Goal: Task Accomplishment & Management: Complete application form

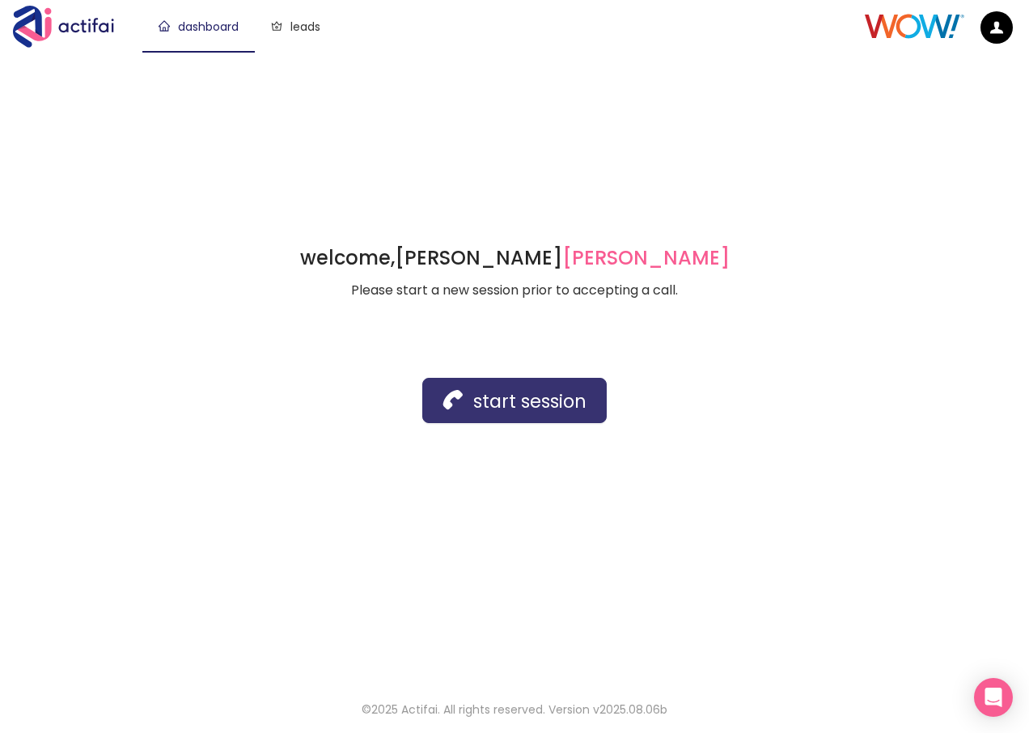
click at [482, 401] on button "start session" at bounding box center [514, 400] width 184 height 45
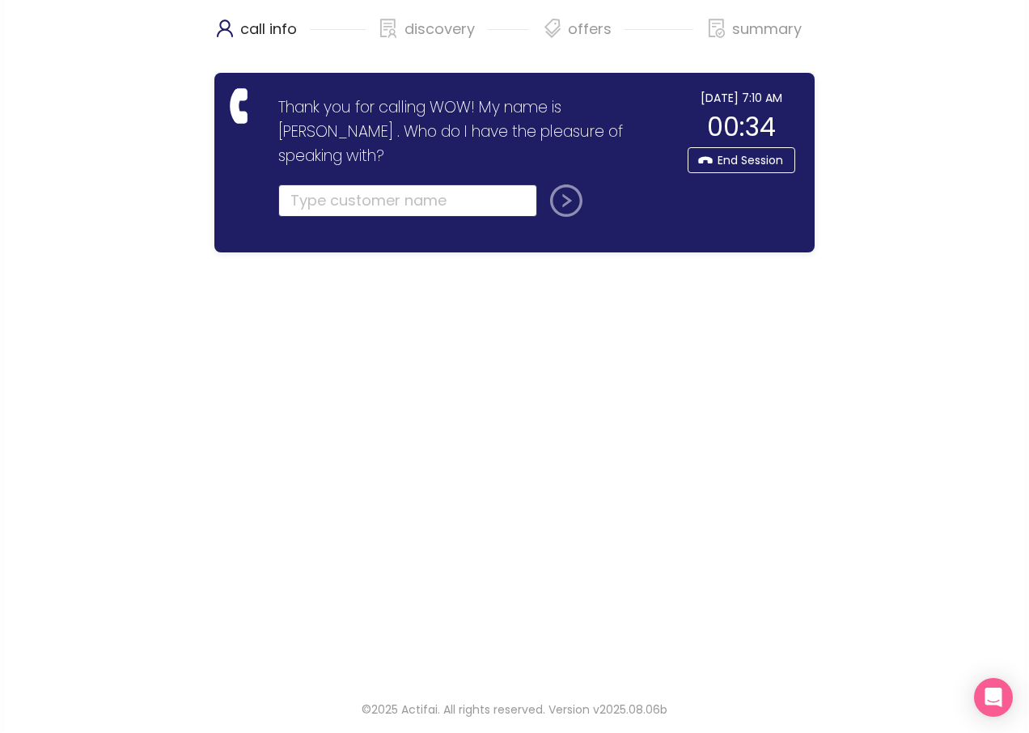
click at [350, 184] on input "text" at bounding box center [407, 200] width 259 height 32
click at [360, 184] on input "text" at bounding box center [407, 200] width 259 height 32
type input "[PERSON_NAME]"
click at [562, 184] on button "submit" at bounding box center [562, 200] width 39 height 32
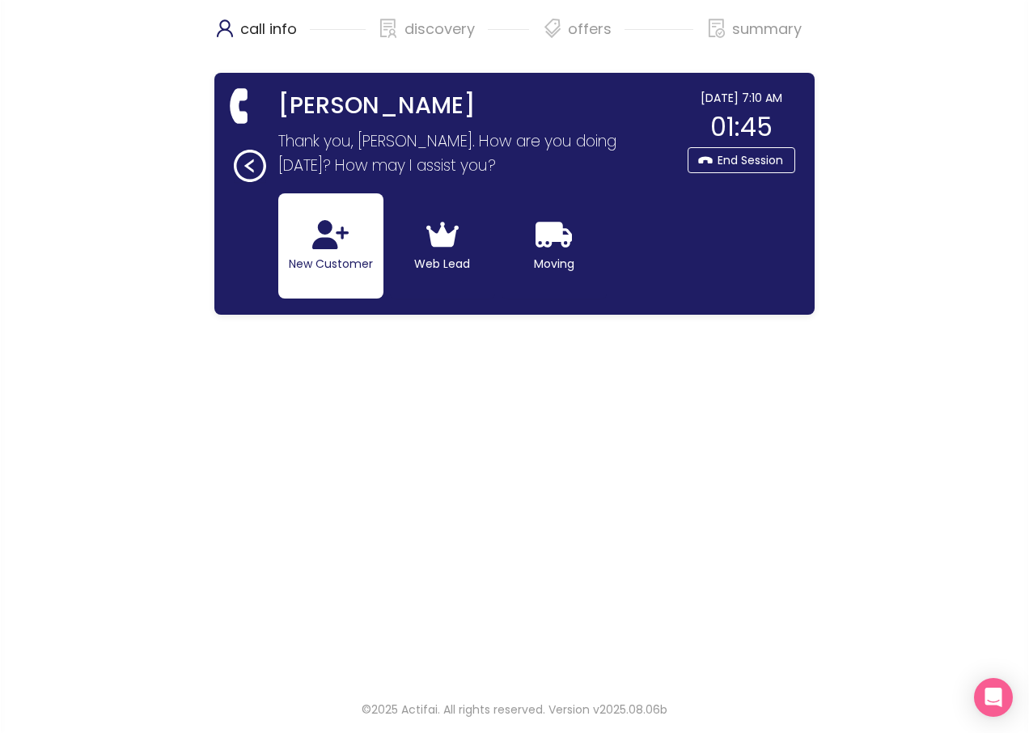
click at [329, 270] on button "New Customer" at bounding box center [330, 245] width 105 height 105
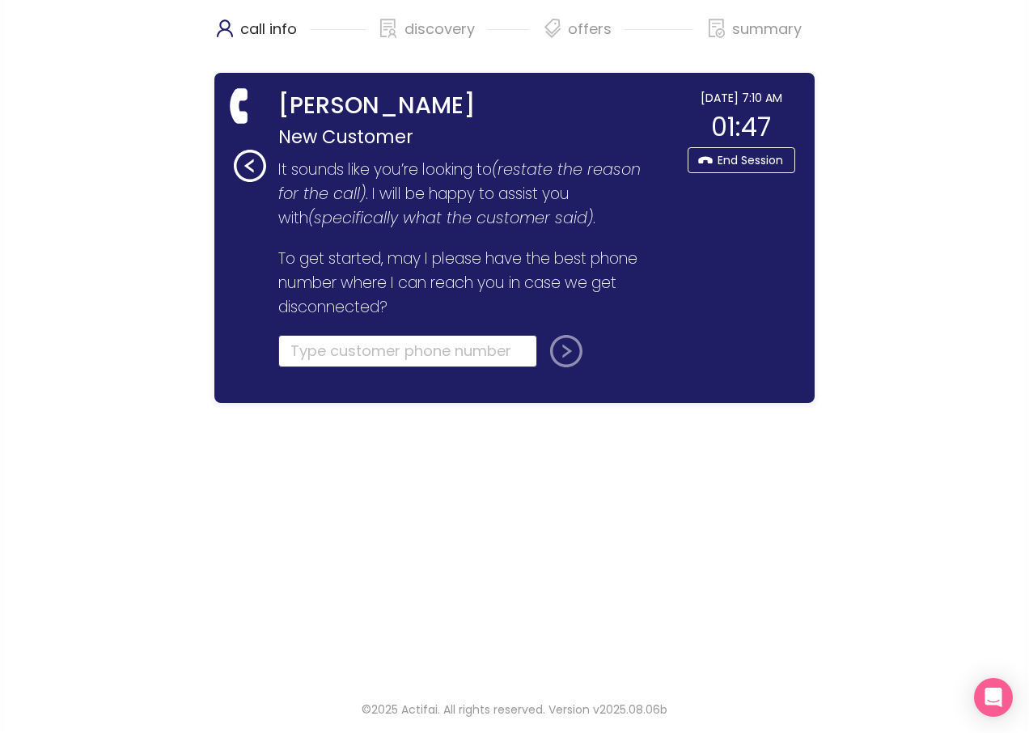
click at [359, 354] on input "tel" at bounding box center [407, 351] width 259 height 32
type input "[PHONE_NUMBER]"
click at [559, 354] on button "submit" at bounding box center [562, 351] width 39 height 32
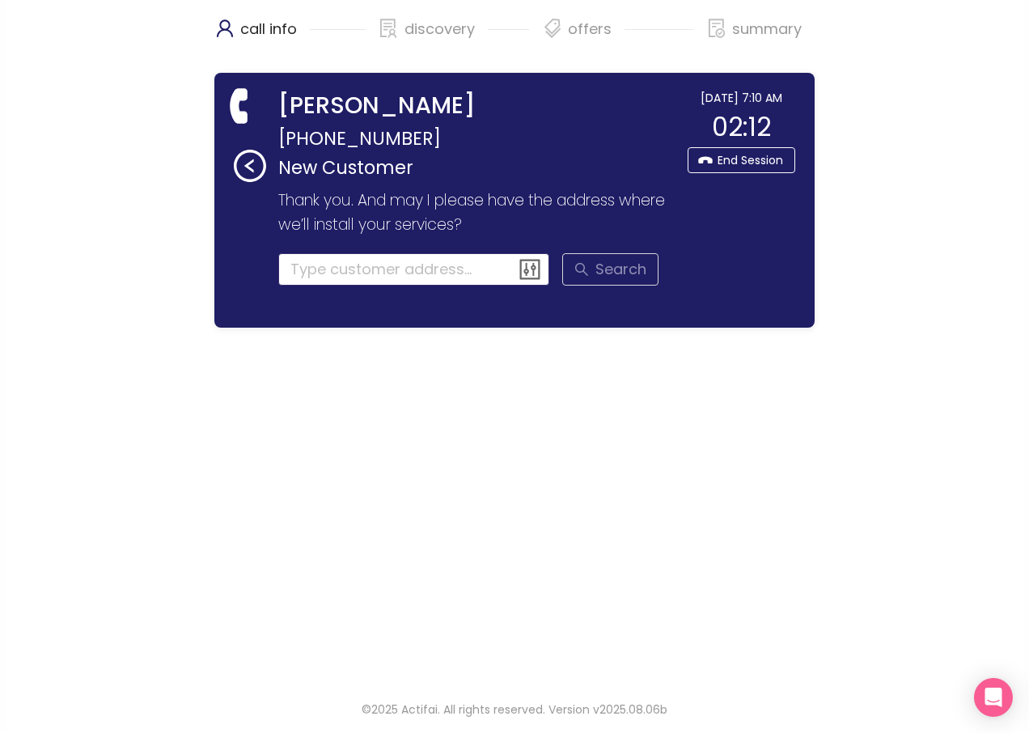
click at [315, 267] on input at bounding box center [414, 269] width 272 height 32
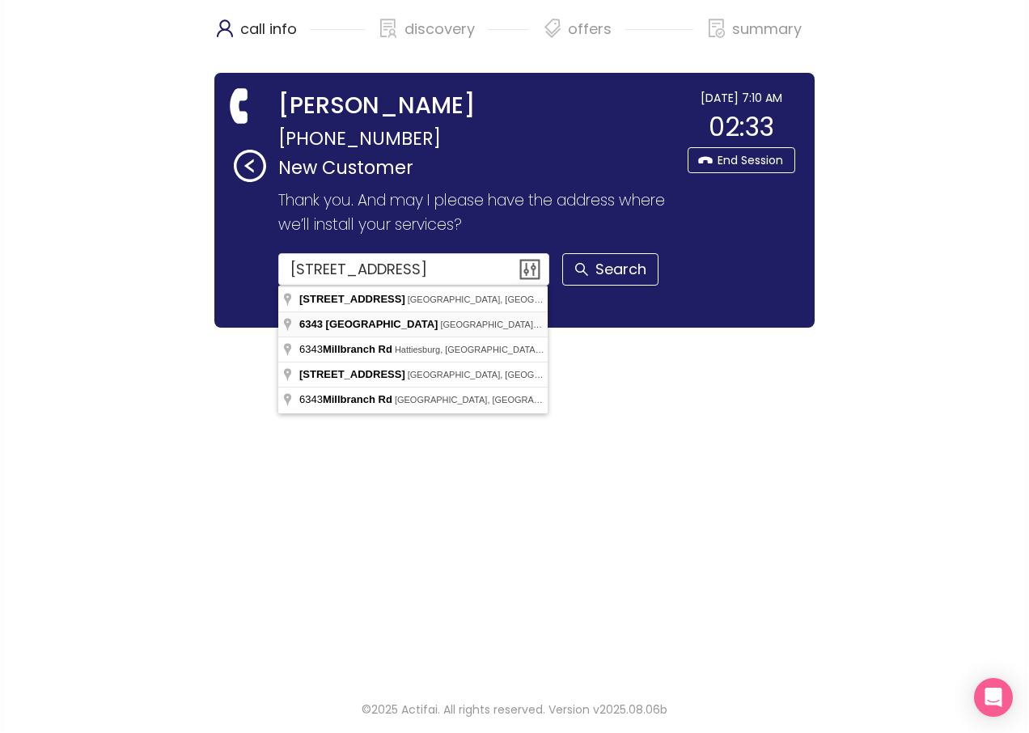
type input "[STREET_ADDRESS]"
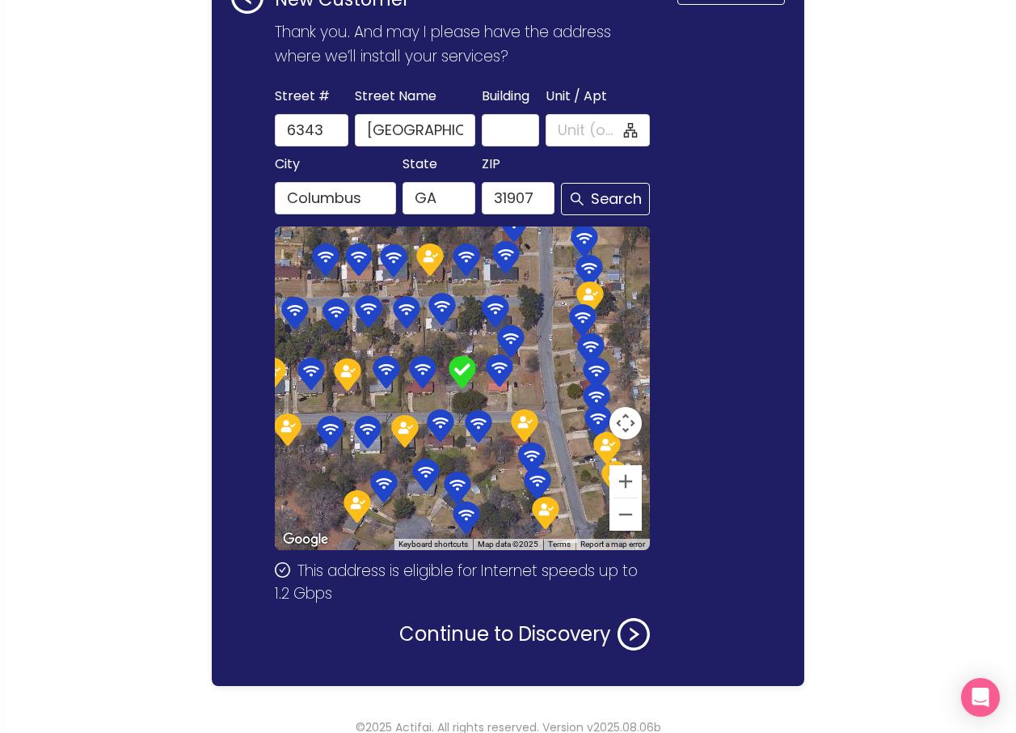
scroll to position [186, 0]
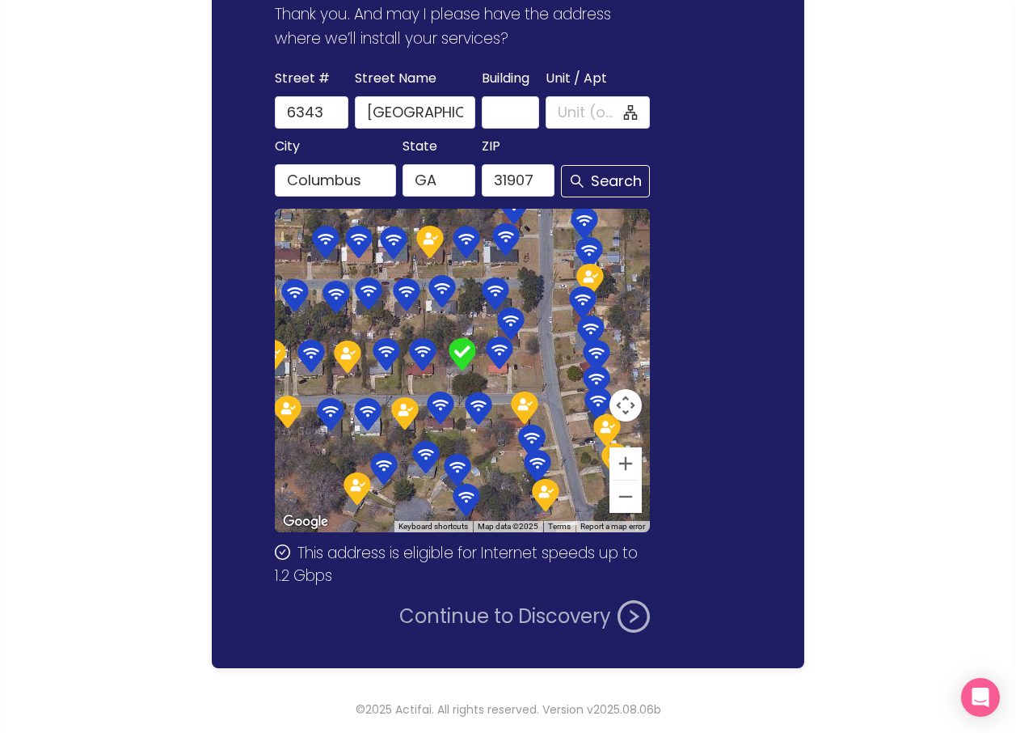
click at [514, 617] on button "Continue to Discovery" at bounding box center [524, 616] width 251 height 32
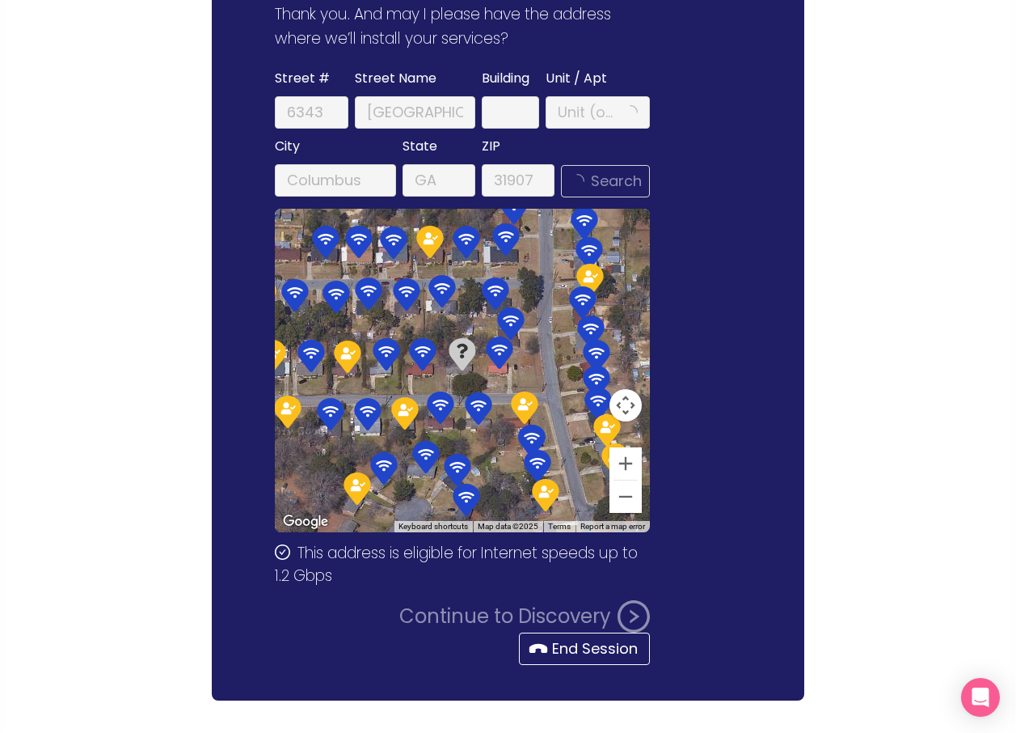
scroll to position [0, 0]
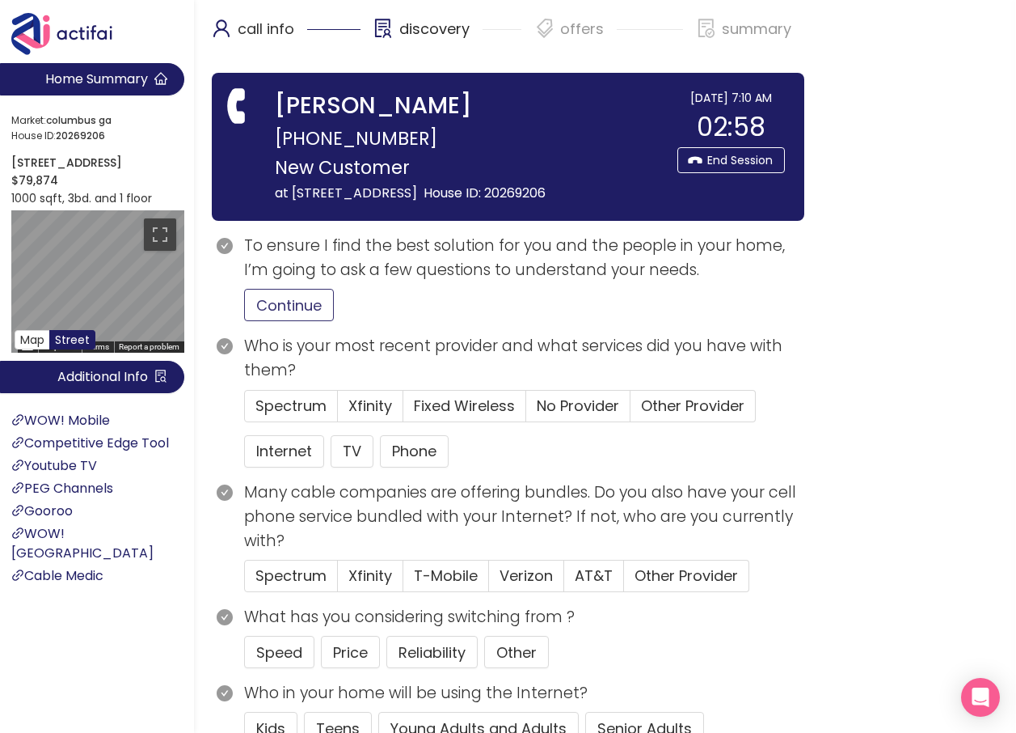
click at [287, 321] on button "Continue" at bounding box center [289, 305] width 90 height 32
drag, startPoint x: 354, startPoint y: 678, endPoint x: 362, endPoint y: 674, distance: 9.0
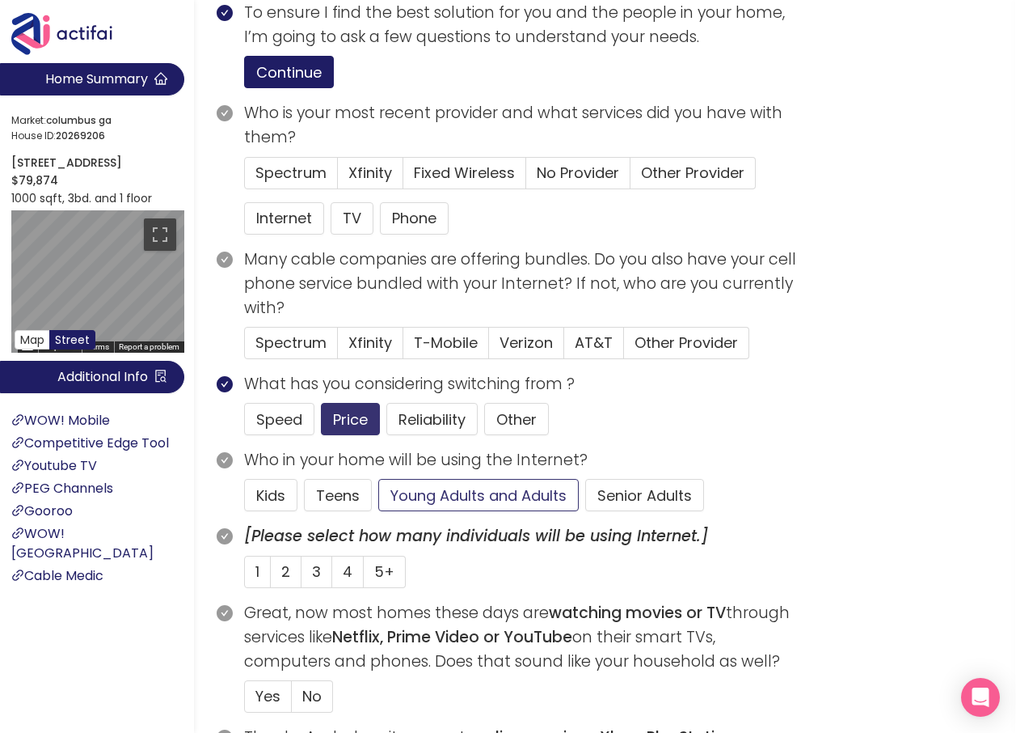
scroll to position [243, 0]
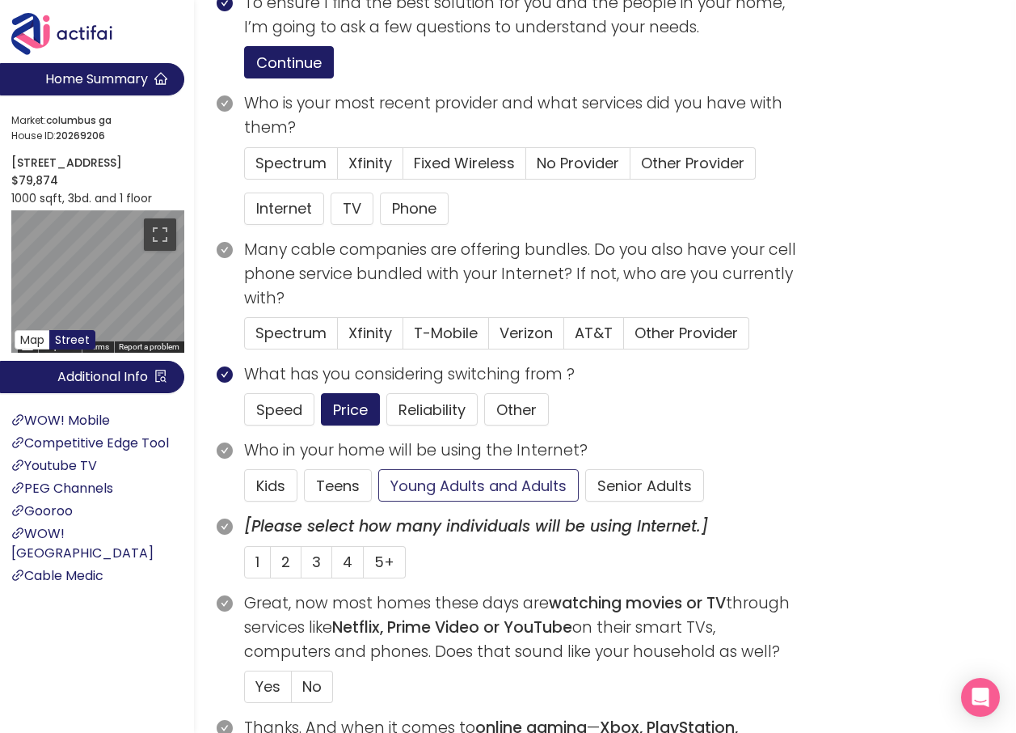
click at [487, 501] on button "Young Adults and Adults" at bounding box center [478, 485] width 201 height 32
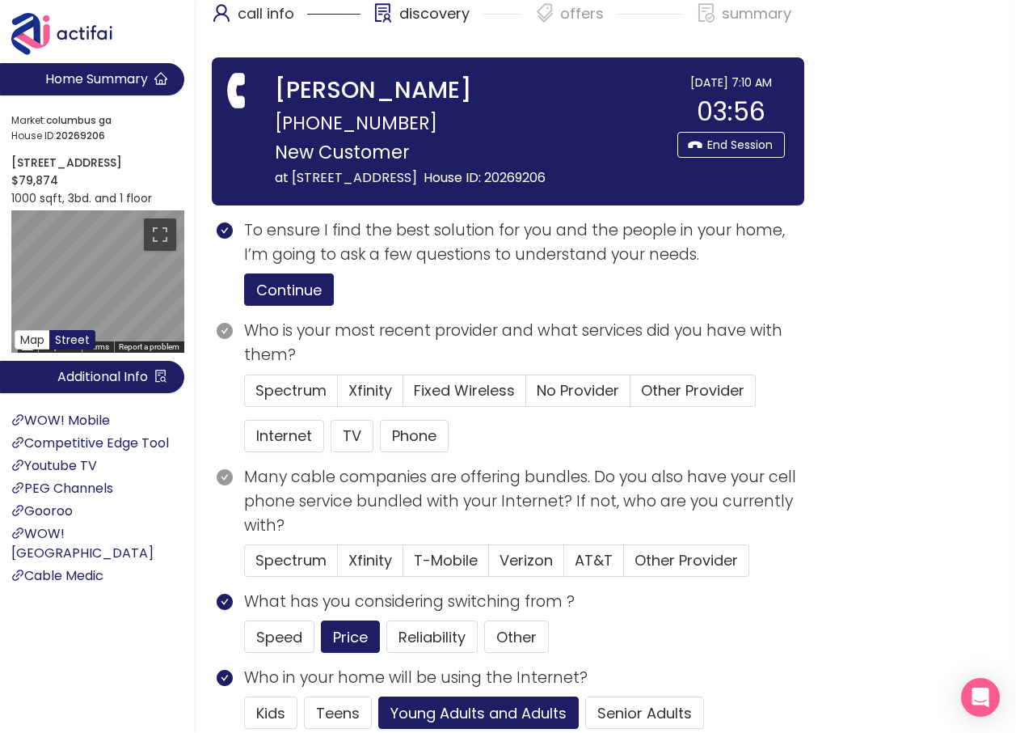
scroll to position [0, 0]
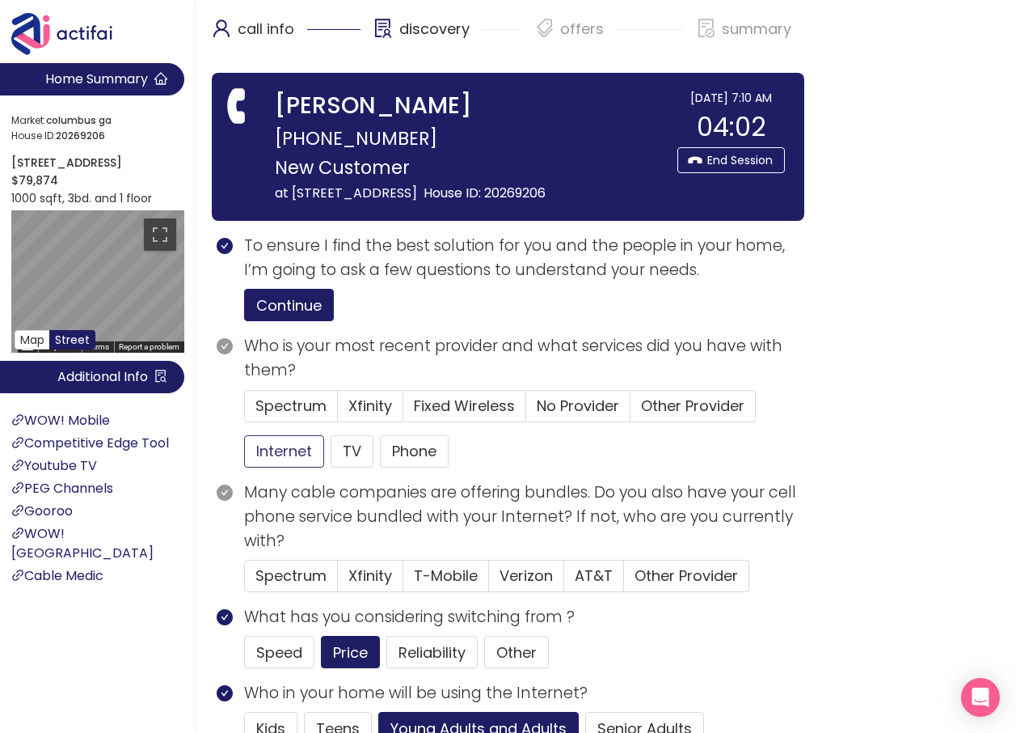
drag, startPoint x: 282, startPoint y: 470, endPoint x: 323, endPoint y: 462, distance: 41.2
click at [282, 467] on button "Internet" at bounding box center [284, 451] width 80 height 32
click at [624, 560] on label "No Provider" at bounding box center [686, 576] width 125 height 32
click at [526, 411] on input "No Provider" at bounding box center [526, 411] width 0 height 0
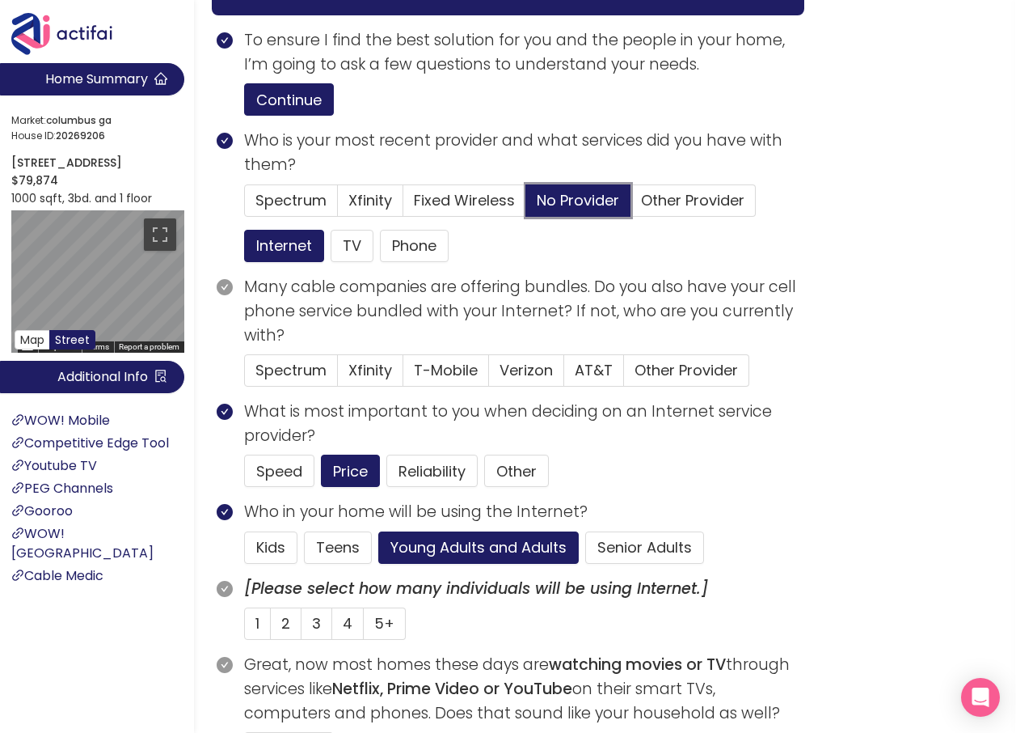
scroll to position [243, 0]
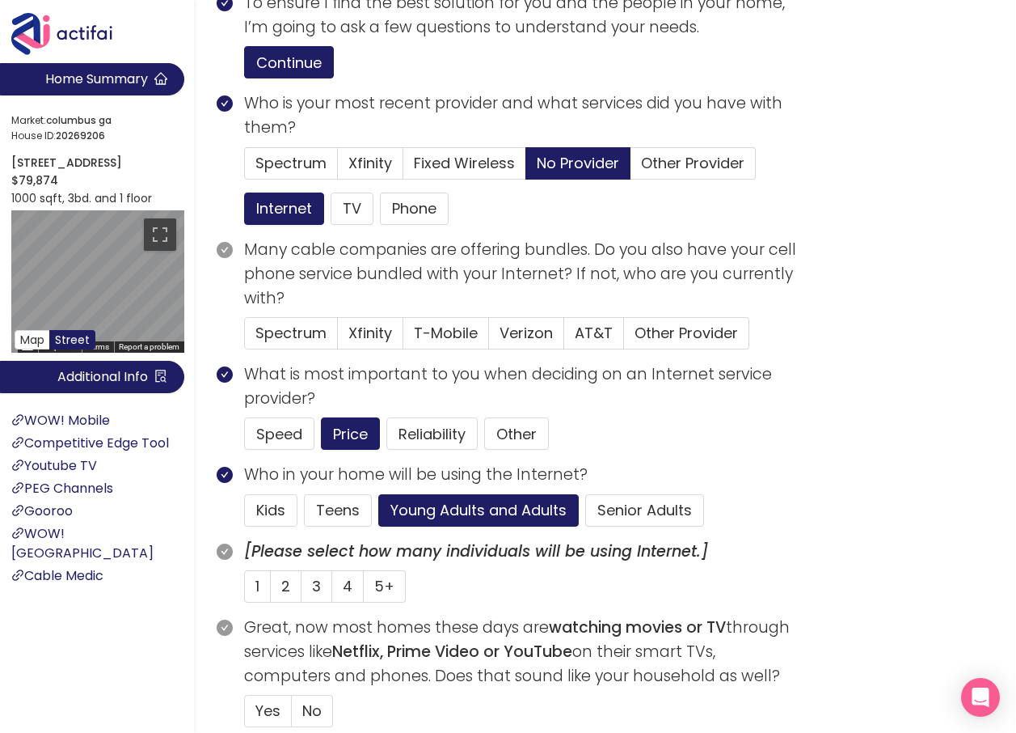
drag, startPoint x: 562, startPoint y: 406, endPoint x: 830, endPoint y: 463, distance: 274.4
click at [830, 463] on div "call info discovery offers summary [PERSON_NAME] [PHONE_NUMBER] New Customer at…" at bounding box center [508, 709] width 1016 height 1904
drag, startPoint x: 682, startPoint y: 503, endPoint x: 792, endPoint y: 543, distance: 116.4
click at [792, 526] on div "Kids Teens Young Adults and Adults Senior Adults" at bounding box center [524, 510] width 560 height 32
click at [287, 596] on span "2" at bounding box center [285, 586] width 9 height 20
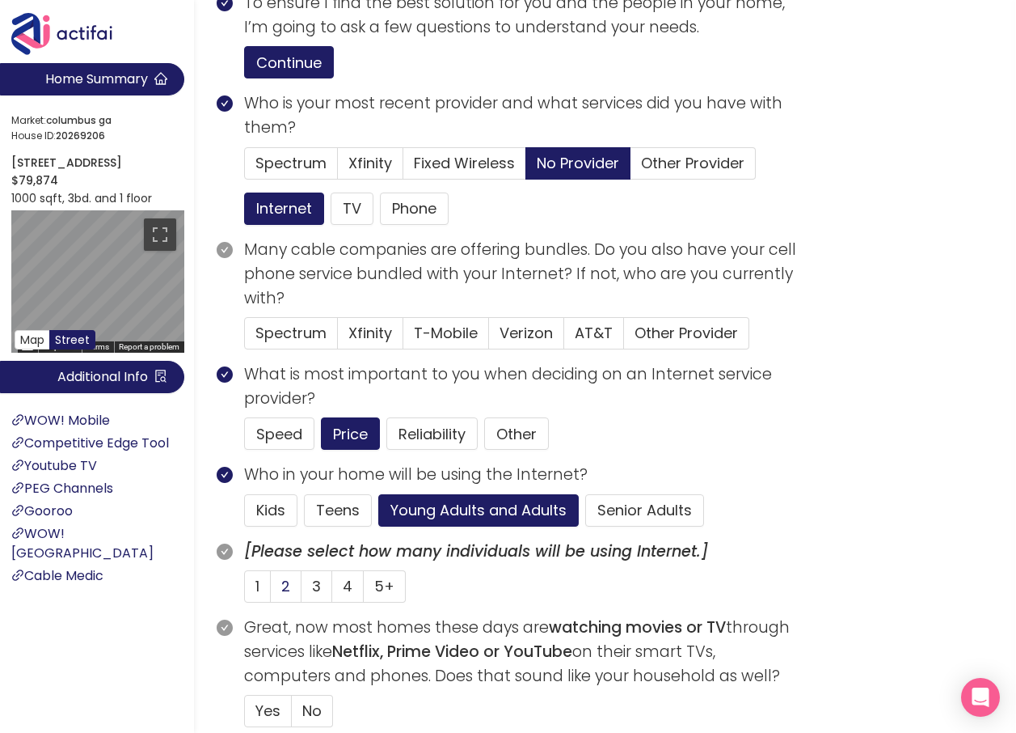
click at [271, 591] on input "2" at bounding box center [271, 591] width 0 height 0
click at [408, 349] on label "T-Mobile" at bounding box center [447, 333] width 86 height 32
click at [404, 338] on input "T-Mobile" at bounding box center [404, 338] width 0 height 0
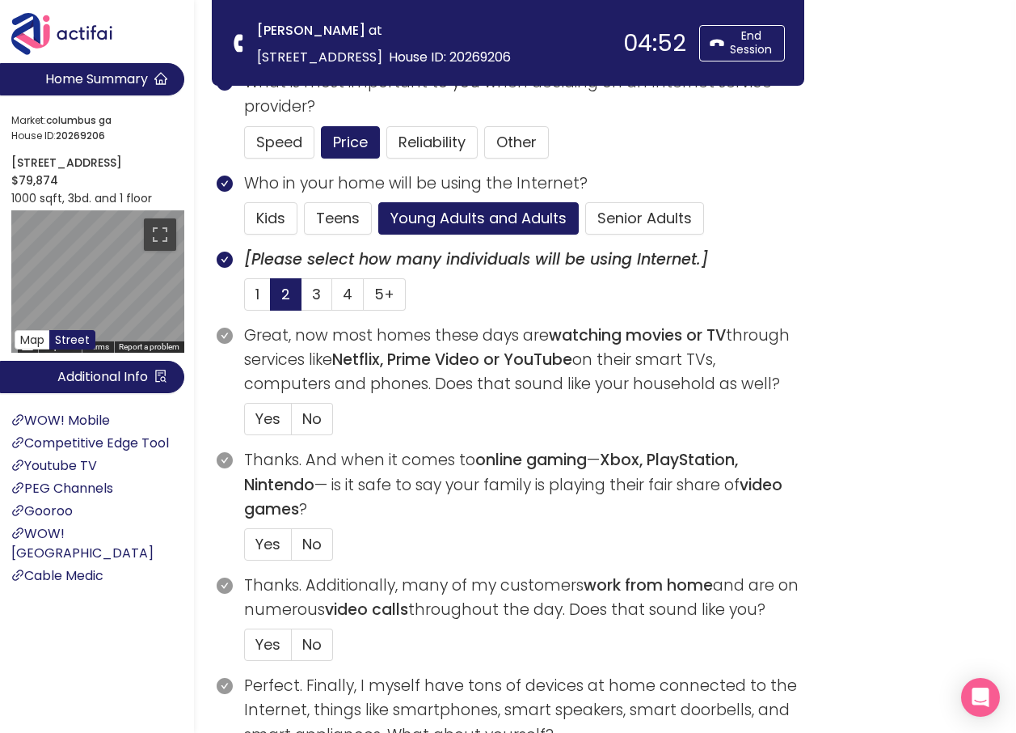
scroll to position [404, 0]
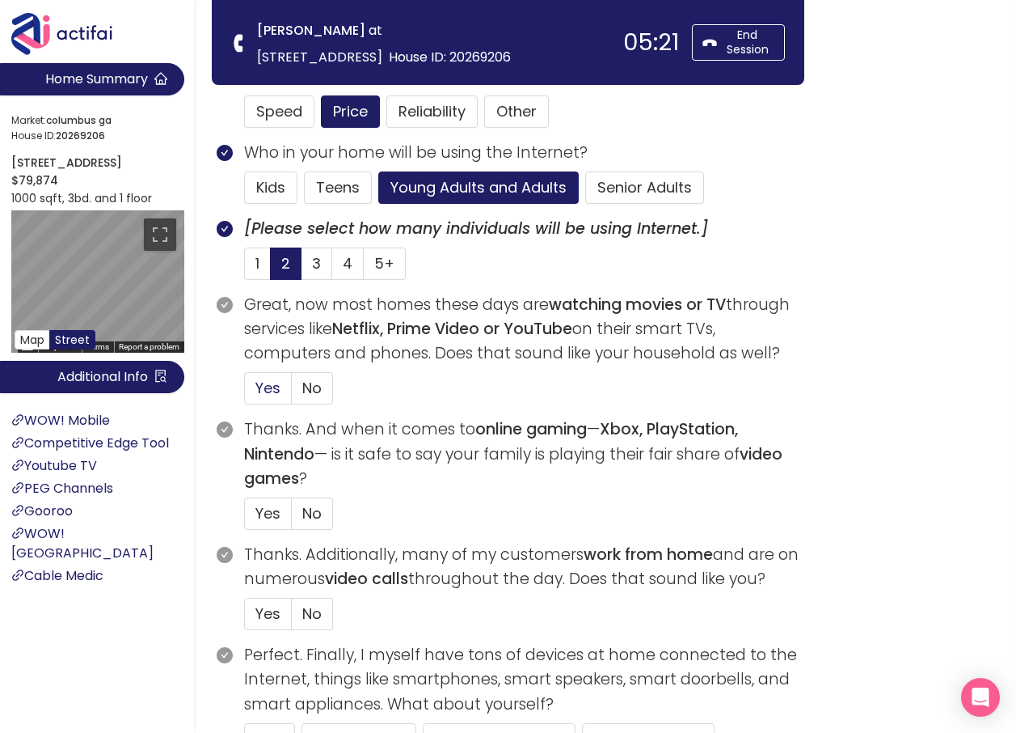
click at [264, 395] on span "Yes" at bounding box center [268, 388] width 25 height 20
click at [245, 393] on input "Yes" at bounding box center [245, 393] width 0 height 0
click at [313, 505] on span "No" at bounding box center [311, 513] width 19 height 20
click at [292, 518] on input "No" at bounding box center [292, 518] width 0 height 0
click at [313, 622] on span "No" at bounding box center [311, 613] width 19 height 20
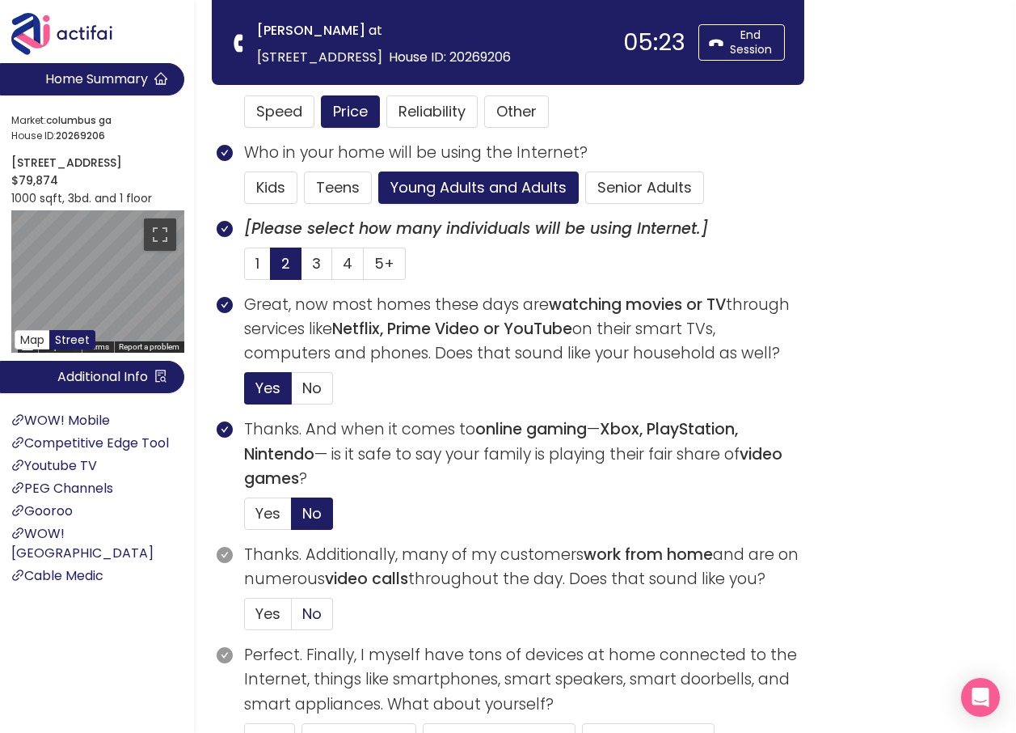
click at [292, 619] on input "No" at bounding box center [292, 619] width 0 height 0
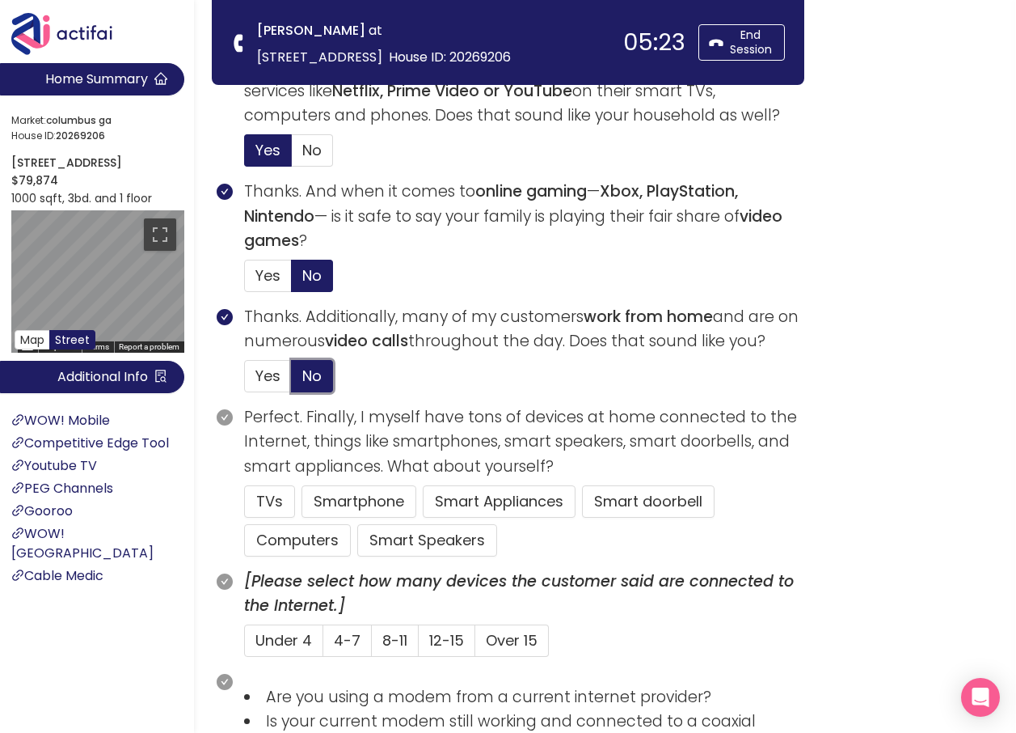
scroll to position [647, 0]
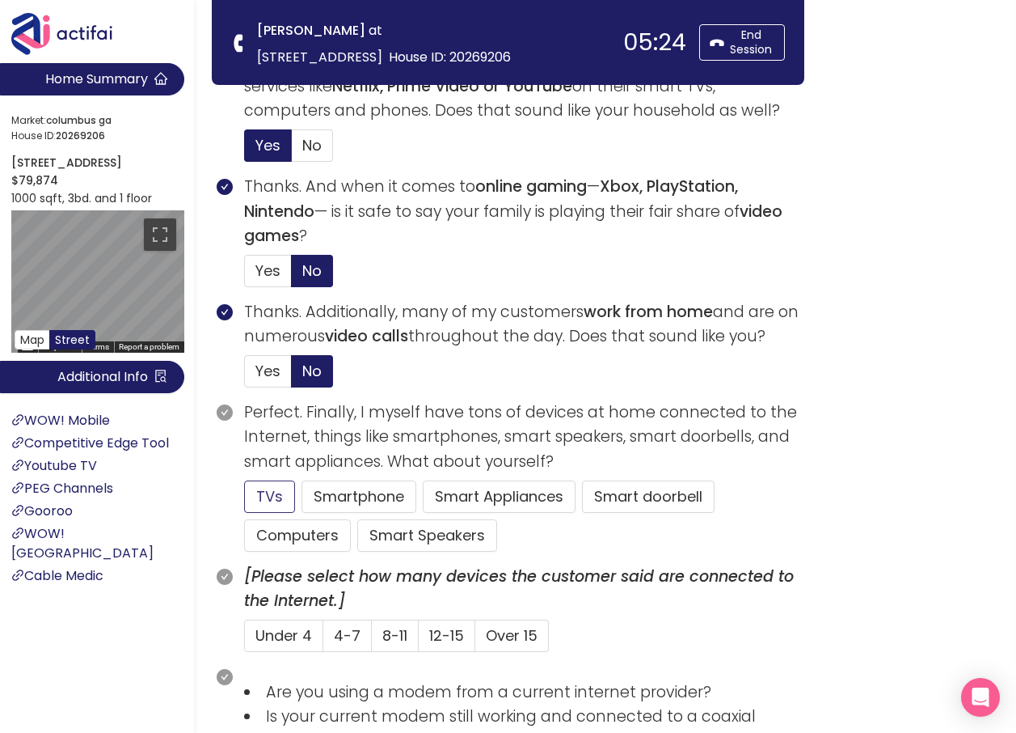
click at [274, 487] on button "TVs" at bounding box center [269, 496] width 51 height 32
click at [341, 629] on span "4-7" at bounding box center [347, 635] width 27 height 20
click at [323, 640] on input "4-7" at bounding box center [323, 640] width 0 height 0
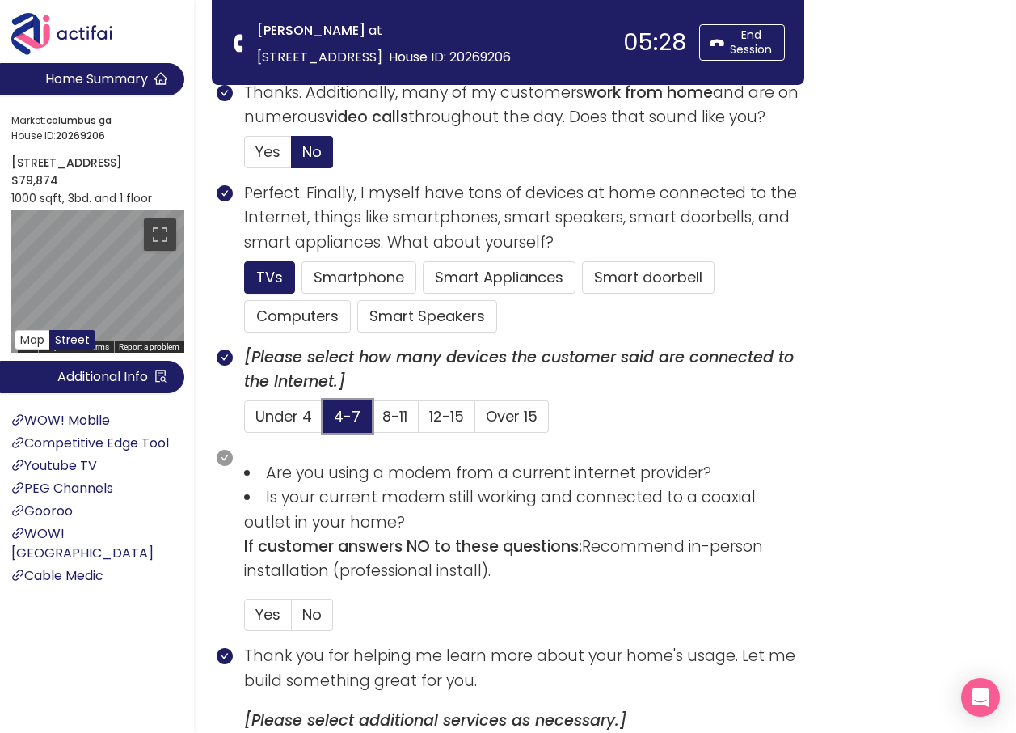
scroll to position [889, 0]
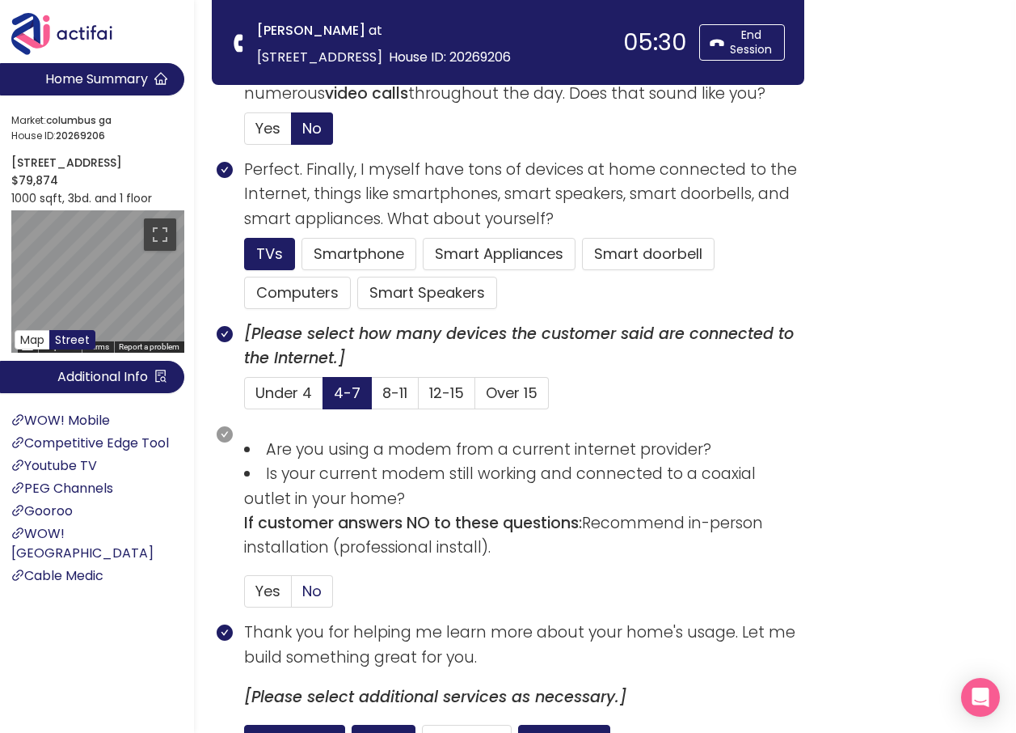
click at [315, 583] on span "No" at bounding box center [311, 591] width 19 height 20
click at [292, 596] on input "No" at bounding box center [292, 596] width 0 height 0
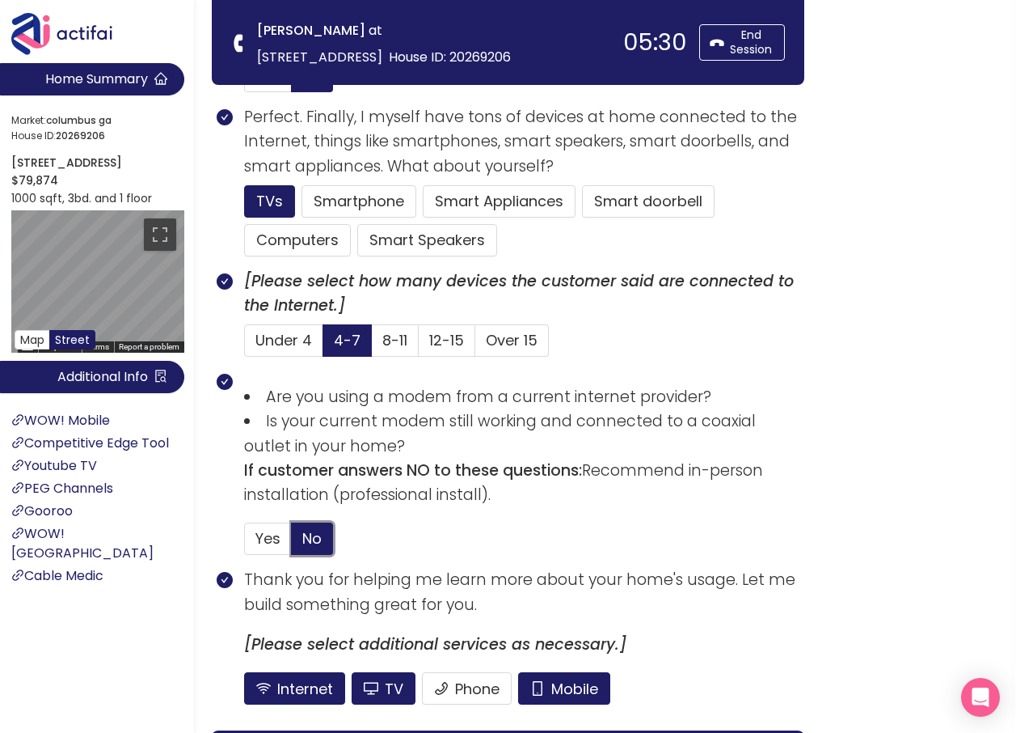
scroll to position [970, 0]
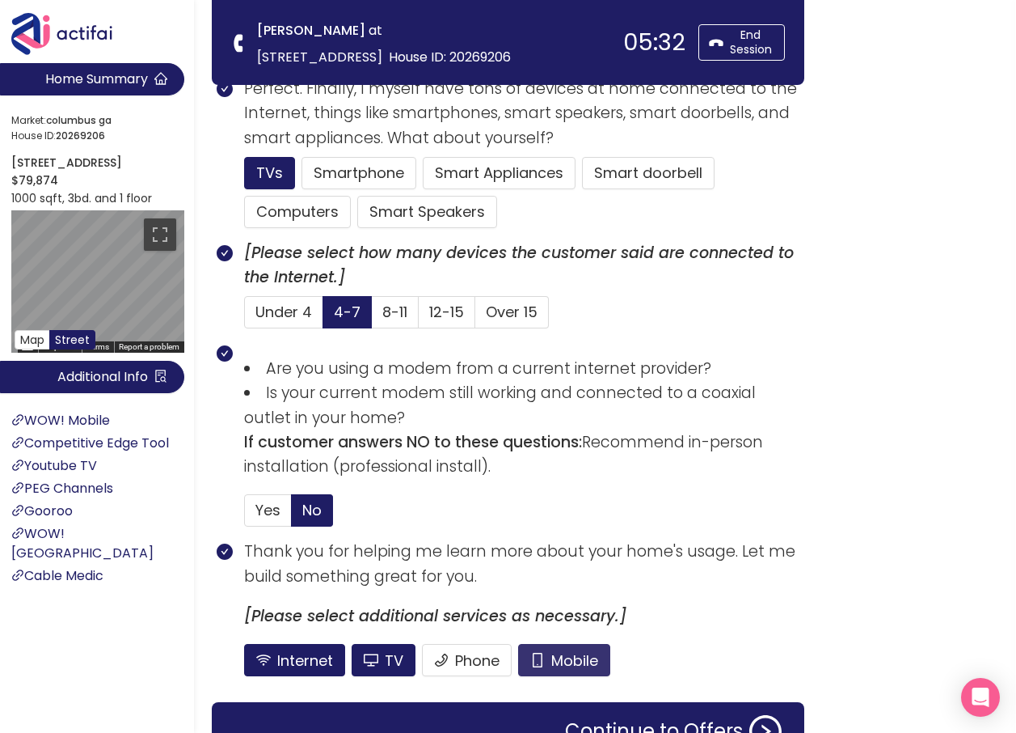
click at [523, 661] on button "Mobile" at bounding box center [564, 660] width 92 height 32
click at [391, 655] on button "TV" at bounding box center [384, 660] width 64 height 32
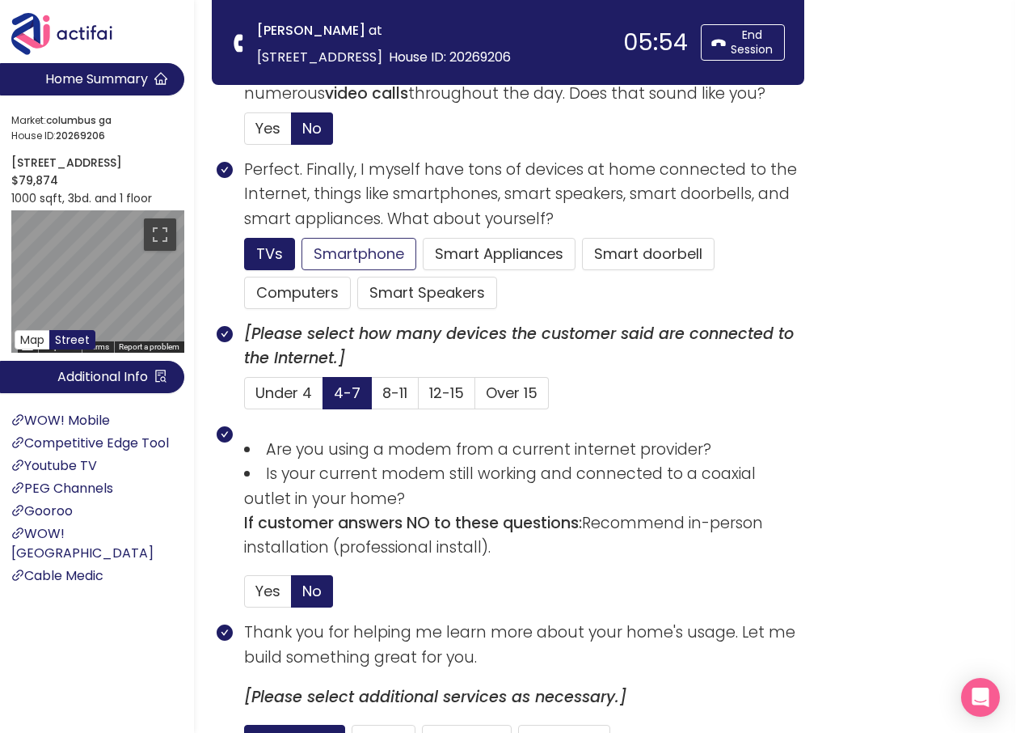
click at [357, 277] on button "Smartphone" at bounding box center [427, 293] width 140 height 32
click at [628, 258] on button "Smart doorbell" at bounding box center [648, 254] width 133 height 32
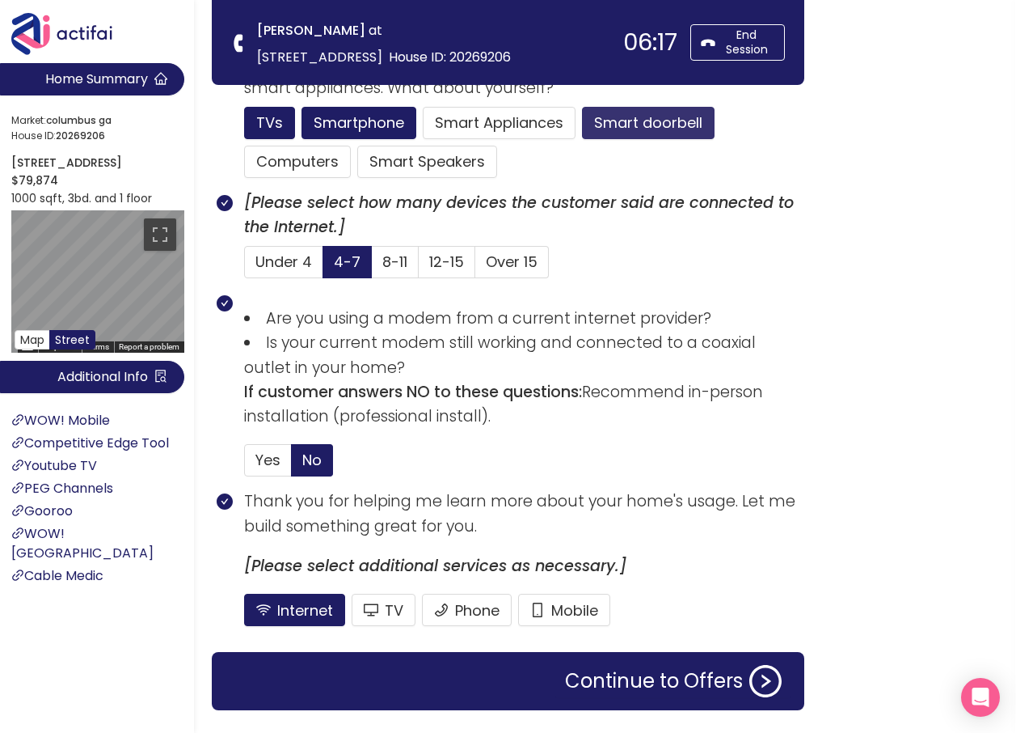
scroll to position [1063, 0]
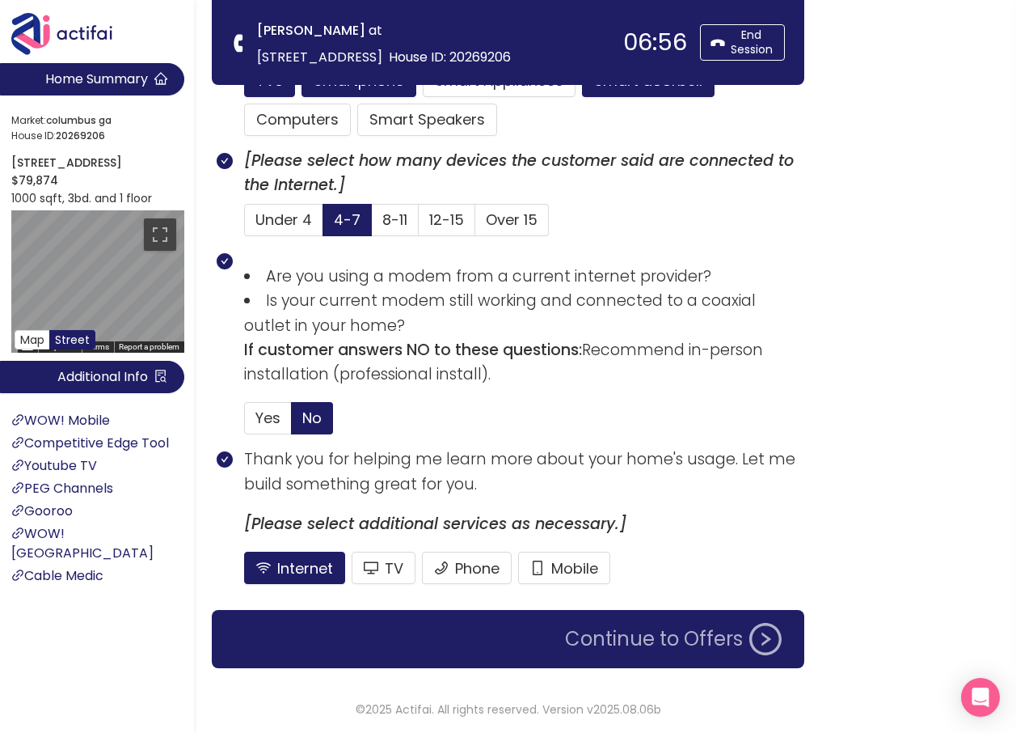
click at [610, 633] on button "Continue to Offers" at bounding box center [674, 639] width 236 height 32
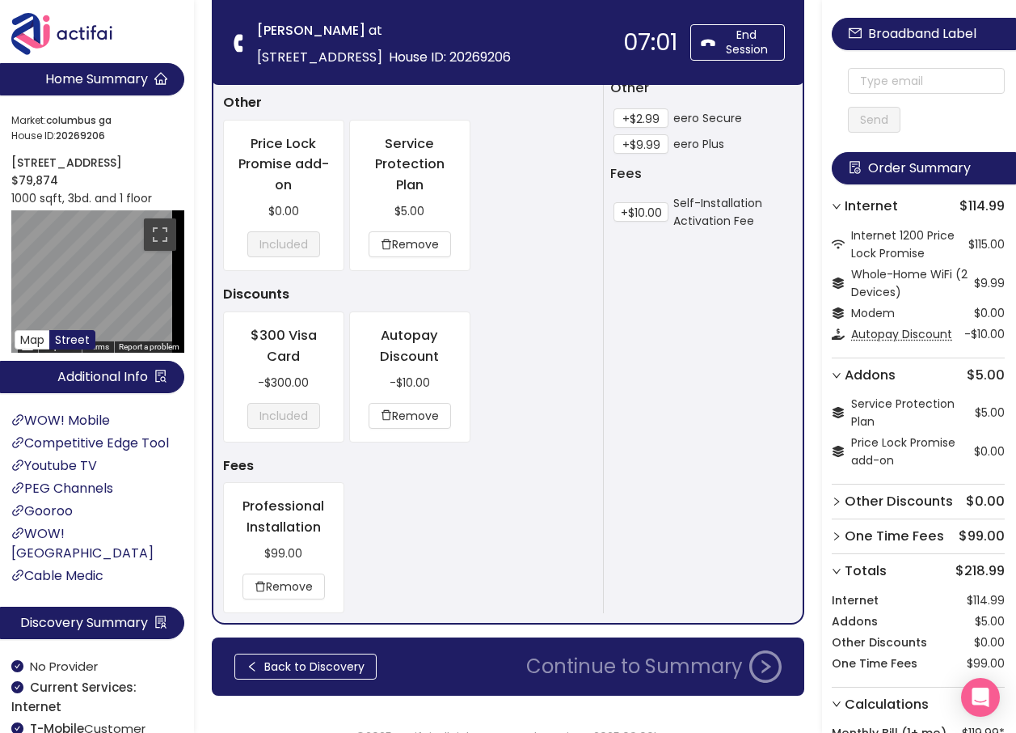
scroll to position [616, 0]
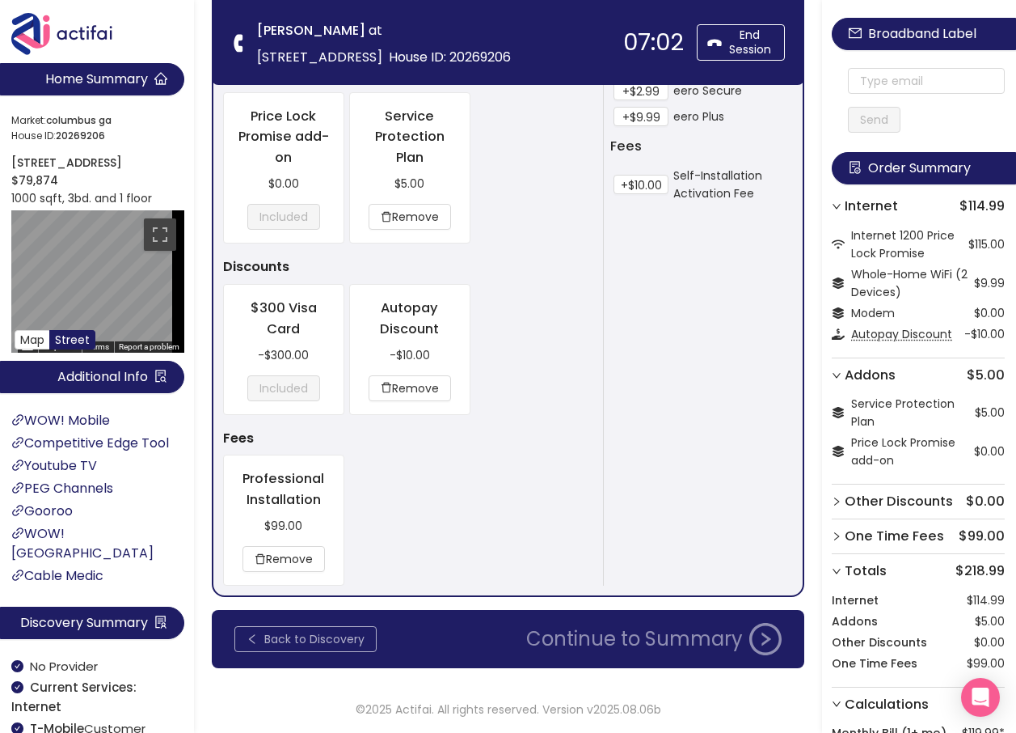
click at [250, 642] on button "Back to Discovery" at bounding box center [305, 639] width 142 height 26
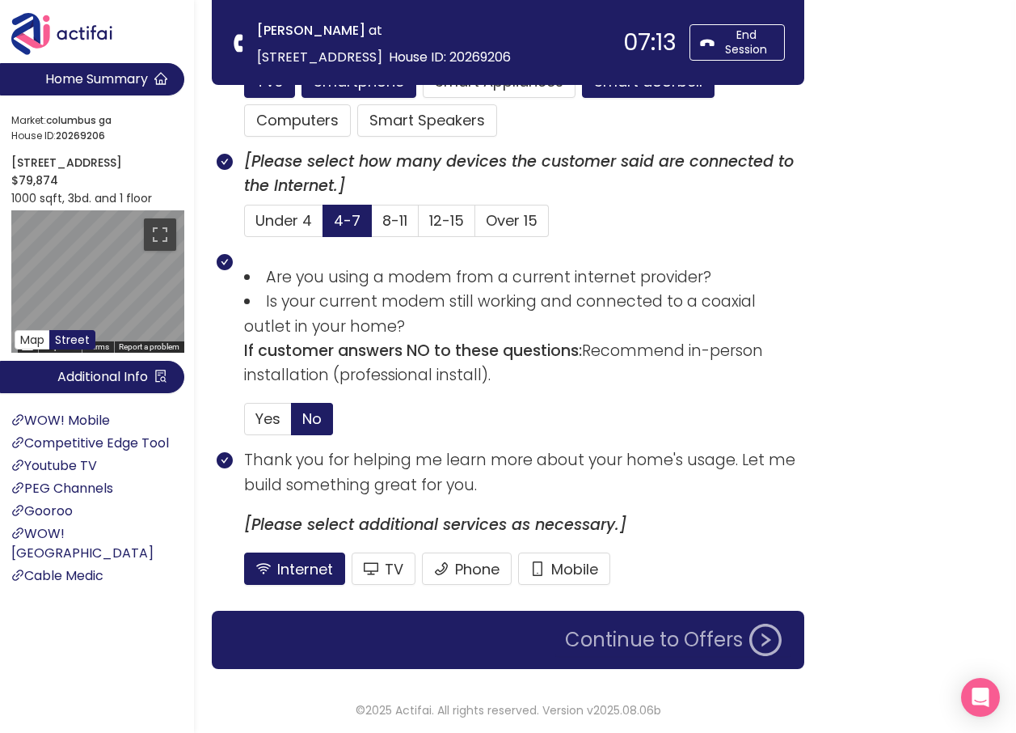
scroll to position [1063, 0]
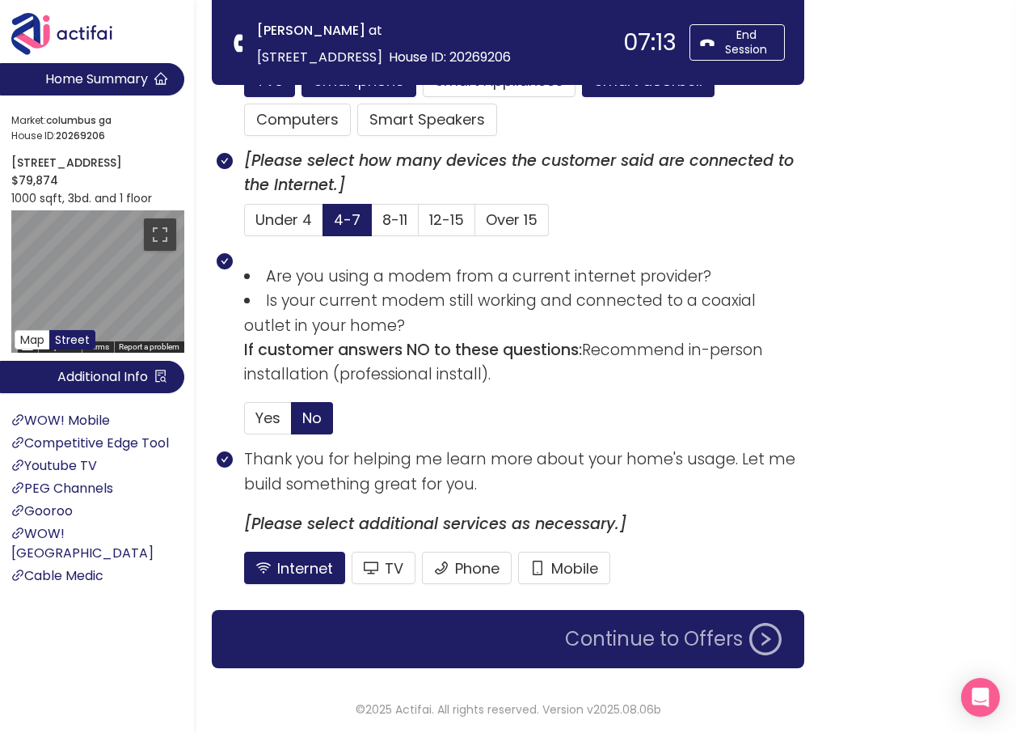
click at [619, 637] on button "Continue to Offers" at bounding box center [674, 639] width 236 height 32
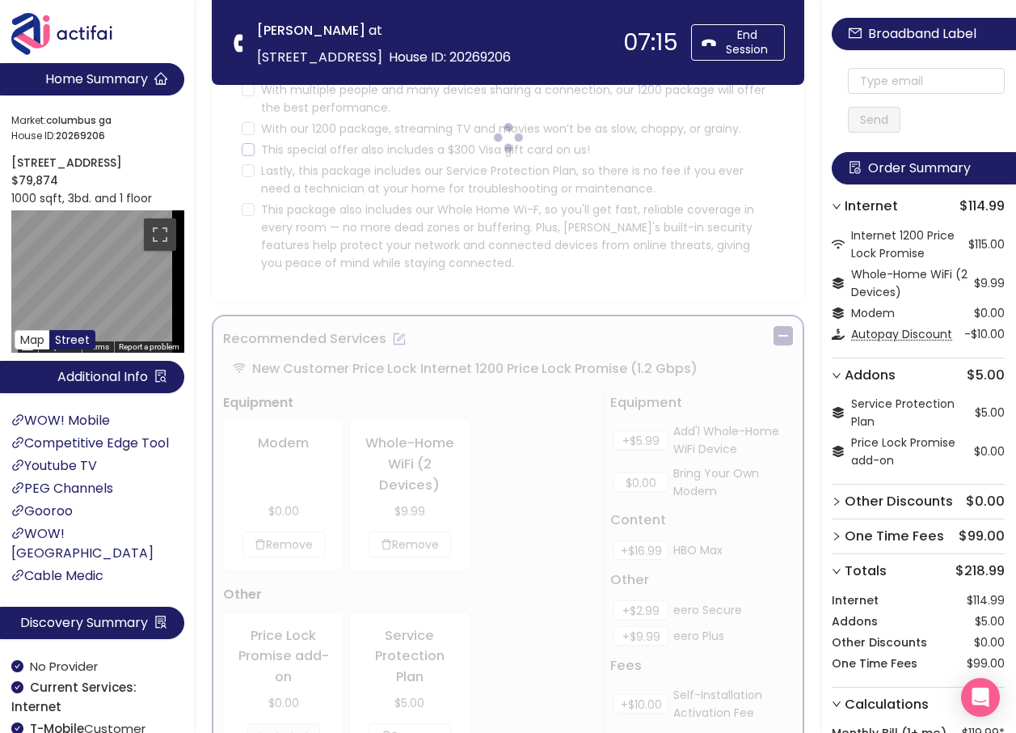
scroll to position [0, 0]
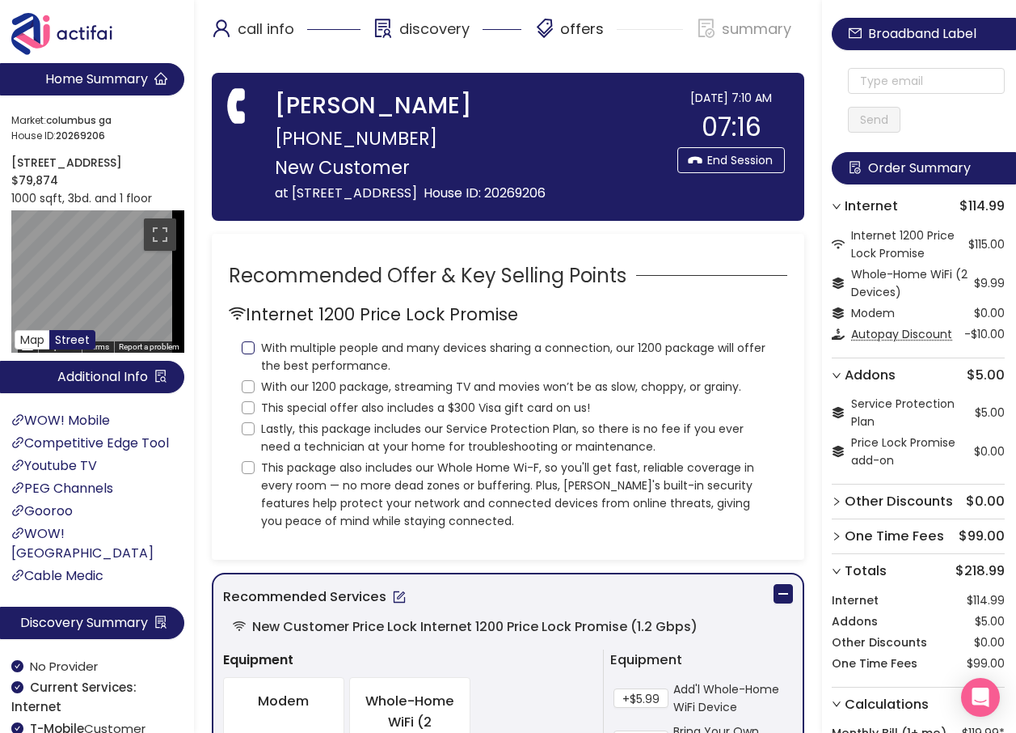
click at [251, 354] on input "With multiple people and many devices sharing a connection, our 1200 package wi…" at bounding box center [248, 347] width 13 height 13
checkbox input "true"
click at [250, 393] on input "With our 1200 package, streaming TV and movies won’t be as slow, choppy, or gra…" at bounding box center [248, 386] width 13 height 13
checkbox input "true"
click at [250, 414] on input "This special offer also includes a $300 Visa gift card on us!" at bounding box center [248, 407] width 13 height 13
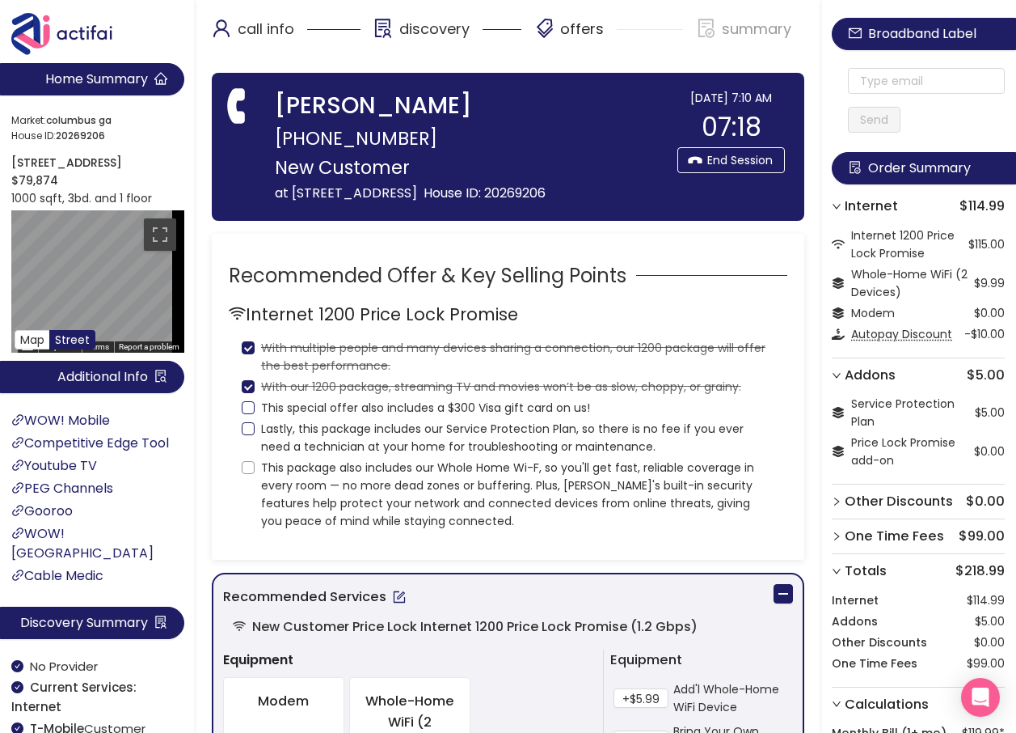
checkbox input "true"
click at [246, 435] on input "Lastly, this package includes our Service Protection Plan, so there is no fee i…" at bounding box center [248, 428] width 13 height 13
checkbox input "true"
click at [247, 498] on label "This package also includes our Whole Home Wi-F, so you'll get fast, reliable co…" at bounding box center [508, 492] width 533 height 74
click at [247, 474] on input "This package also includes our Whole Home Wi-F, so you'll get fast, reliable co…" at bounding box center [248, 467] width 13 height 13
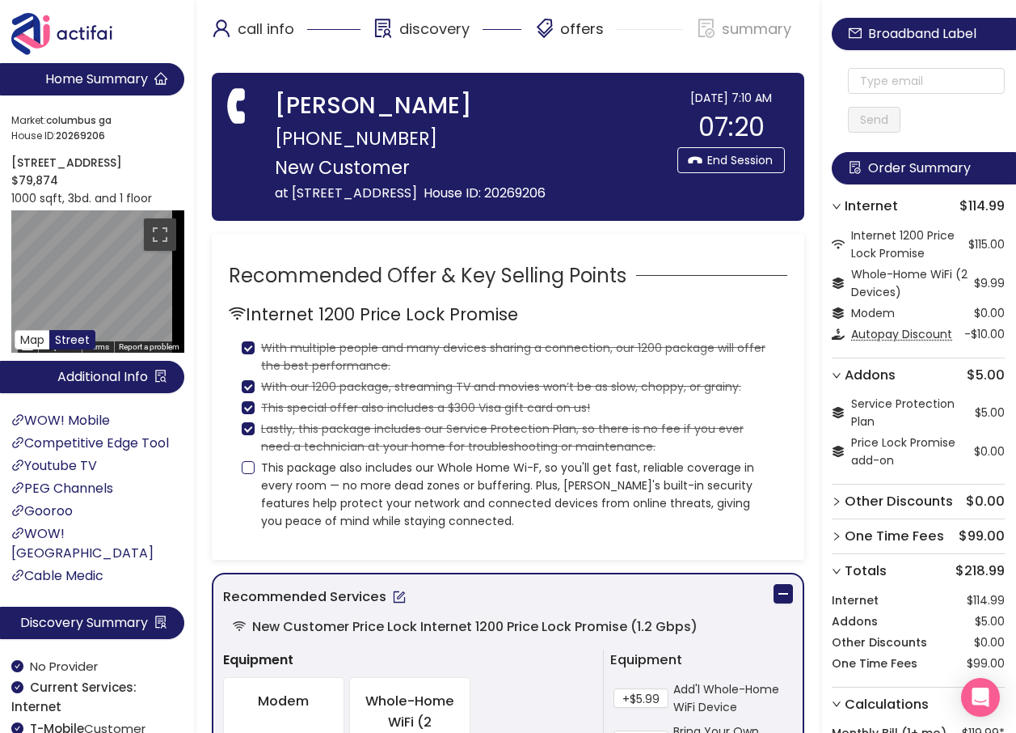
checkbox input "true"
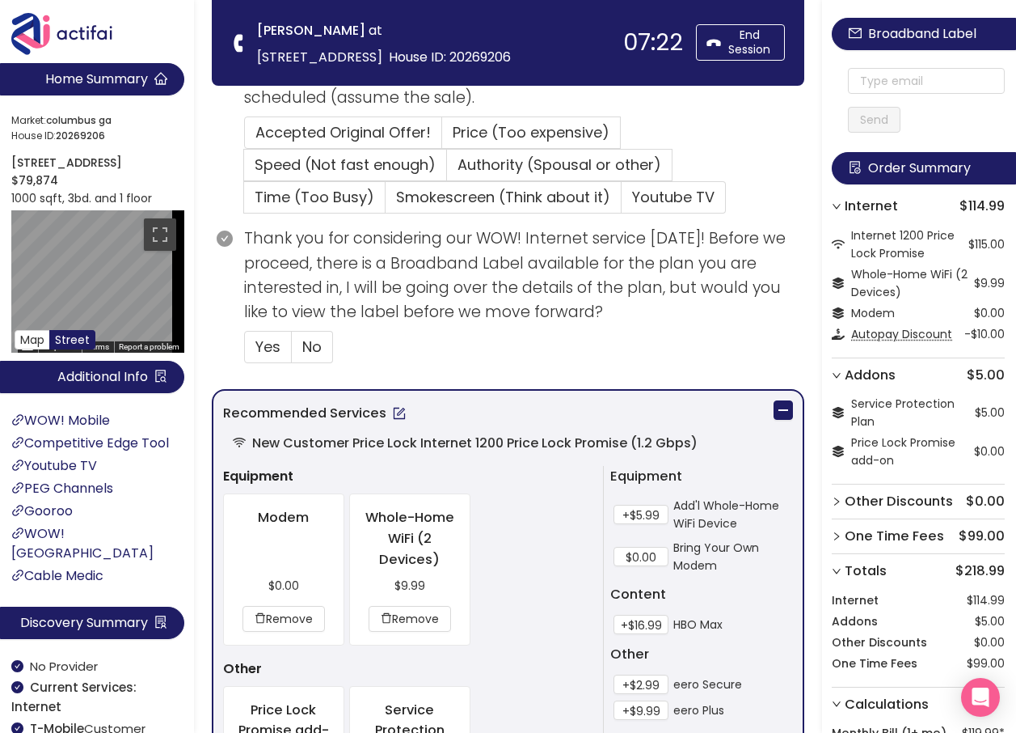
scroll to position [566, 0]
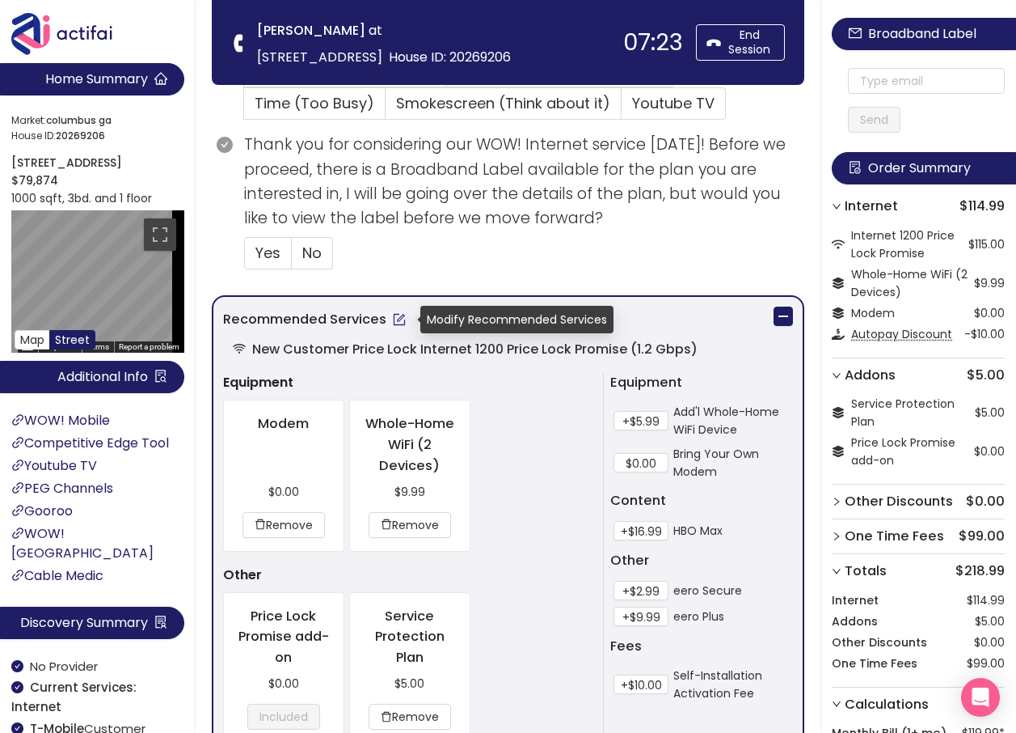
click at [391, 320] on button "button" at bounding box center [400, 319] width 26 height 26
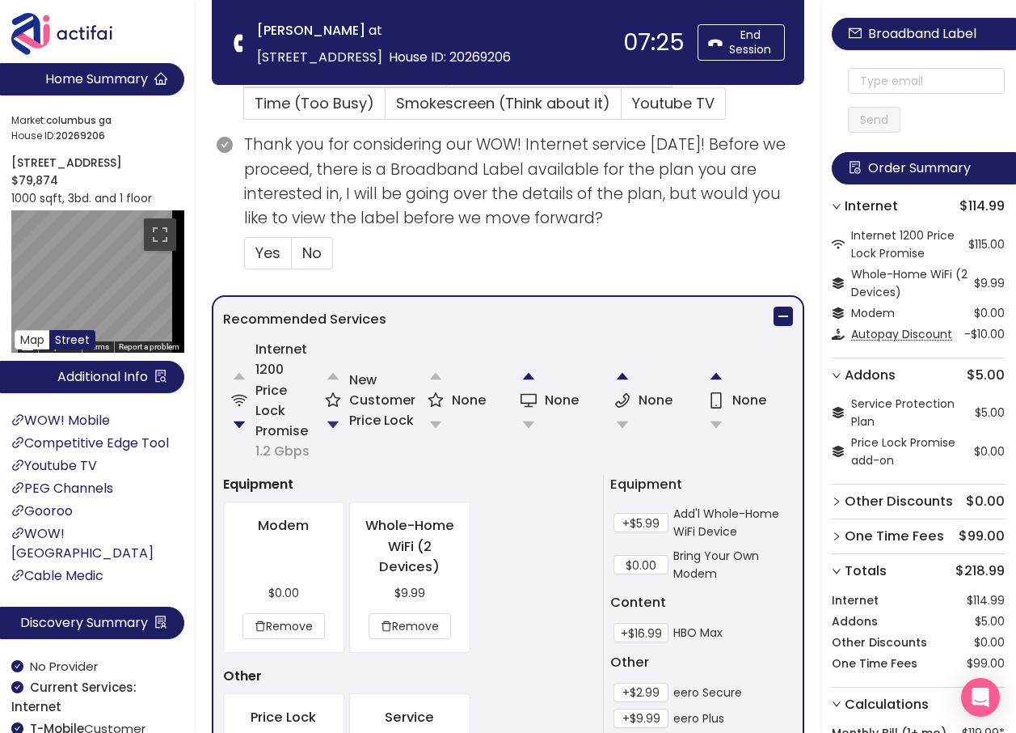
click at [332, 428] on button "button" at bounding box center [333, 424] width 32 height 32
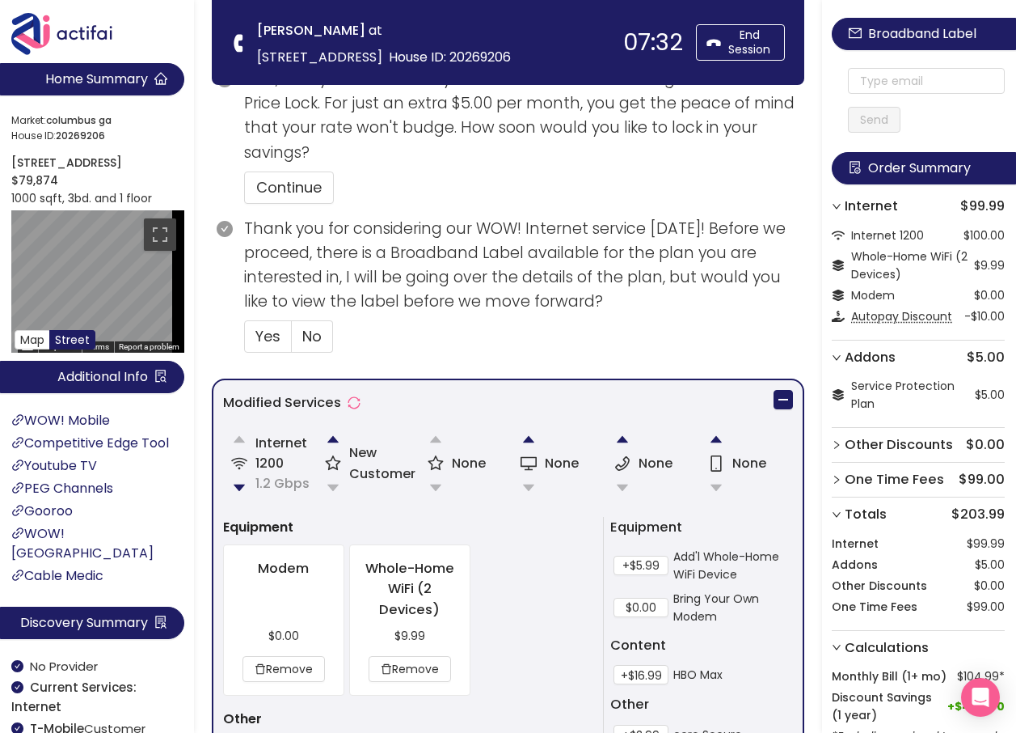
scroll to position [586, 0]
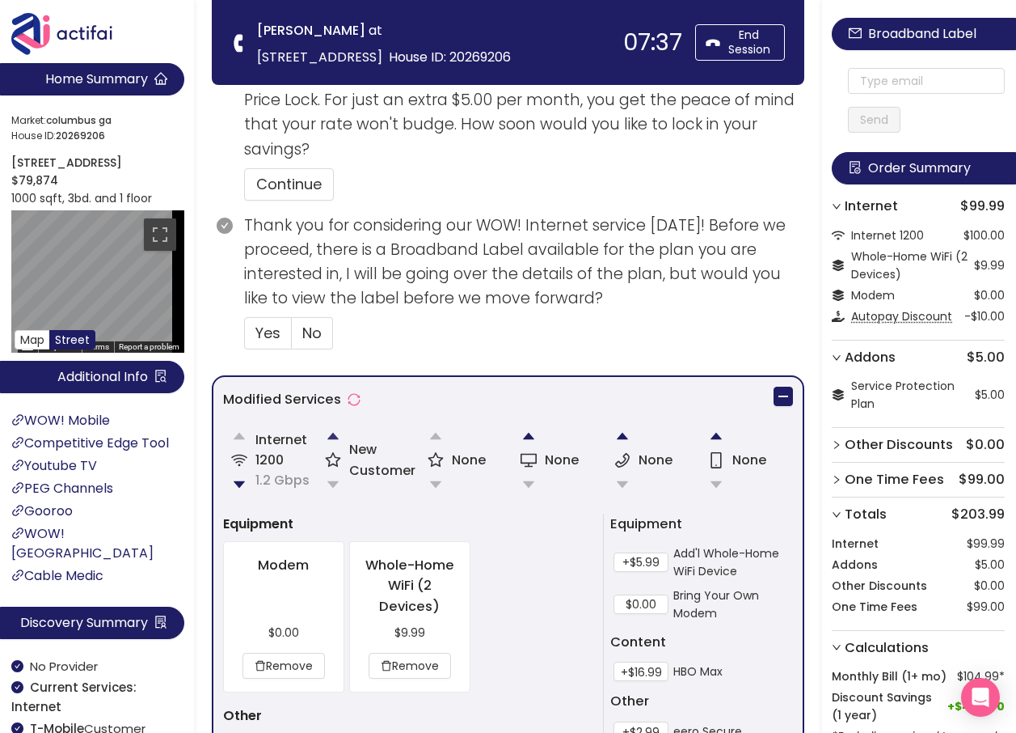
click at [336, 430] on button "button" at bounding box center [333, 436] width 32 height 32
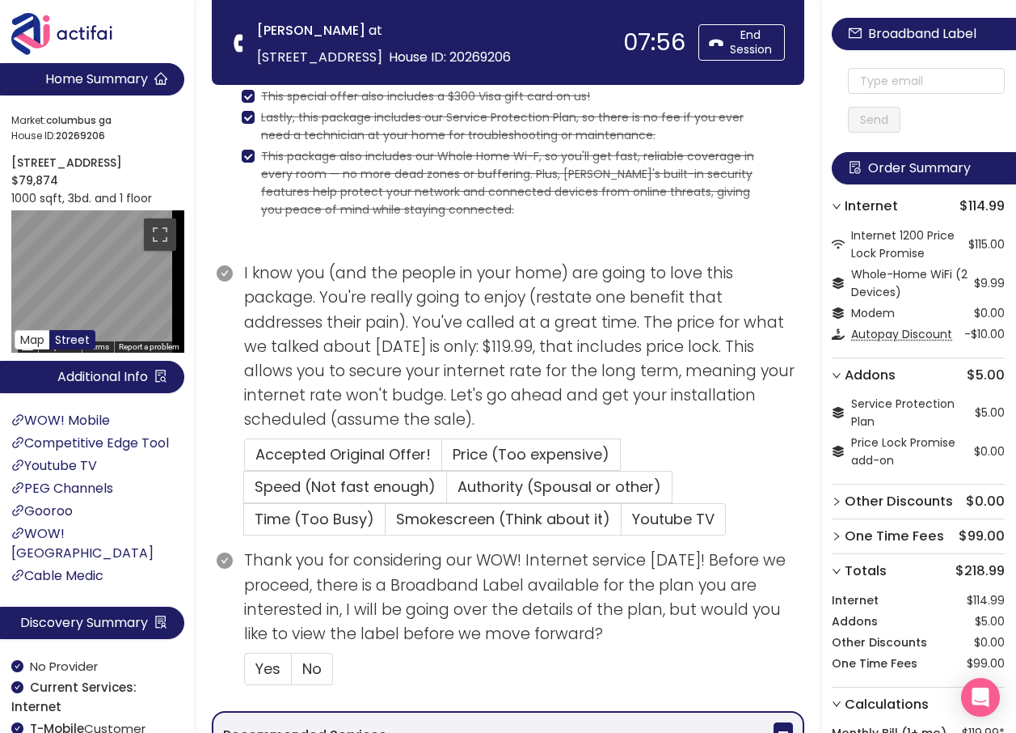
scroll to position [404, 0]
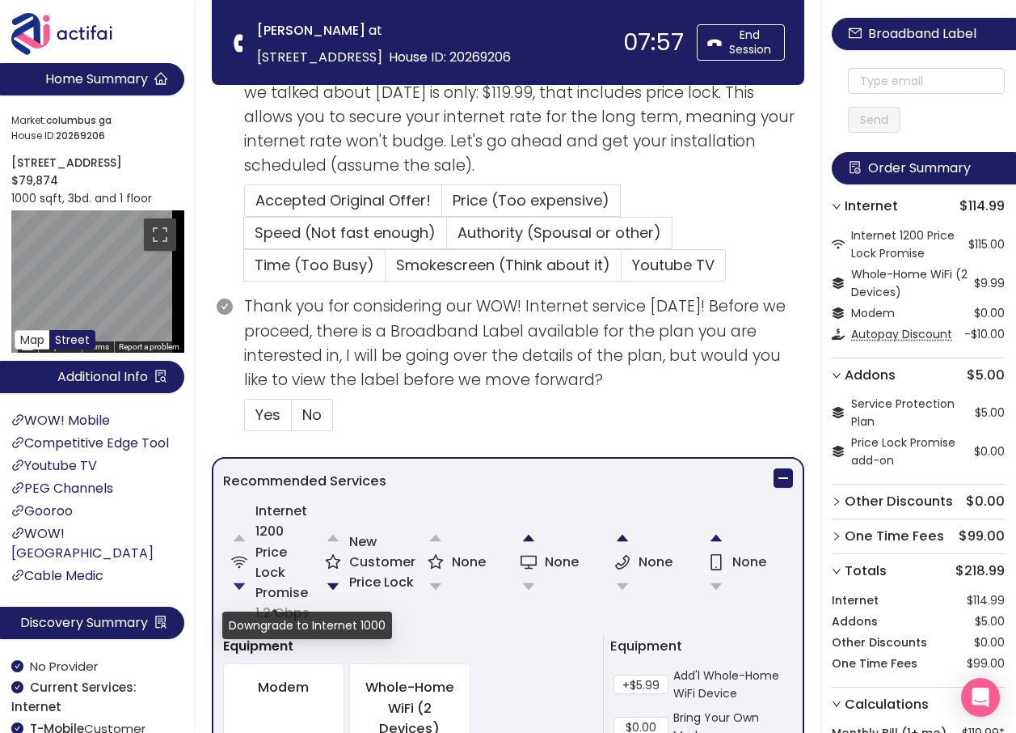
click at [238, 579] on button "button" at bounding box center [239, 586] width 32 height 32
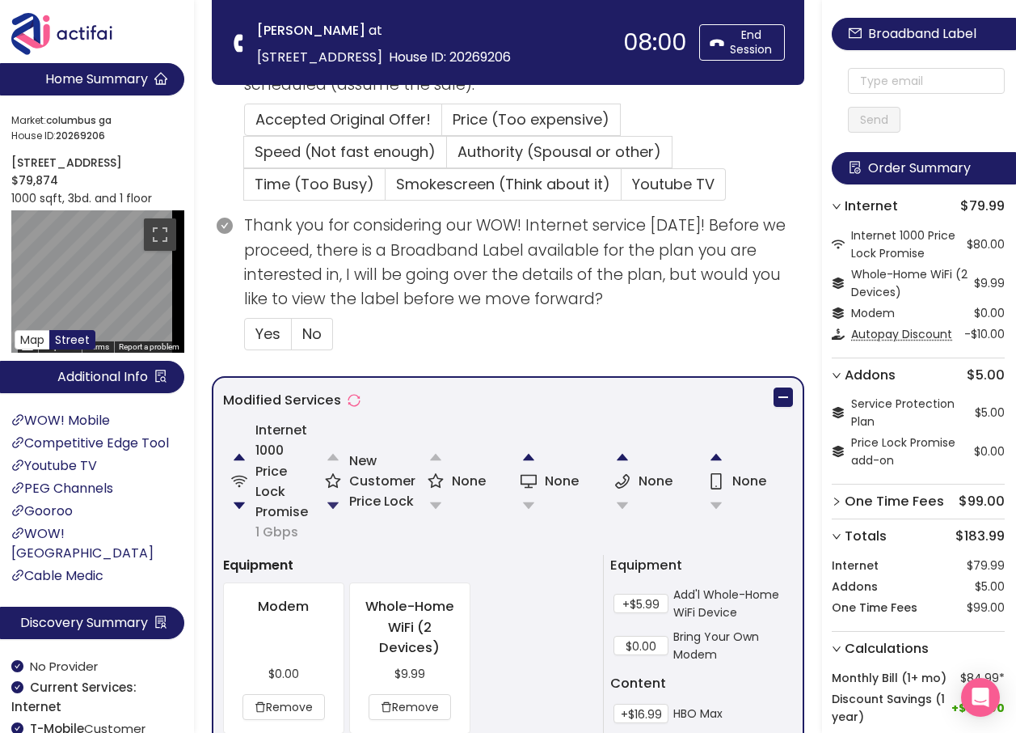
click at [337, 499] on button "button" at bounding box center [333, 505] width 32 height 32
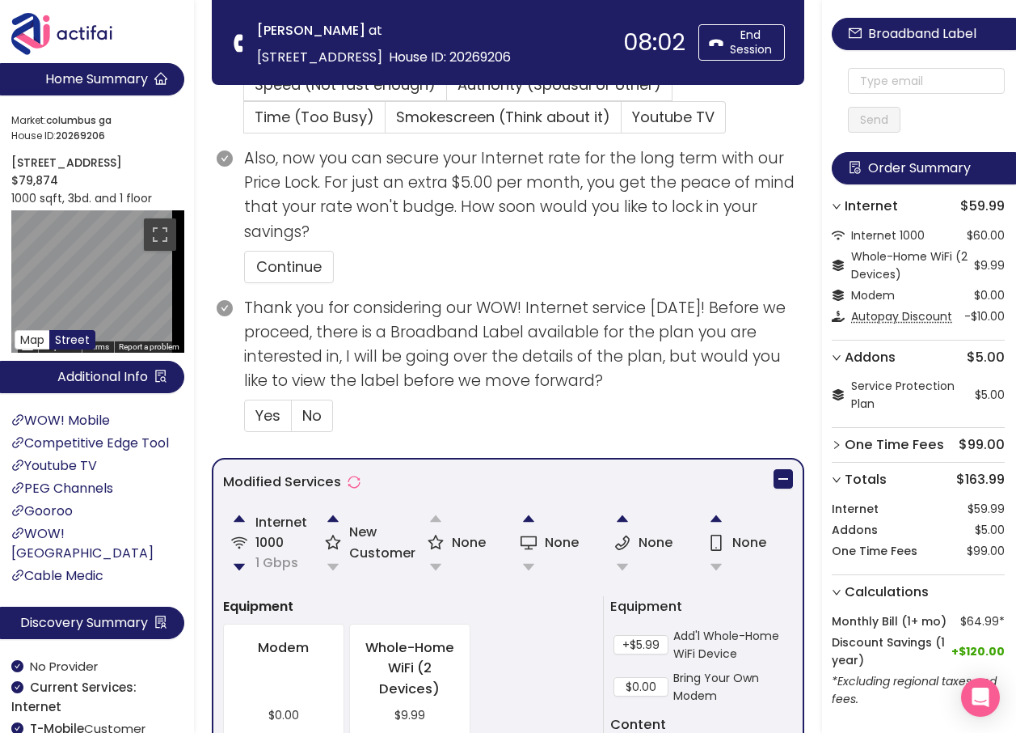
scroll to position [505, 0]
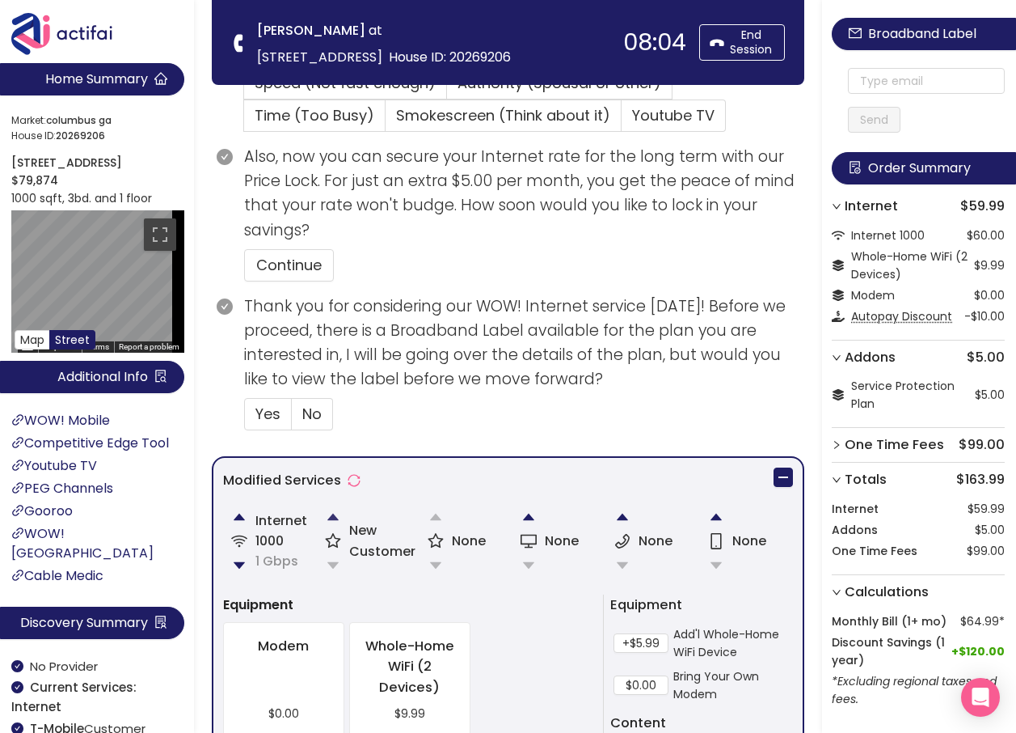
click at [329, 516] on button "button" at bounding box center [333, 517] width 32 height 32
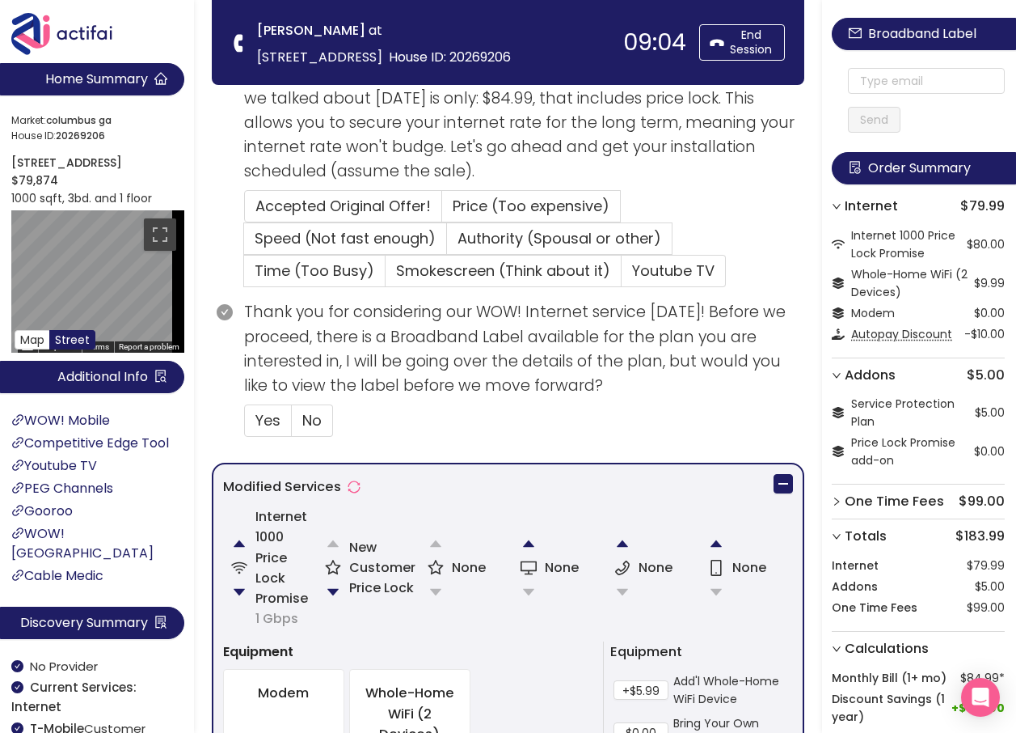
scroll to position [404, 0]
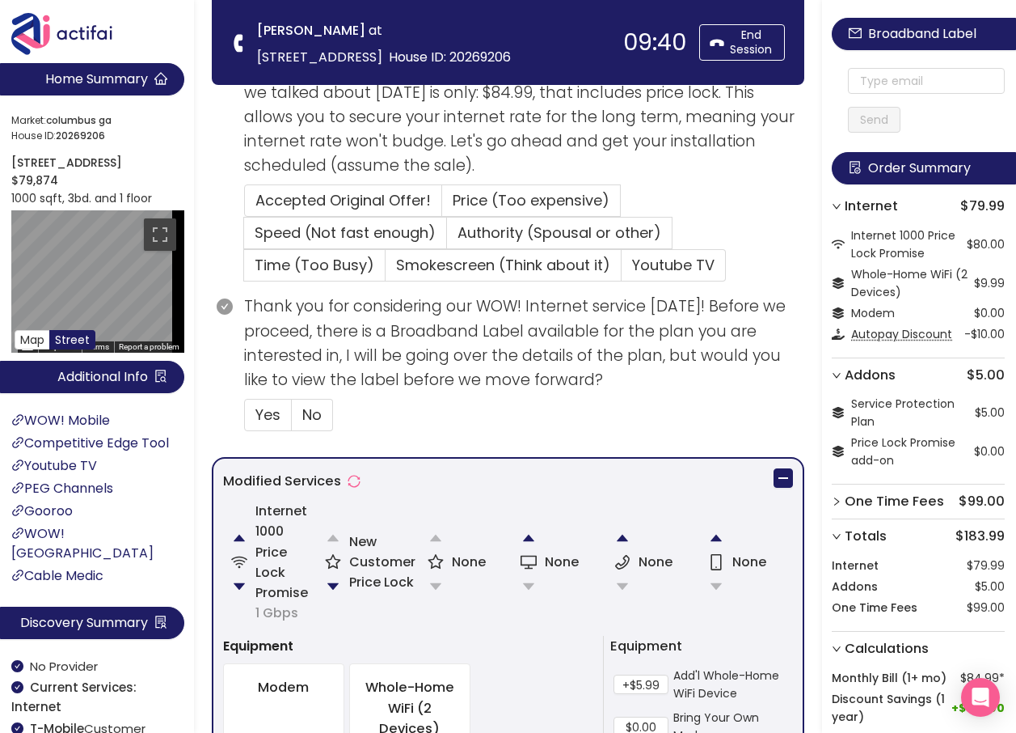
drag, startPoint x: 233, startPoint y: 437, endPoint x: 624, endPoint y: 422, distance: 391.7
click at [624, 422] on section "Thank you for considering our WOW! Internet service [DATE]! Before we proceed, …" at bounding box center [524, 369] width 560 height 150
click at [495, 217] on label "Price (Too expensive)" at bounding box center [560, 233] width 226 height 32
click at [442, 205] on input "Price (Too expensive)" at bounding box center [442, 205] width 0 height 0
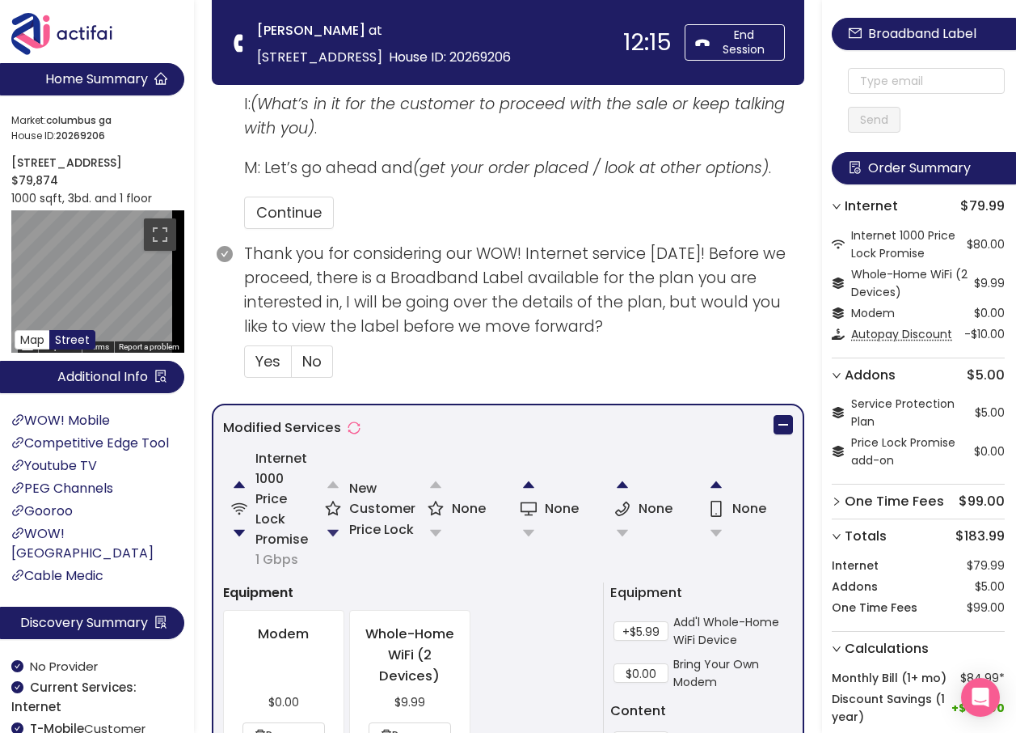
click at [332, 526] on button "button" at bounding box center [333, 533] width 32 height 32
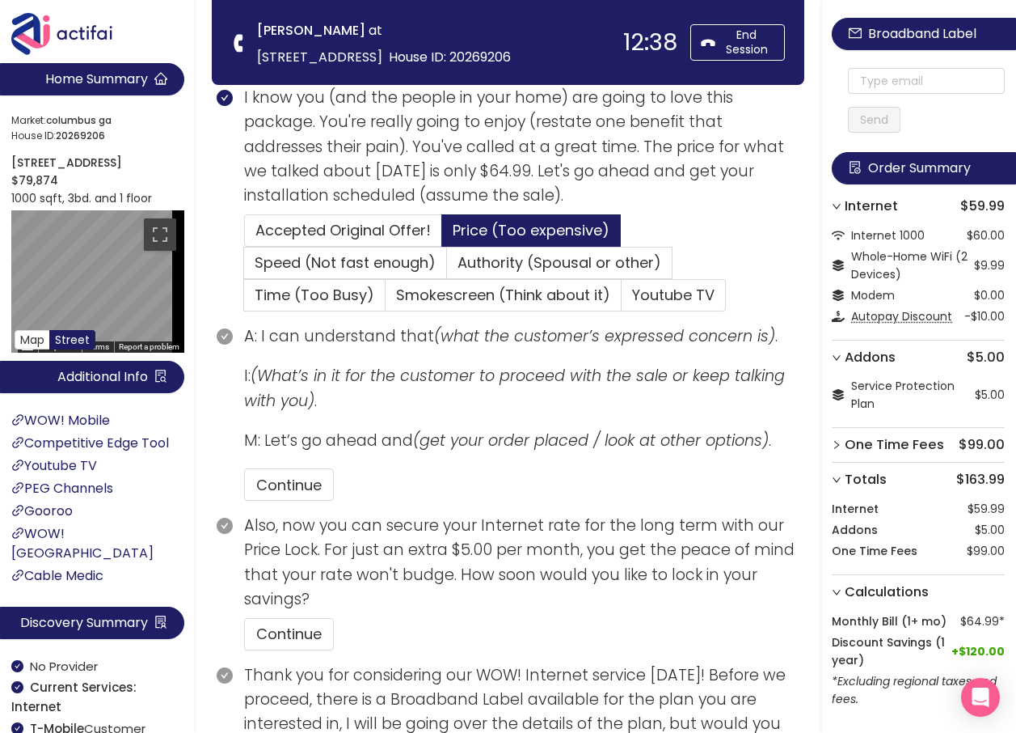
scroll to position [356, 0]
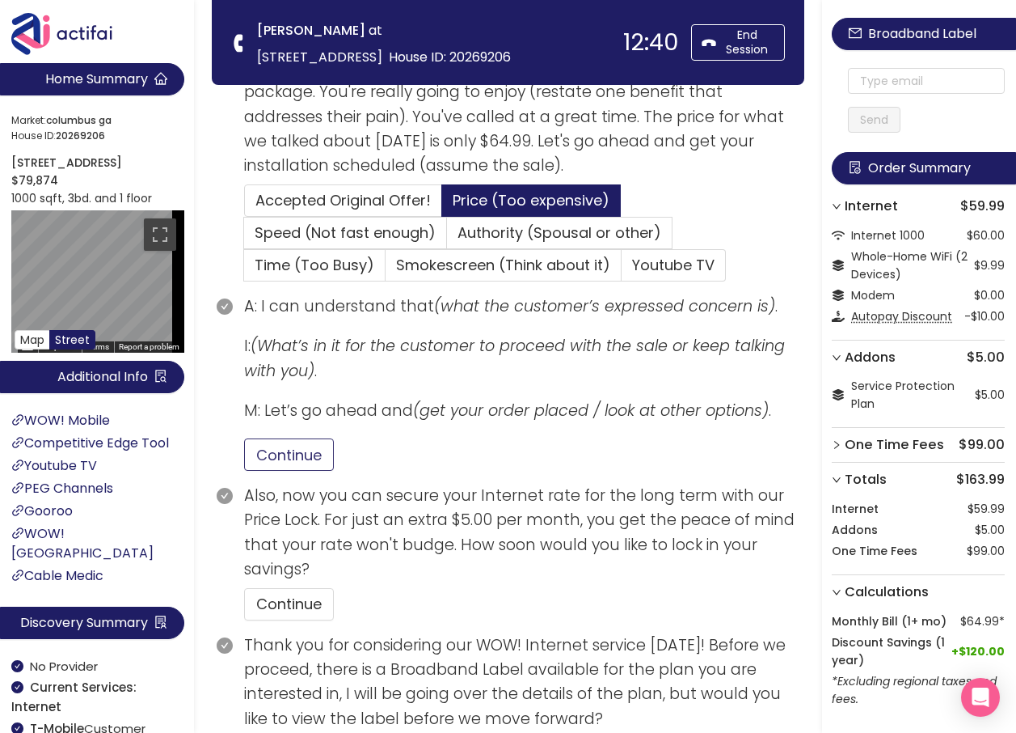
click at [291, 462] on button "Continue" at bounding box center [289, 454] width 90 height 32
click at [302, 606] on button "Continue" at bounding box center [289, 604] width 90 height 32
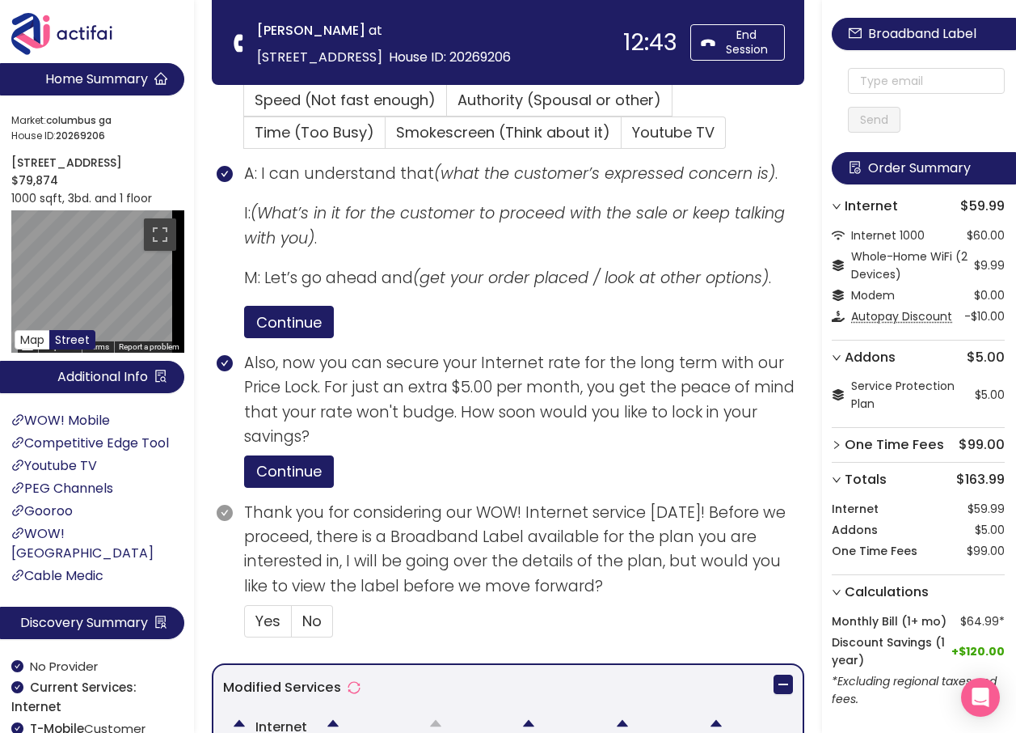
scroll to position [518, 0]
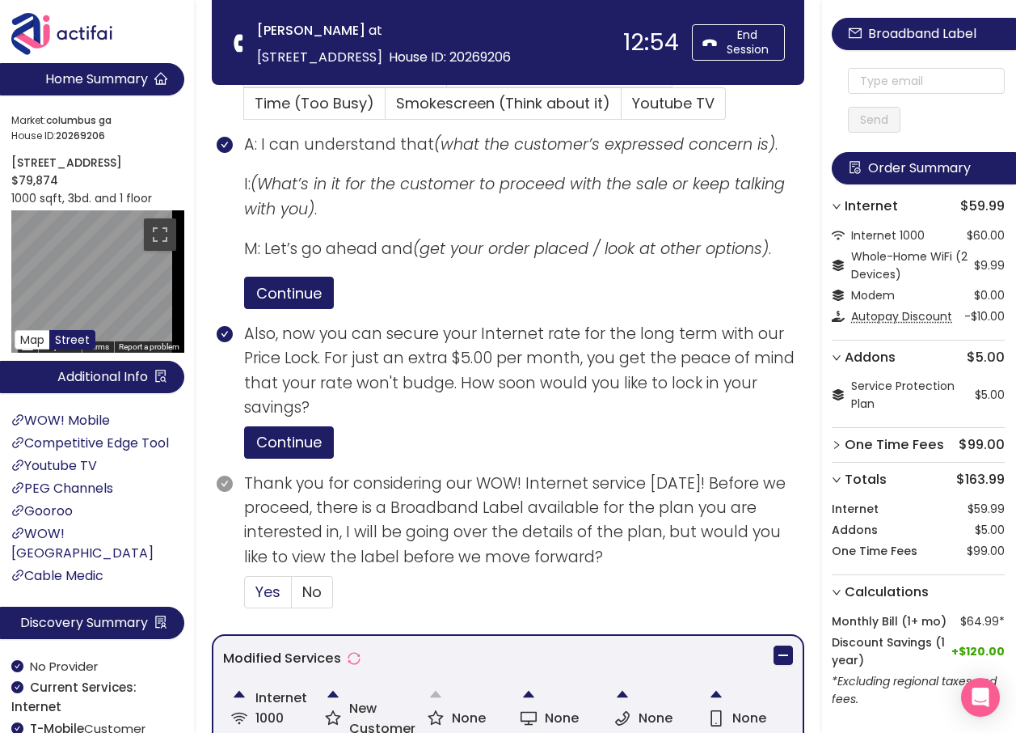
click at [279, 590] on span "Yes" at bounding box center [268, 591] width 25 height 20
click at [245, 597] on input "Yes" at bounding box center [245, 597] width 0 height 0
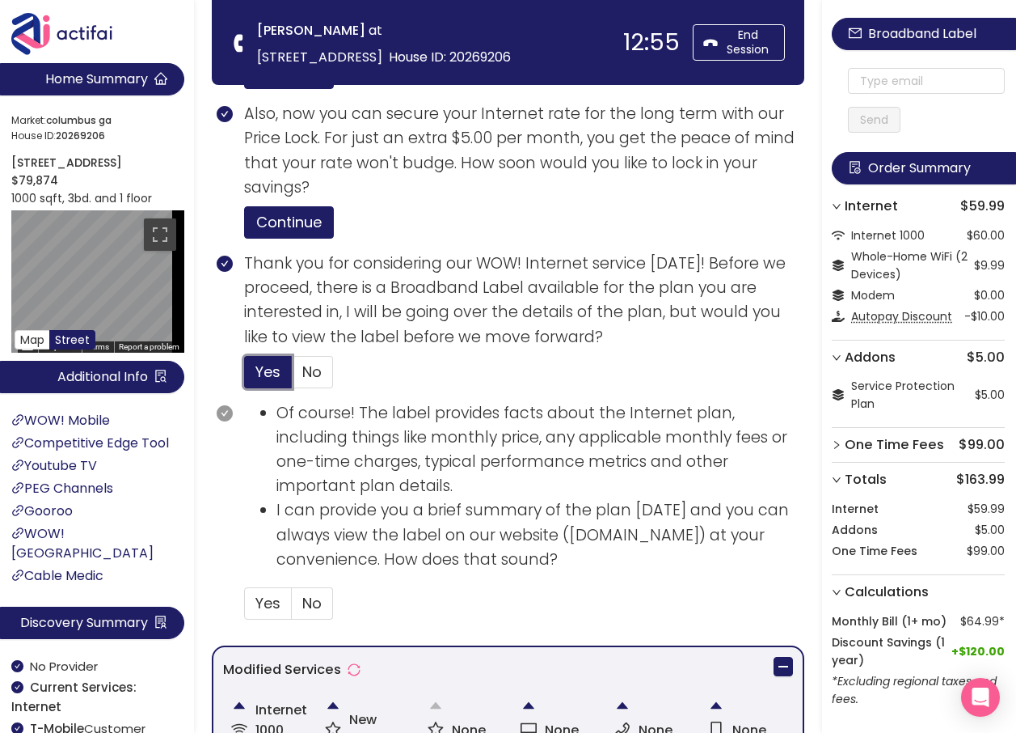
scroll to position [760, 0]
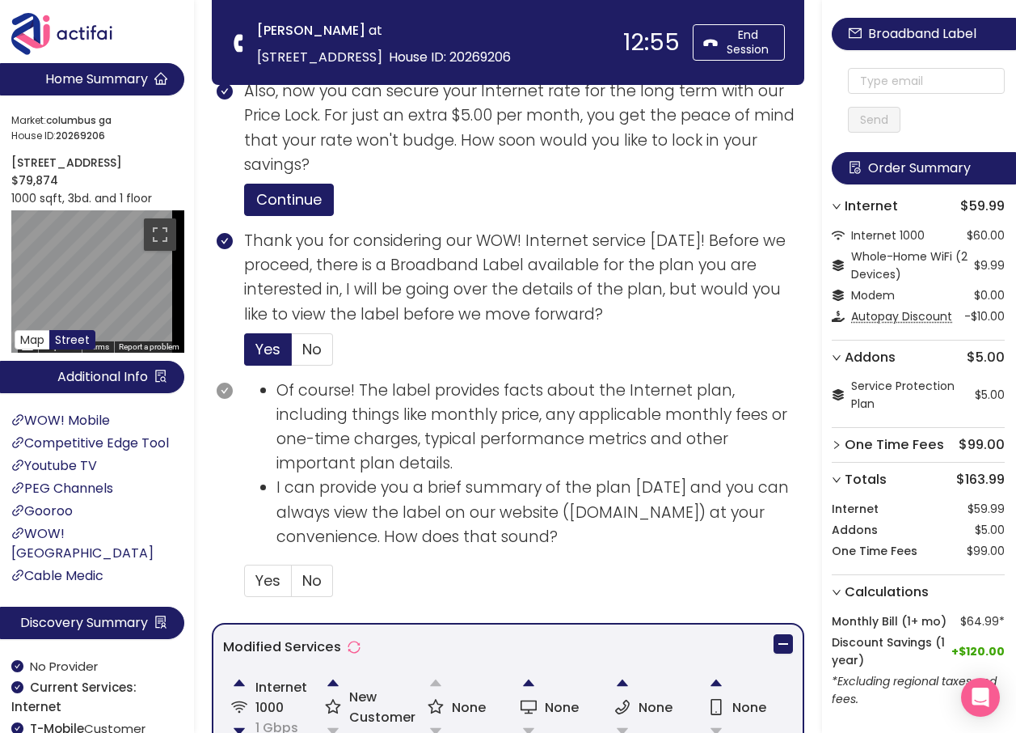
drag, startPoint x: 269, startPoint y: 583, endPoint x: 387, endPoint y: 566, distance: 119.3
click at [272, 581] on span "Yes" at bounding box center [268, 580] width 25 height 20
click at [245, 585] on input "Yes" at bounding box center [245, 585] width 0 height 0
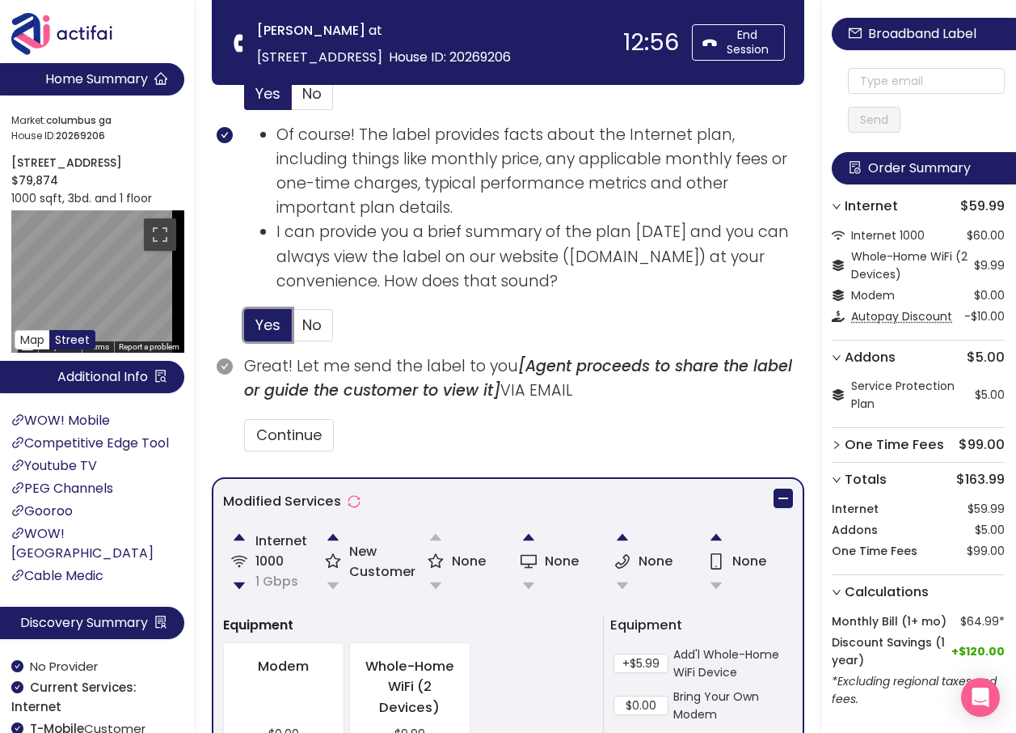
scroll to position [1084, 0]
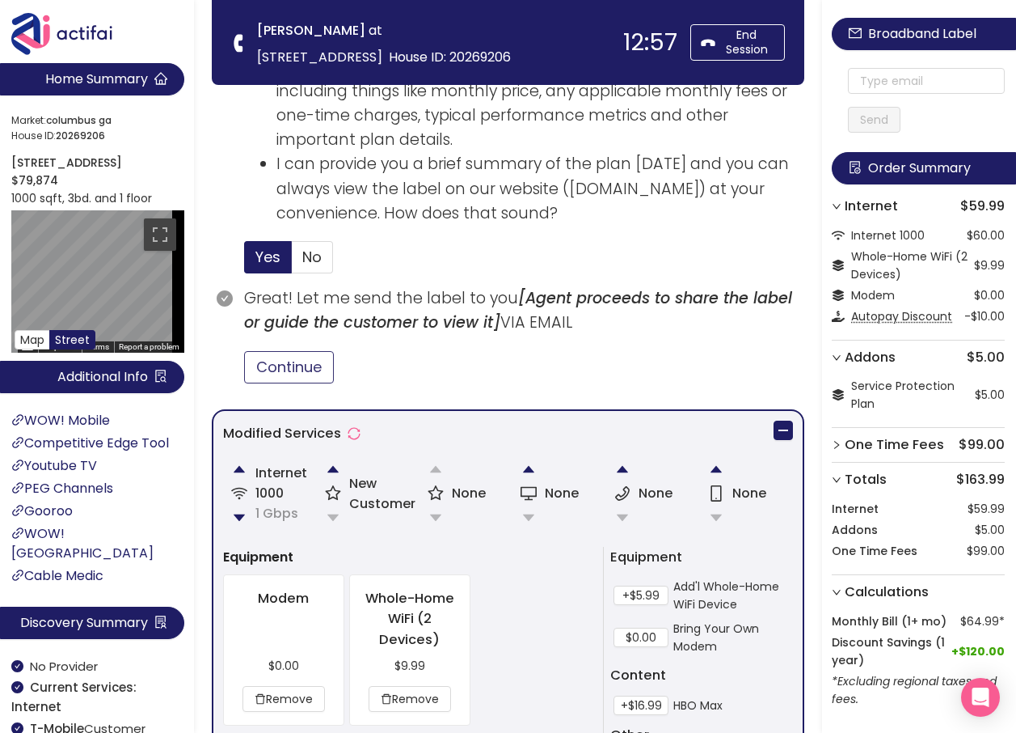
click at [302, 363] on button "Continue" at bounding box center [289, 367] width 90 height 32
click at [931, 73] on input "text" at bounding box center [926, 81] width 157 height 26
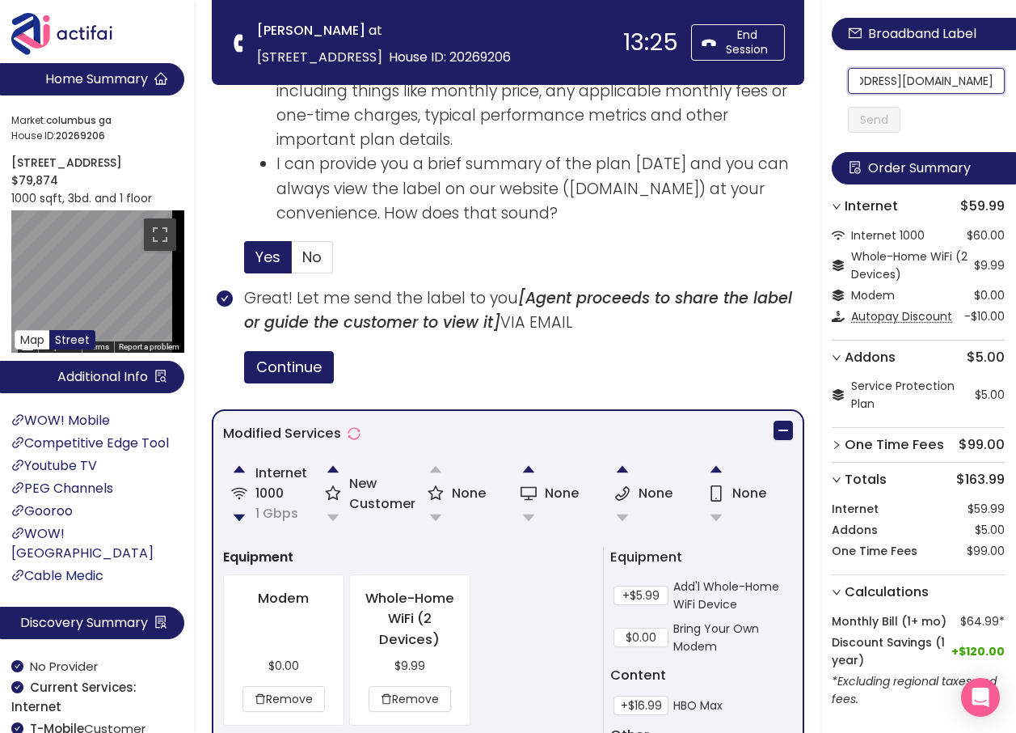
scroll to position [0, 0]
drag, startPoint x: 936, startPoint y: 78, endPoint x: 835, endPoint y: 83, distance: 100.4
click at [835, 83] on div "Broadband Label [EMAIL_ADDRESS][DOMAIN_NAME] Send Order Summary Internet $59.99…" at bounding box center [919, 391] width 194 height 782
click at [868, 86] on input "[EMAIL_ADDRESS][DOMAIN_NAME]" at bounding box center [926, 81] width 157 height 26
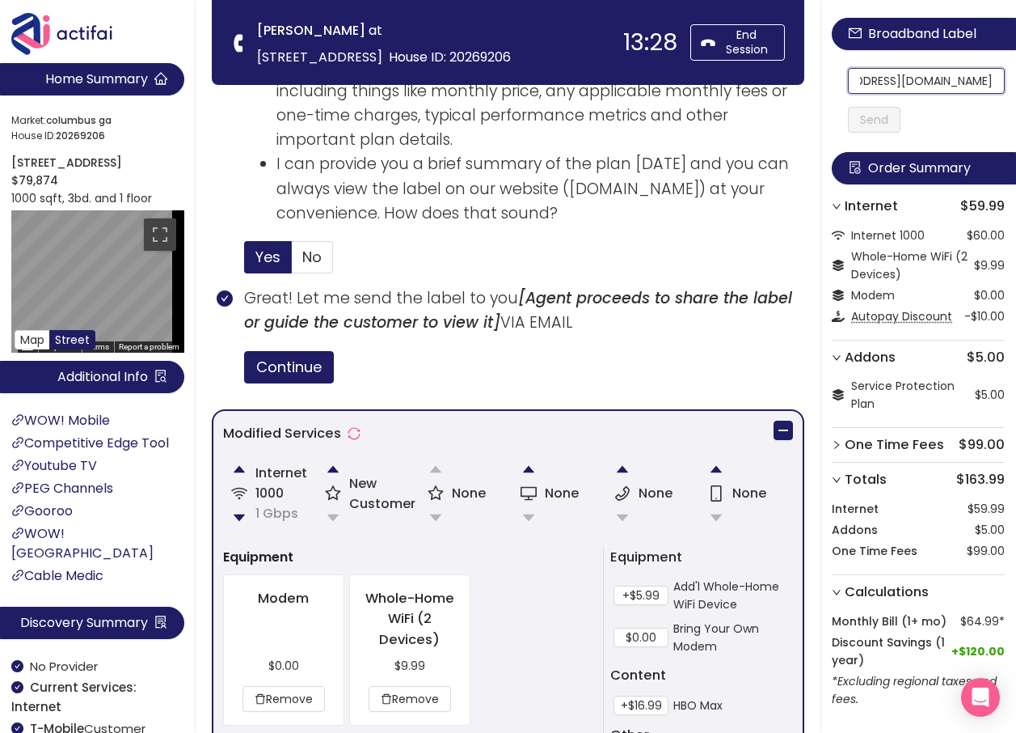
drag, startPoint x: 868, startPoint y: 86, endPoint x: 991, endPoint y: 91, distance: 122.2
click at [409, 67] on section "Home Summary Market: [GEOGRAPHIC_DATA] ID: 20269206 [STREET_ADDRESS] $79,874 10…" at bounding box center [508, 161] width 1016 height 2490
type input "[EMAIL_ADDRESS][DOMAIN_NAME]"
click at [887, 123] on button "Send" at bounding box center [874, 120] width 53 height 26
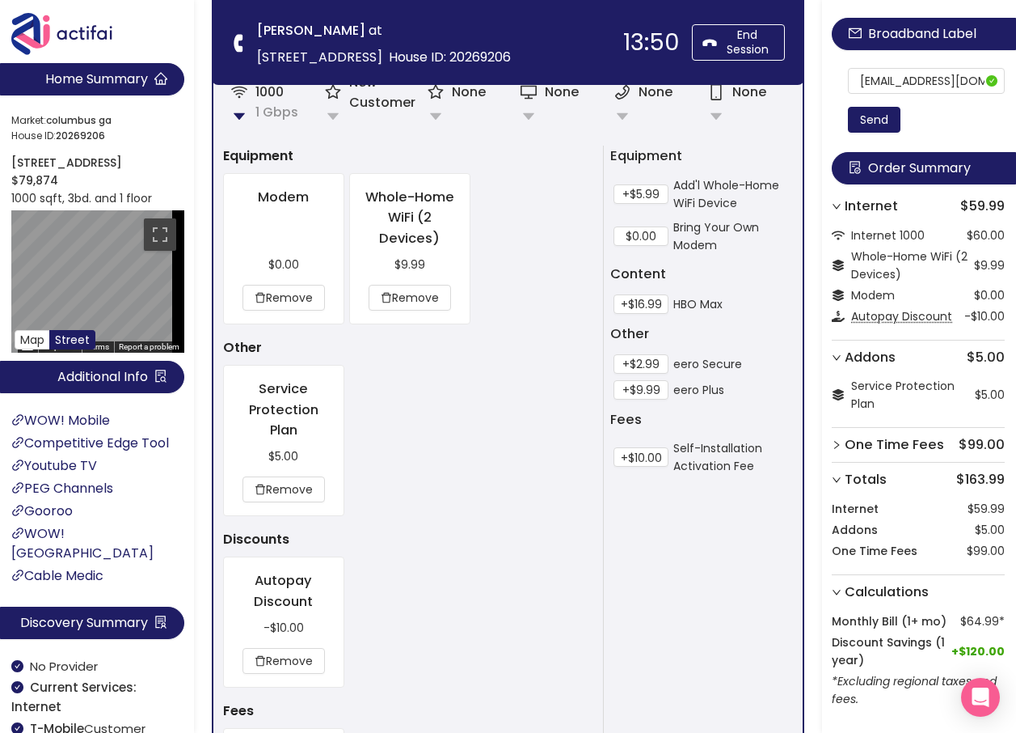
scroll to position [1757, 0]
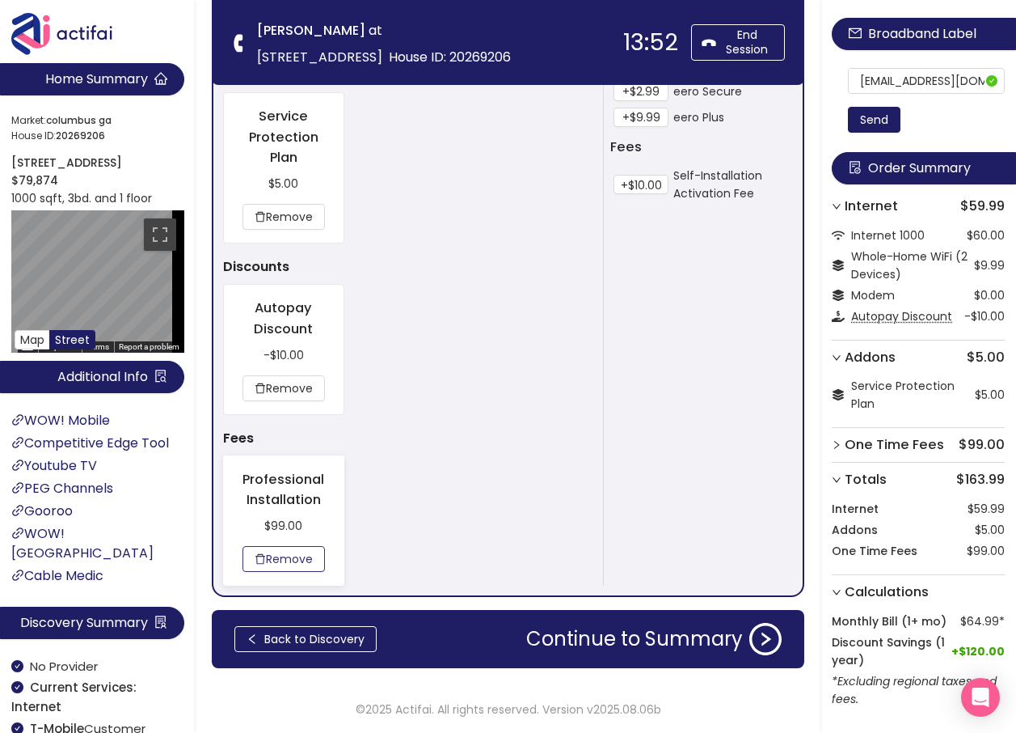
click at [299, 553] on button "Remove" at bounding box center [284, 559] width 82 height 26
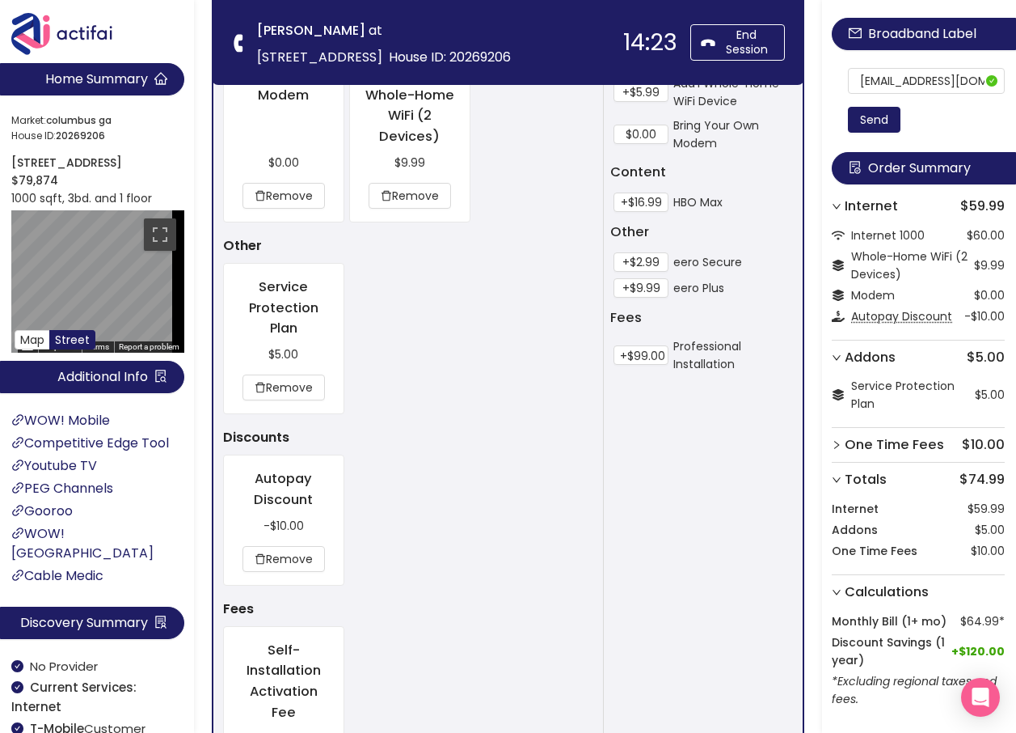
click at [533, 144] on div "Modem $0.00 Remove Whole-Home WiFi (2 Devices) $9.99 Remove" at bounding box center [410, 146] width 378 height 151
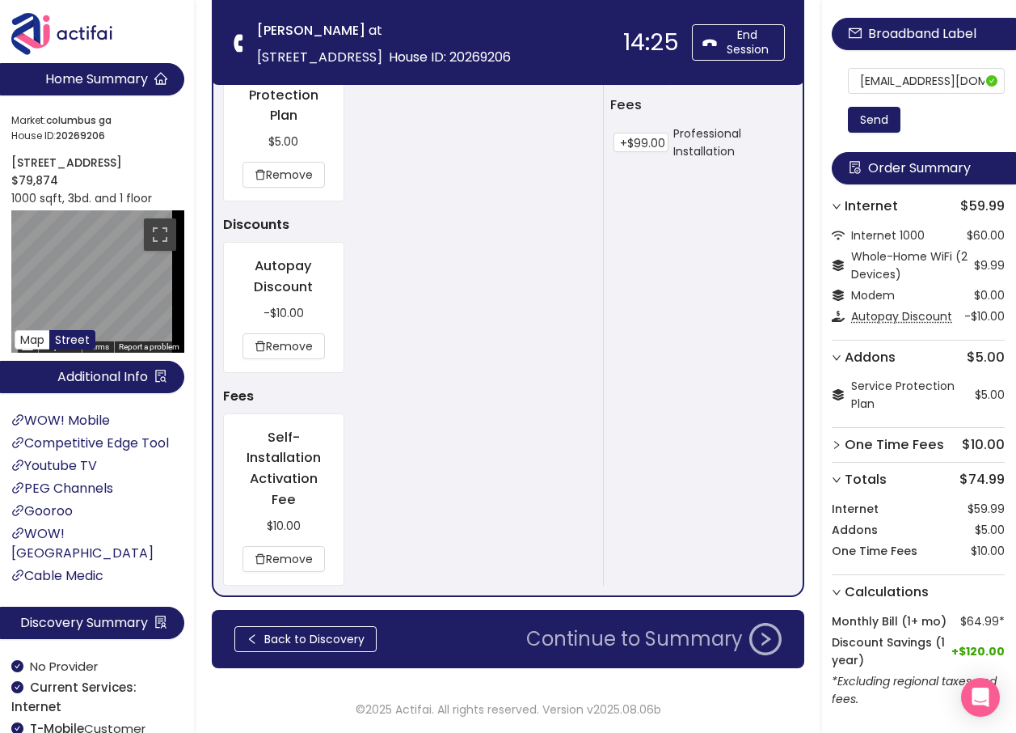
click at [674, 629] on button "Continue to Summary" at bounding box center [654, 639] width 275 height 32
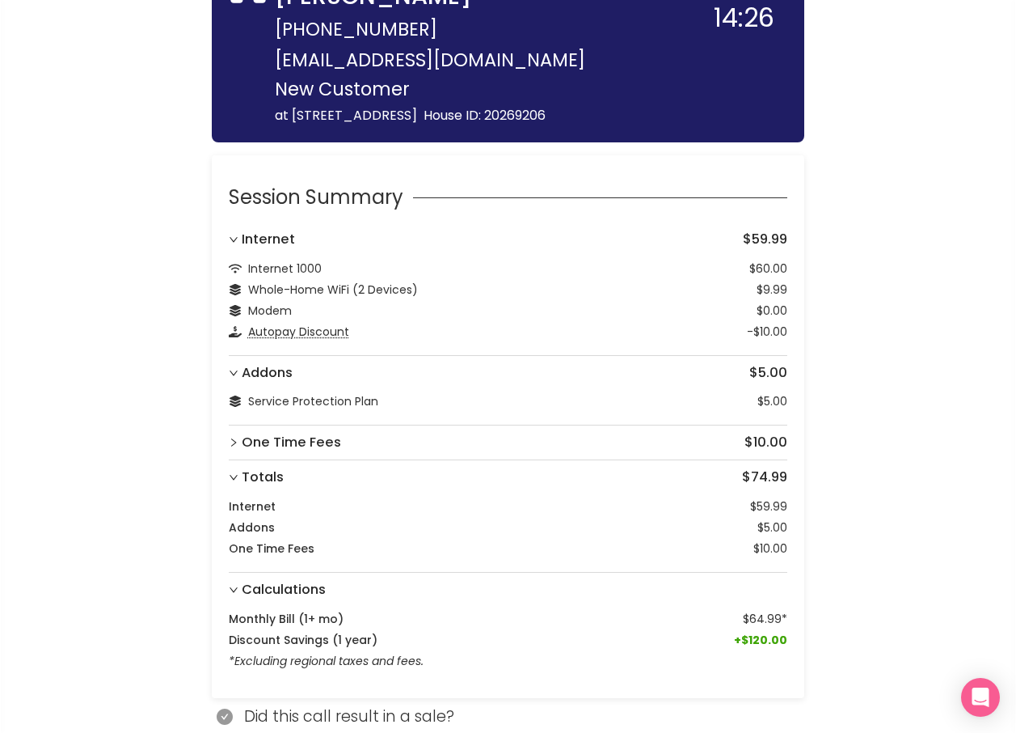
scroll to position [100, 0]
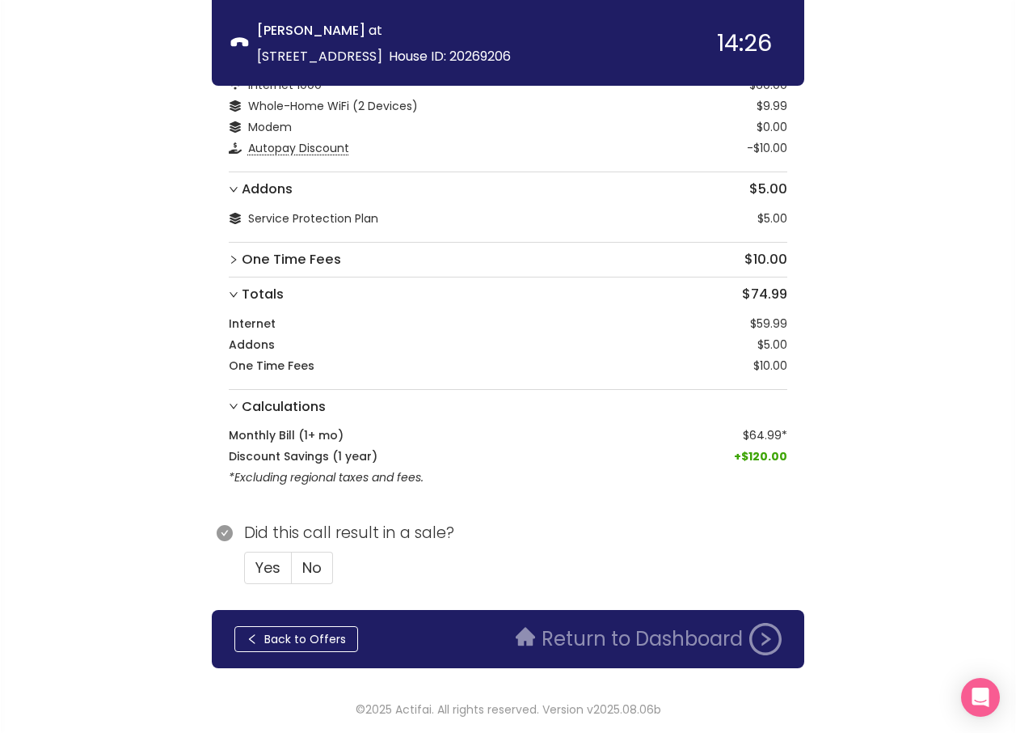
drag, startPoint x: 256, startPoint y: 568, endPoint x: 353, endPoint y: 559, distance: 97.4
click at [256, 568] on span "Yes" at bounding box center [268, 567] width 25 height 20
click at [245, 573] on input "Yes" at bounding box center [245, 573] width 0 height 0
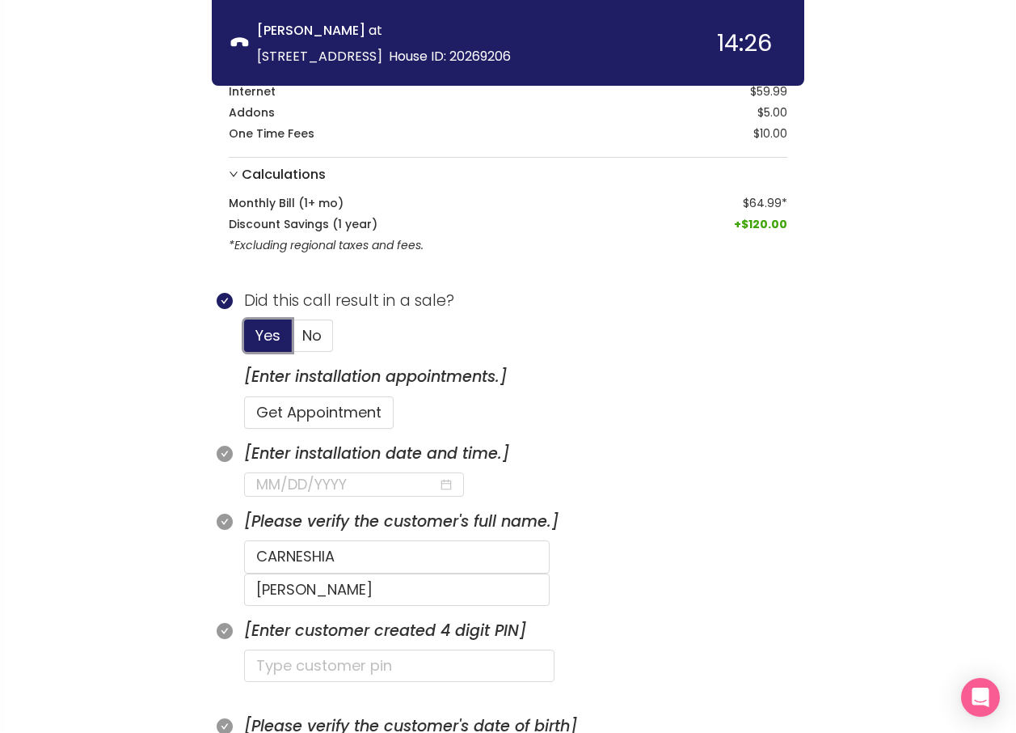
scroll to position [343, 0]
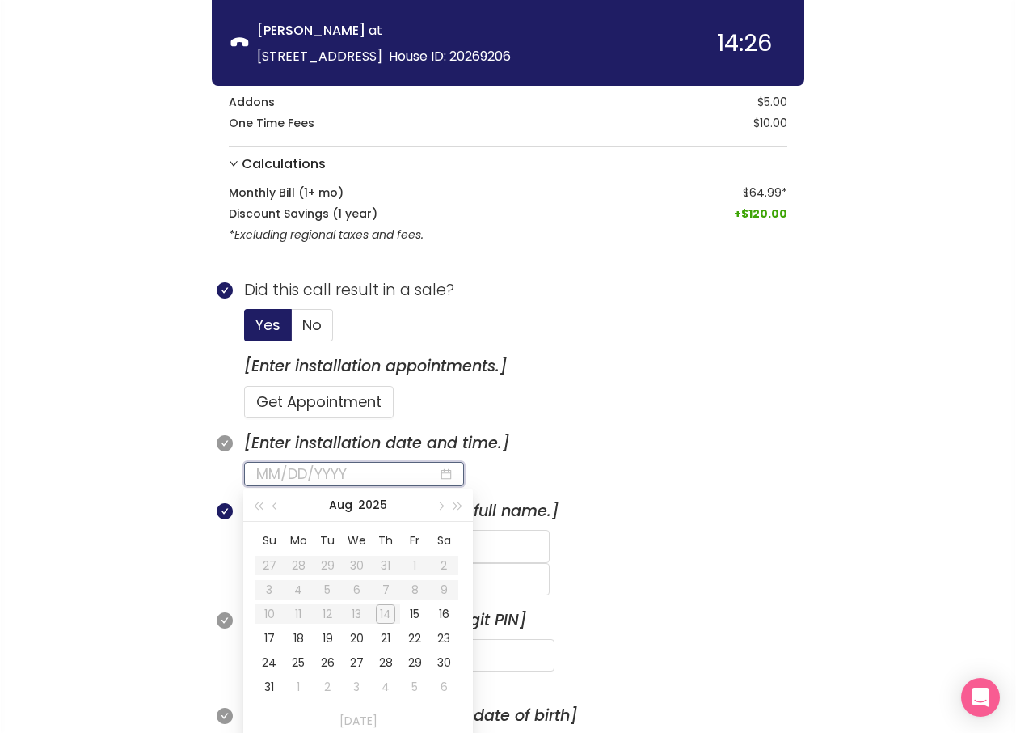
click at [301, 474] on input at bounding box center [347, 474] width 182 height 23
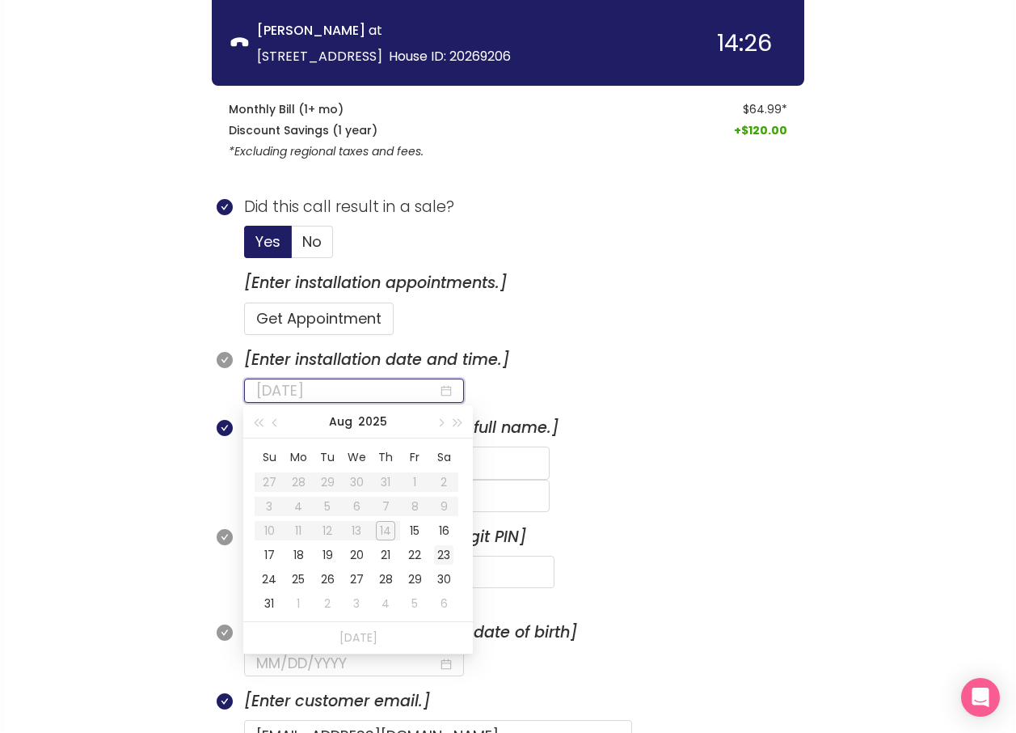
scroll to position [505, 0]
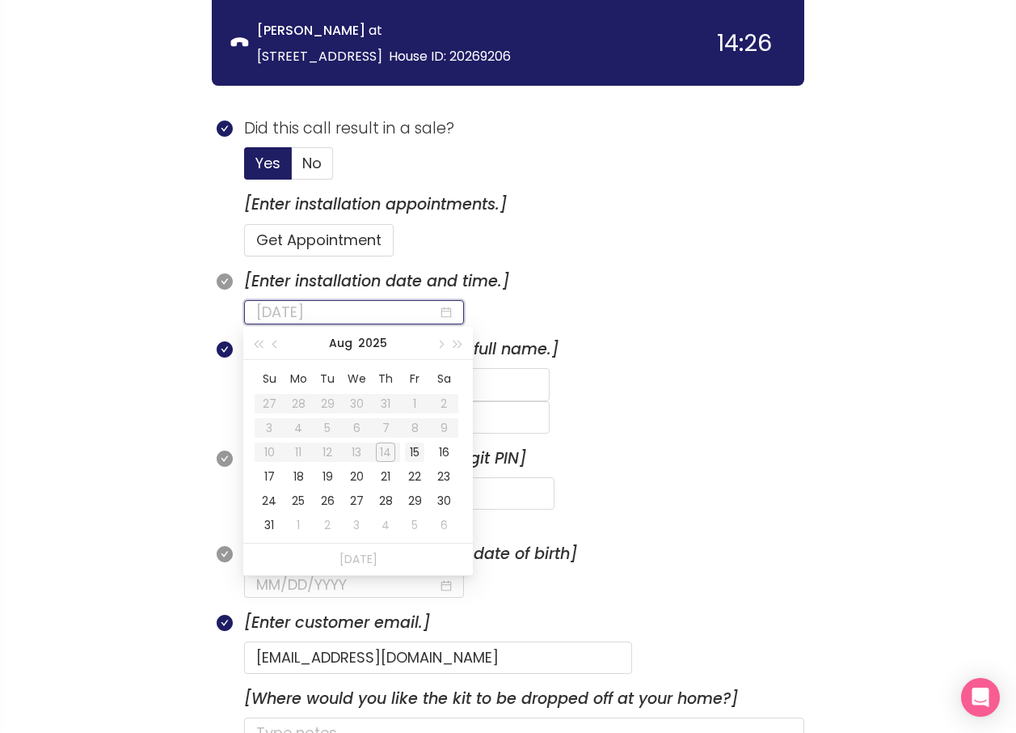
type input "[DATE]"
click at [410, 454] on div "15" at bounding box center [414, 451] width 19 height 19
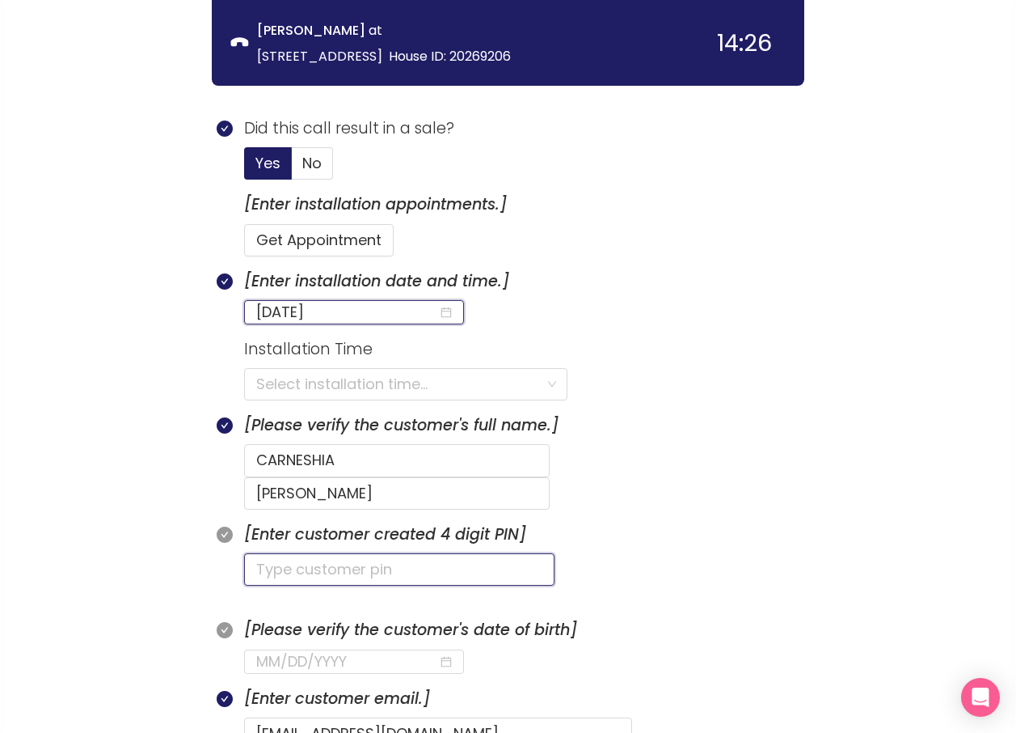
click at [298, 553] on input "text" at bounding box center [399, 569] width 311 height 32
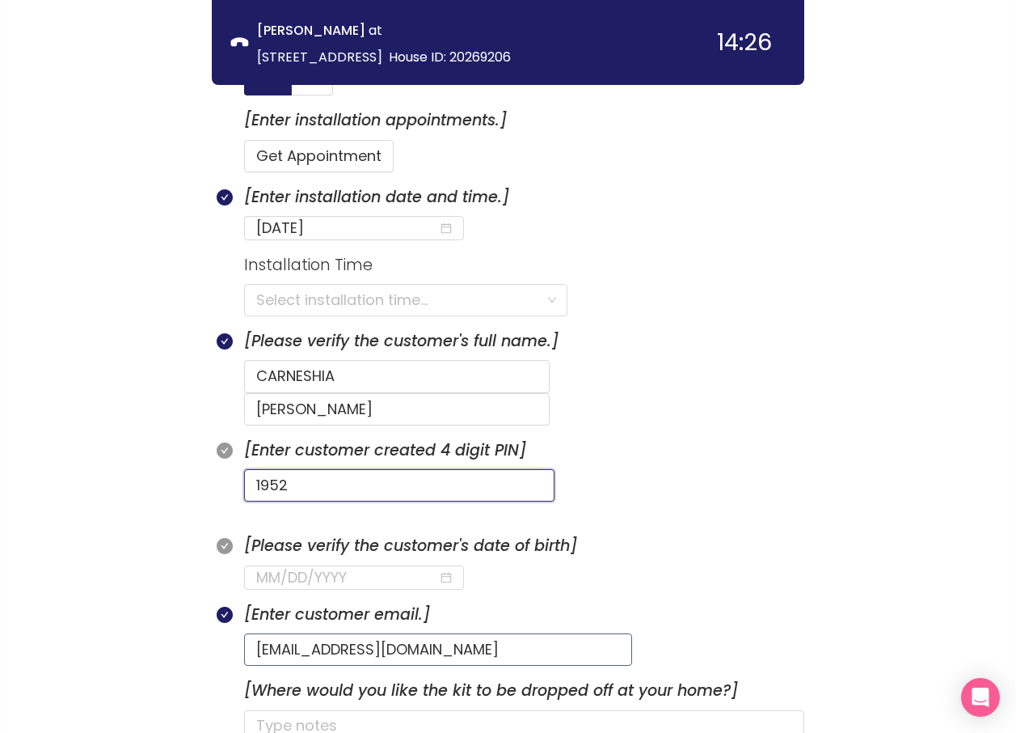
scroll to position [666, 0]
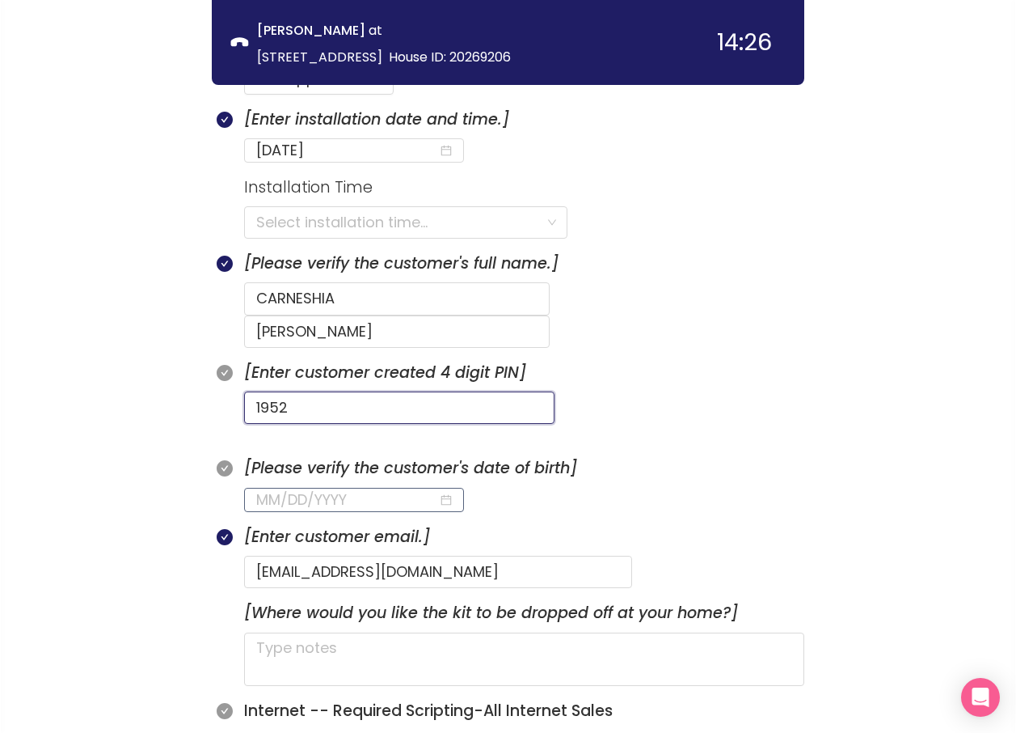
type input "1952"
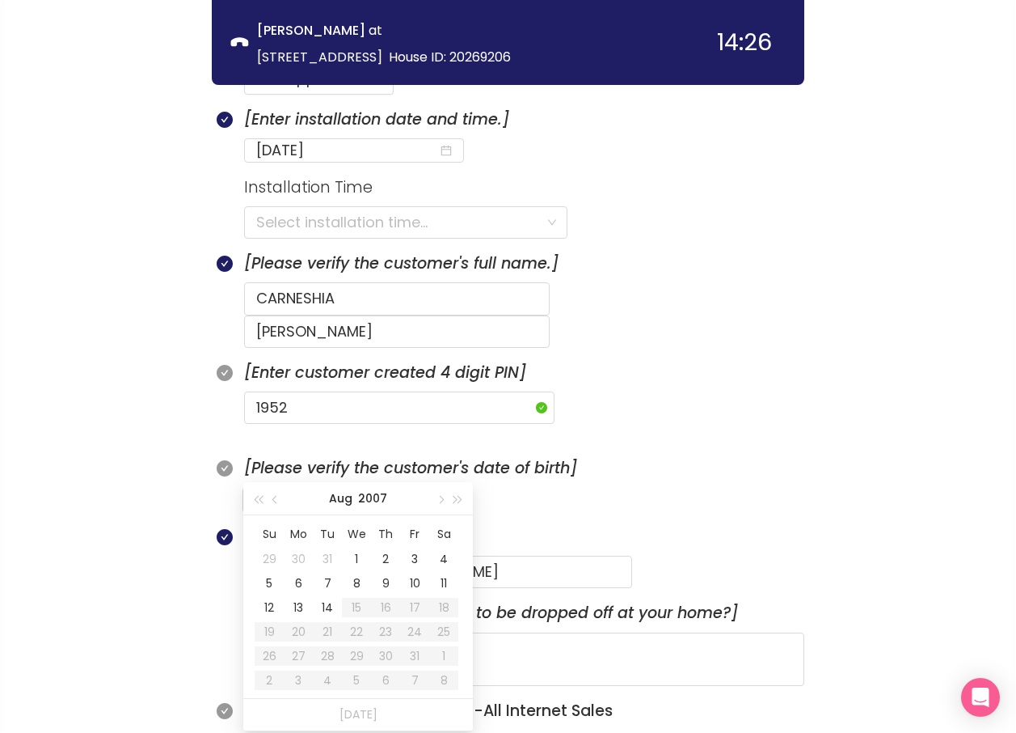
click at [259, 488] on input at bounding box center [347, 499] width 182 height 23
click at [412, 618] on td "19" at bounding box center [414, 607] width 29 height 24
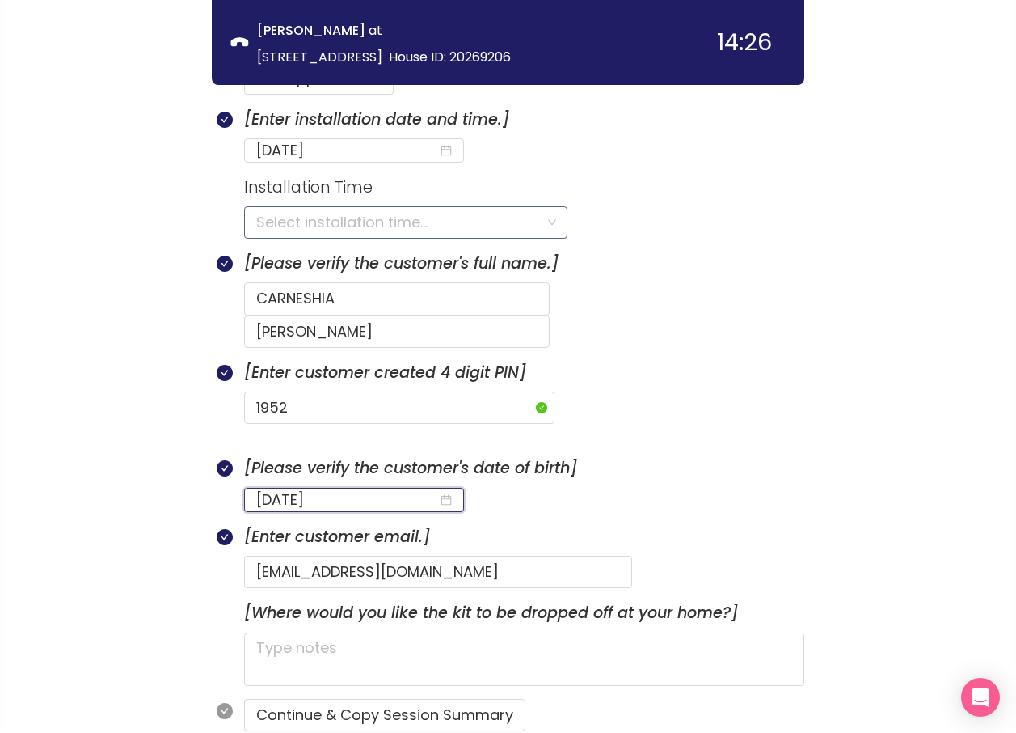
type input "[DATE]"
click at [338, 224] on input "search" at bounding box center [400, 222] width 288 height 31
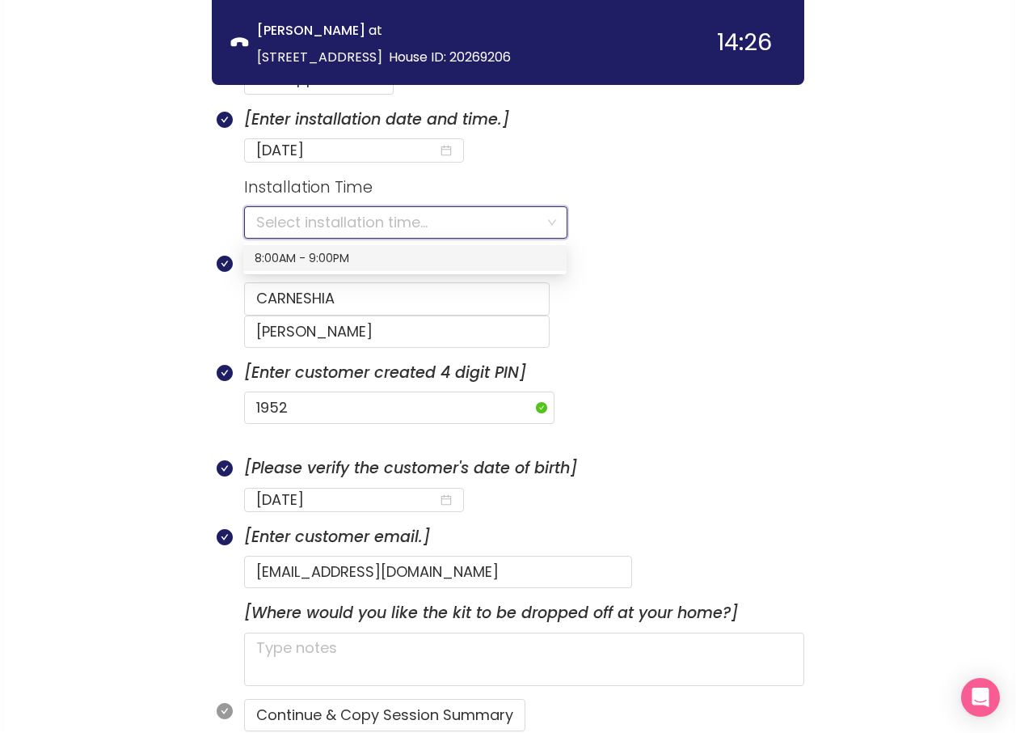
click at [310, 259] on div "8:00AM - 9:00PM" at bounding box center [405, 258] width 301 height 18
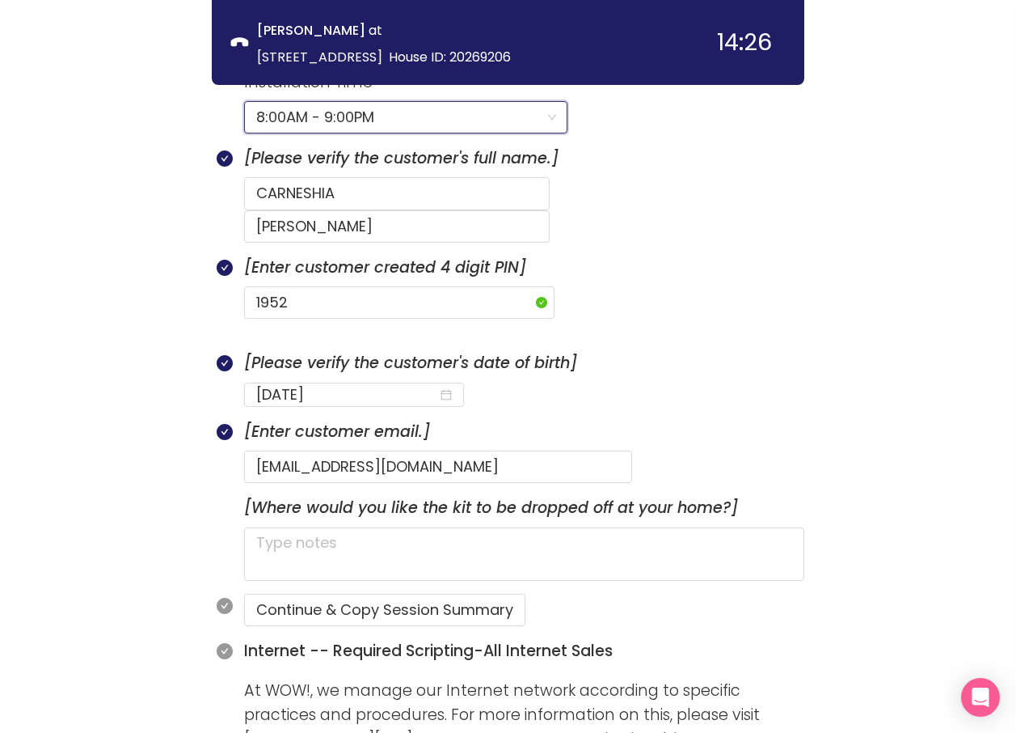
scroll to position [828, 0]
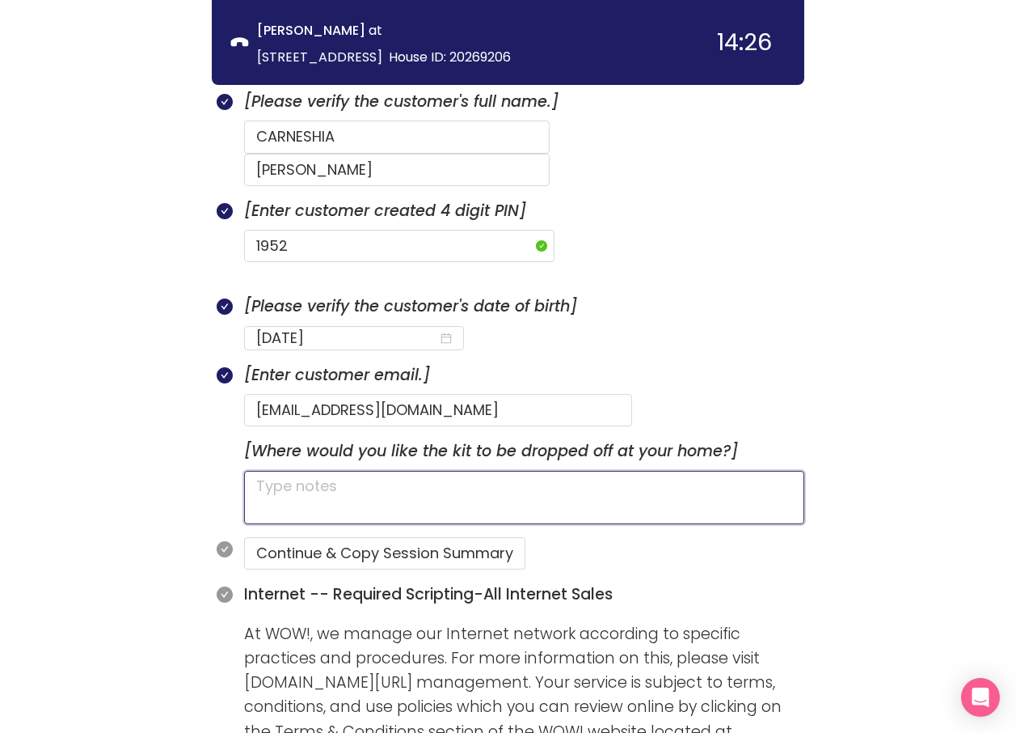
click at [335, 471] on textarea at bounding box center [524, 497] width 560 height 53
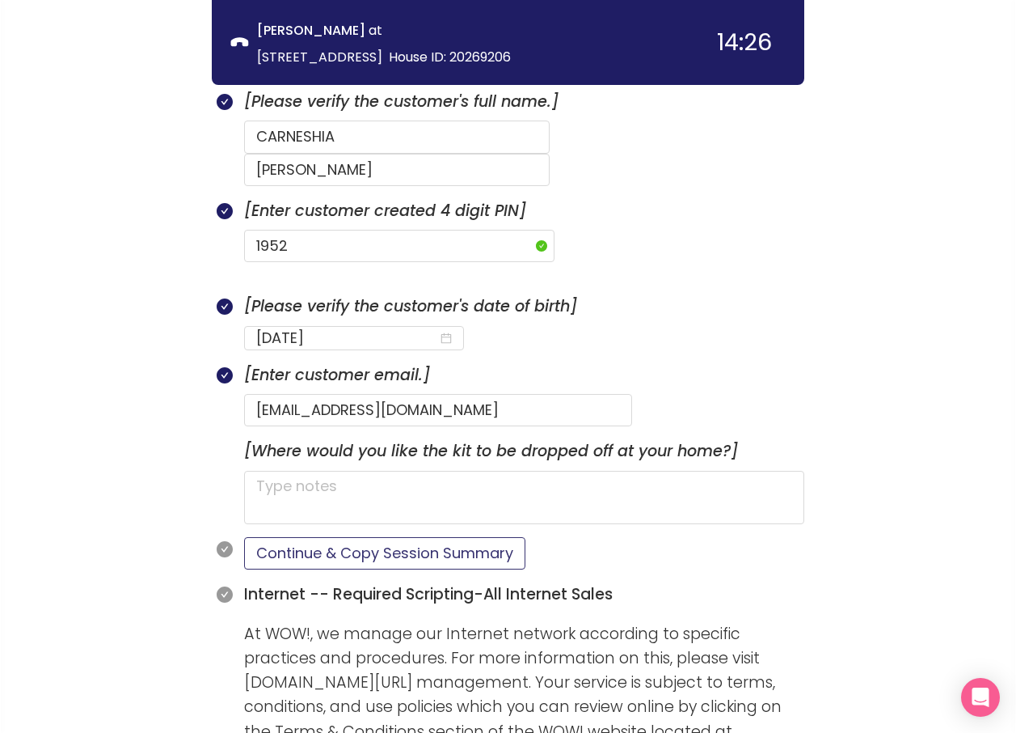
click at [375, 537] on button "Continue & Copy Session Summary" at bounding box center [384, 553] width 281 height 32
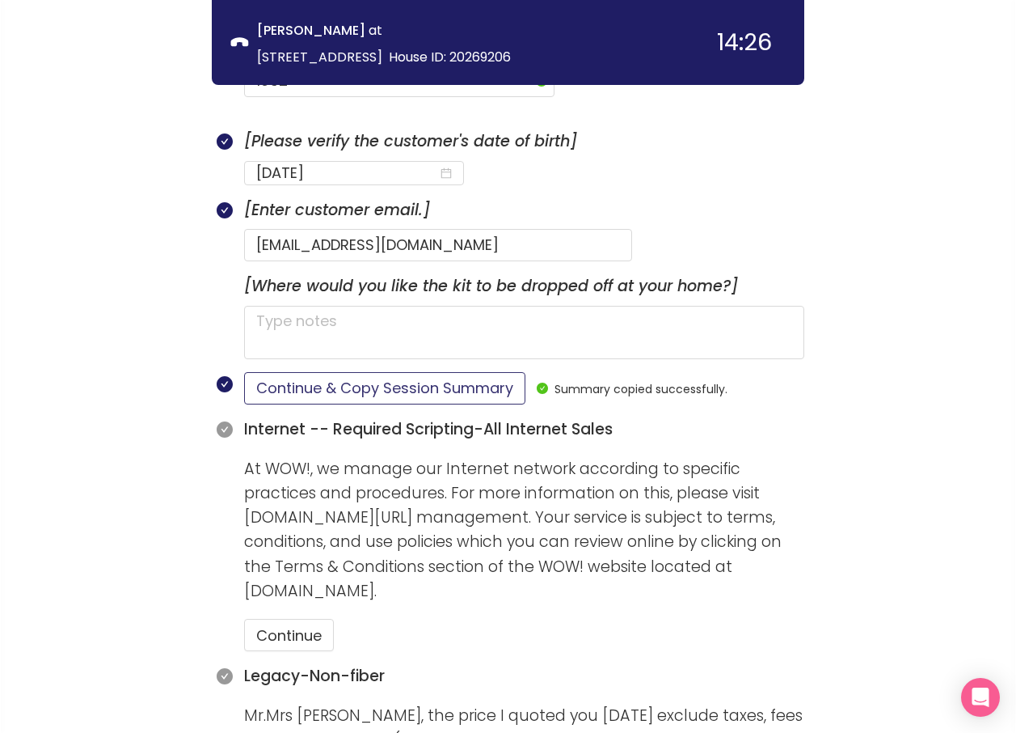
scroll to position [1071, 0]
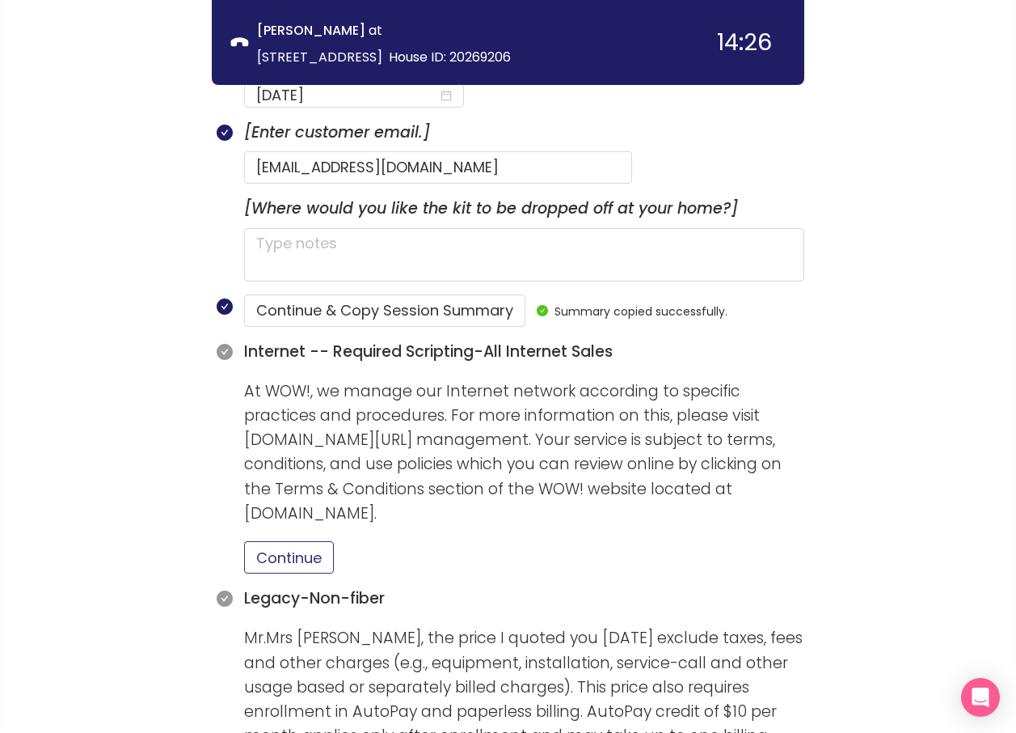
click at [274, 541] on button "Continue" at bounding box center [289, 557] width 90 height 32
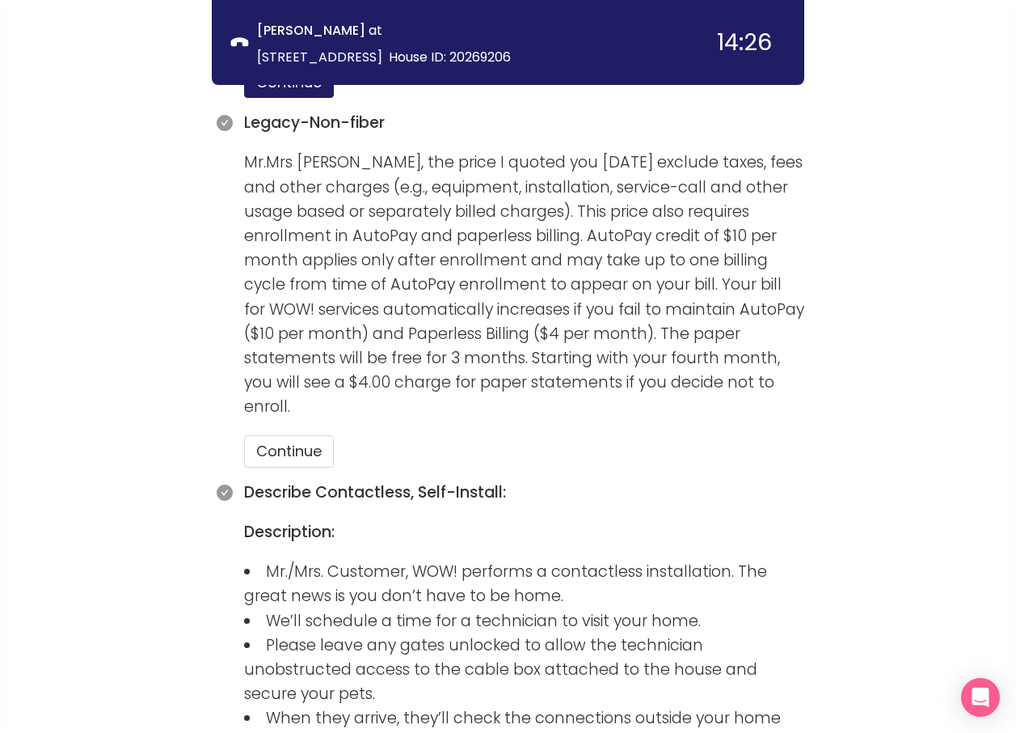
scroll to position [1556, 0]
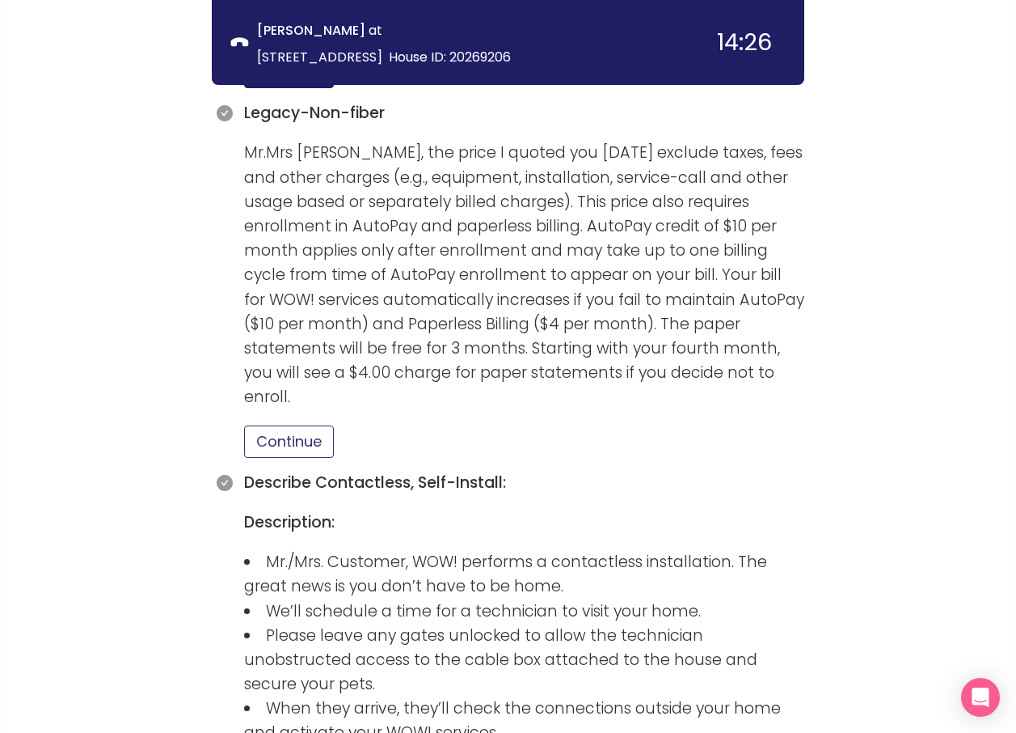
click at [272, 425] on button "Continue" at bounding box center [289, 441] width 90 height 32
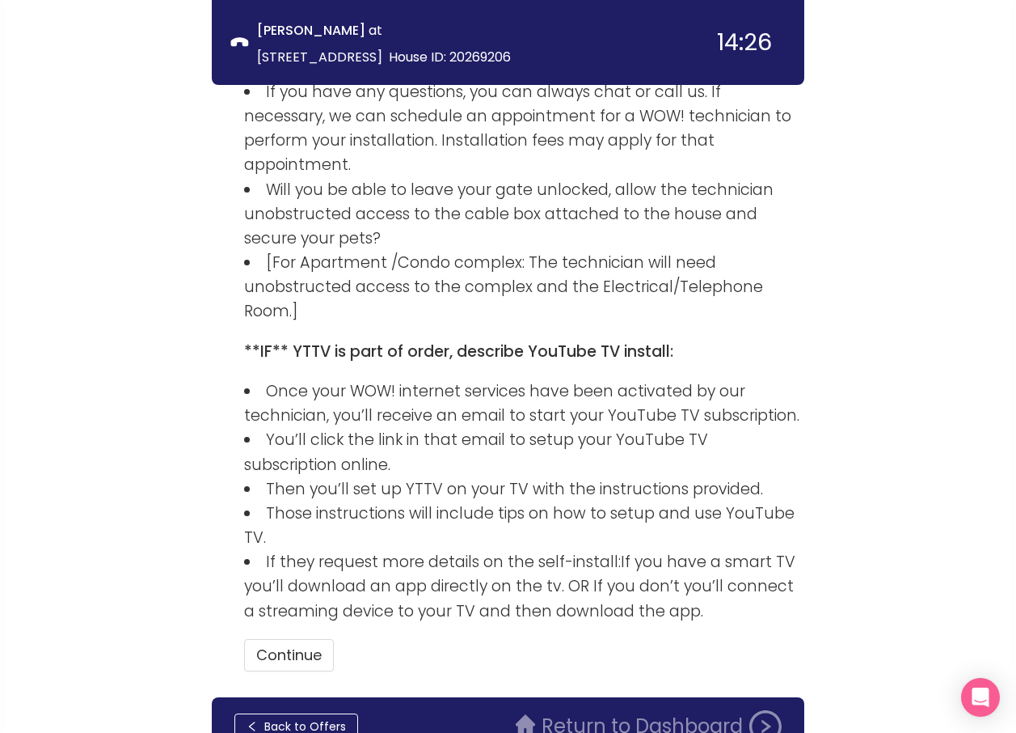
scroll to position [2398, 0]
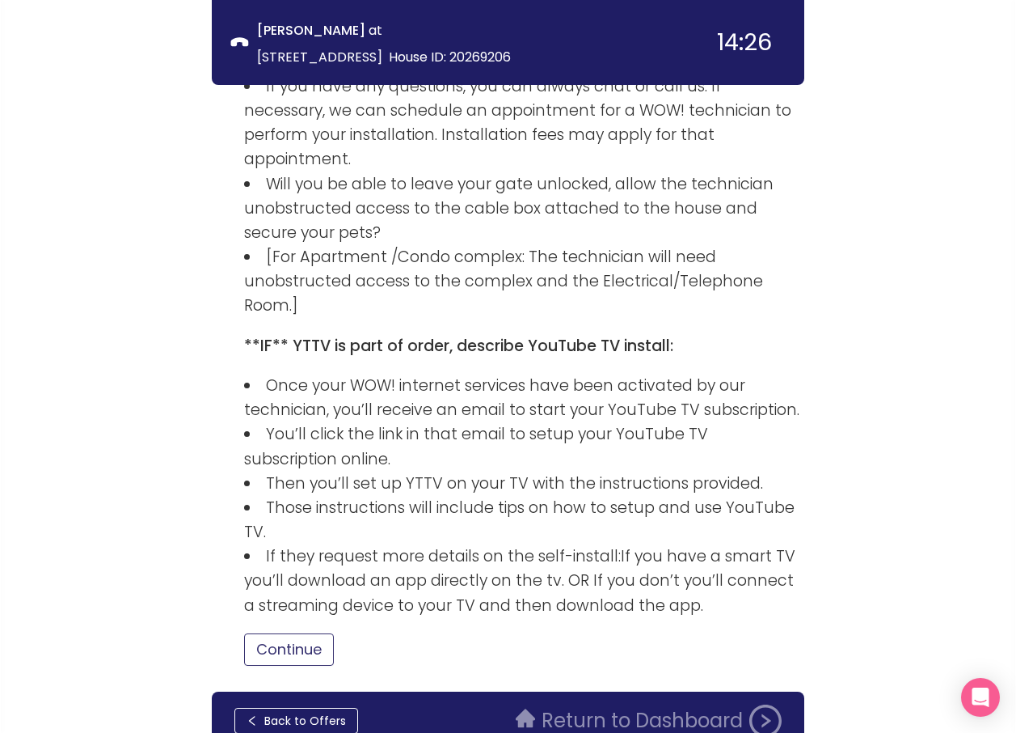
click at [315, 633] on button "Continue" at bounding box center [289, 649] width 90 height 32
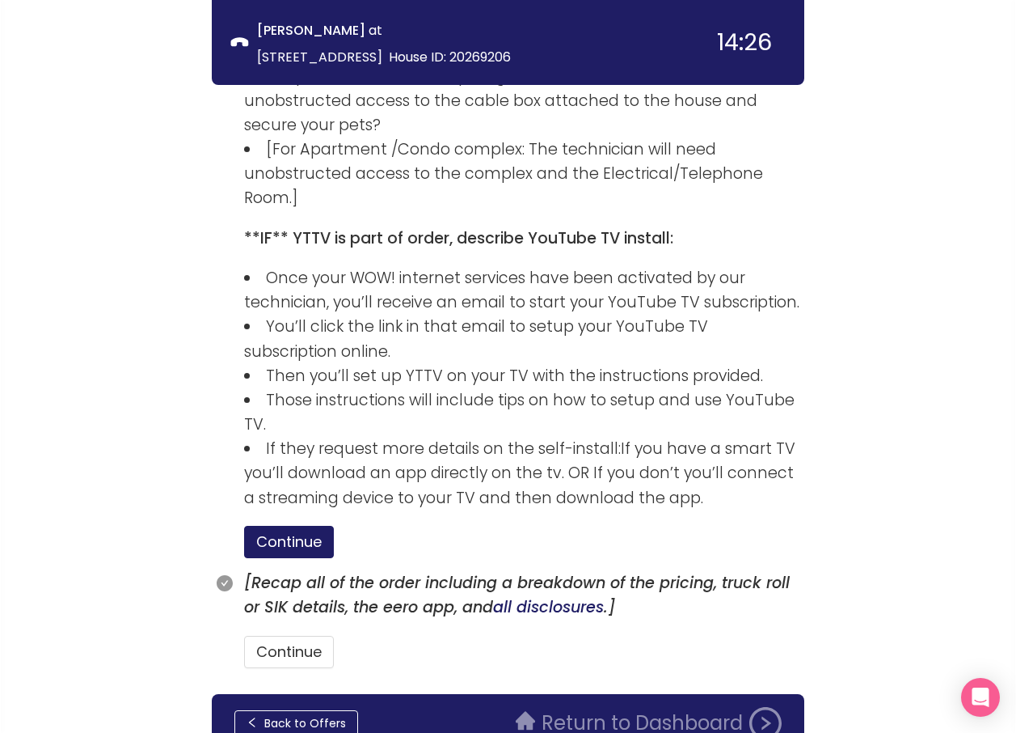
scroll to position [2508, 0]
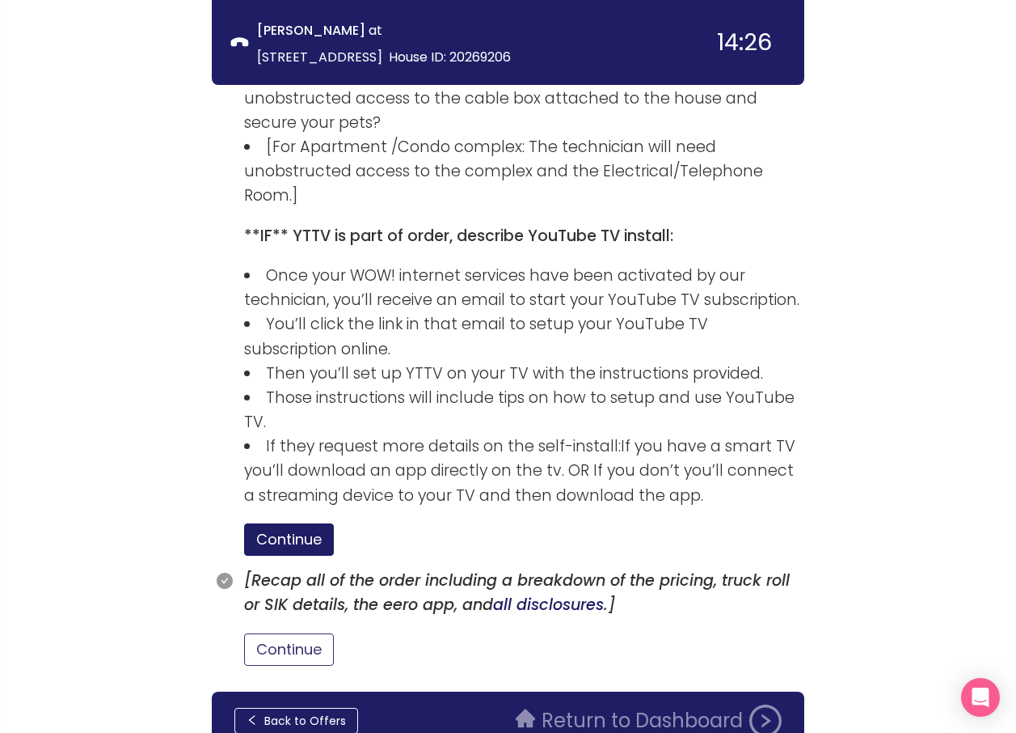
click at [303, 633] on button "Continue" at bounding box center [289, 649] width 90 height 32
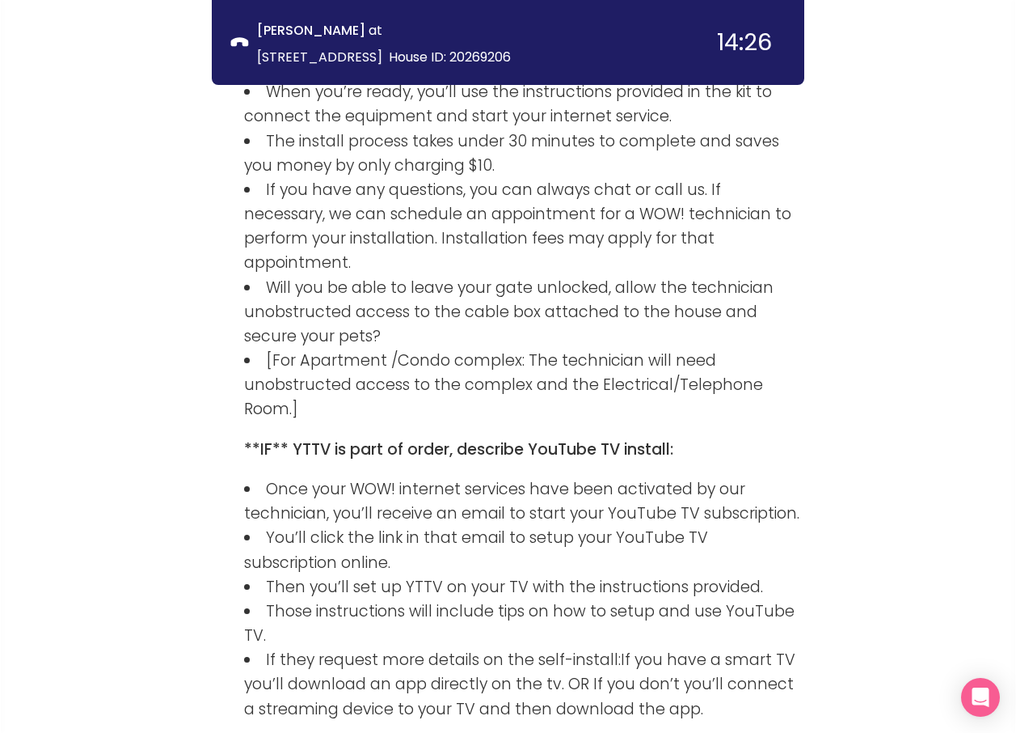
scroll to position [2584, 0]
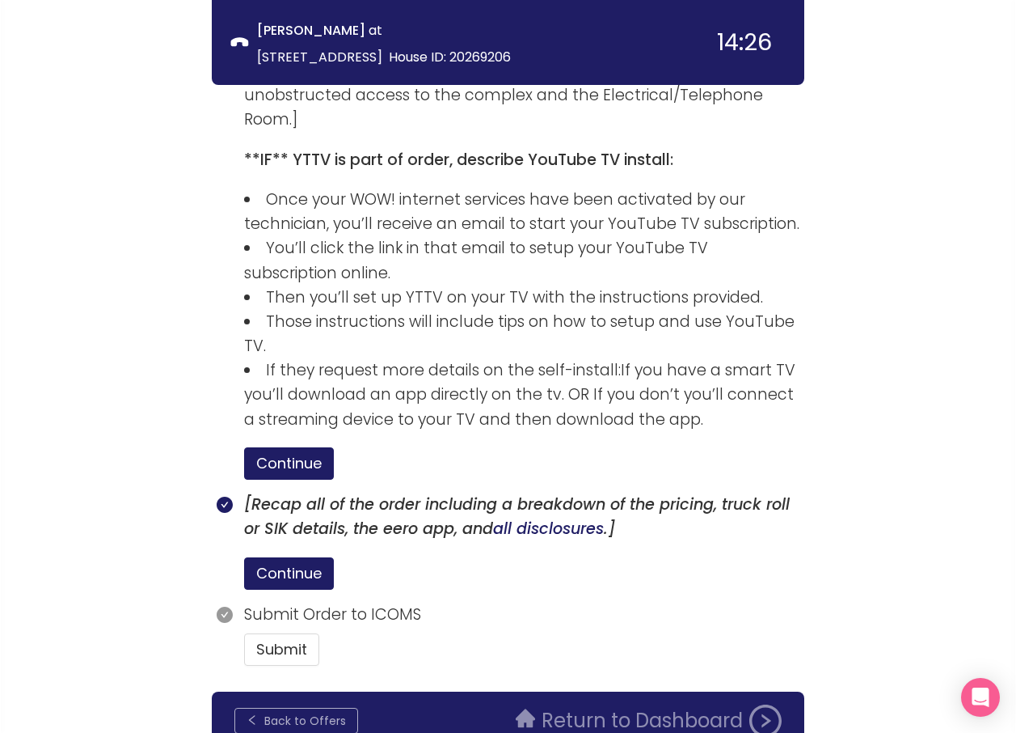
click at [340, 708] on button "Back to Offers" at bounding box center [296, 721] width 124 height 26
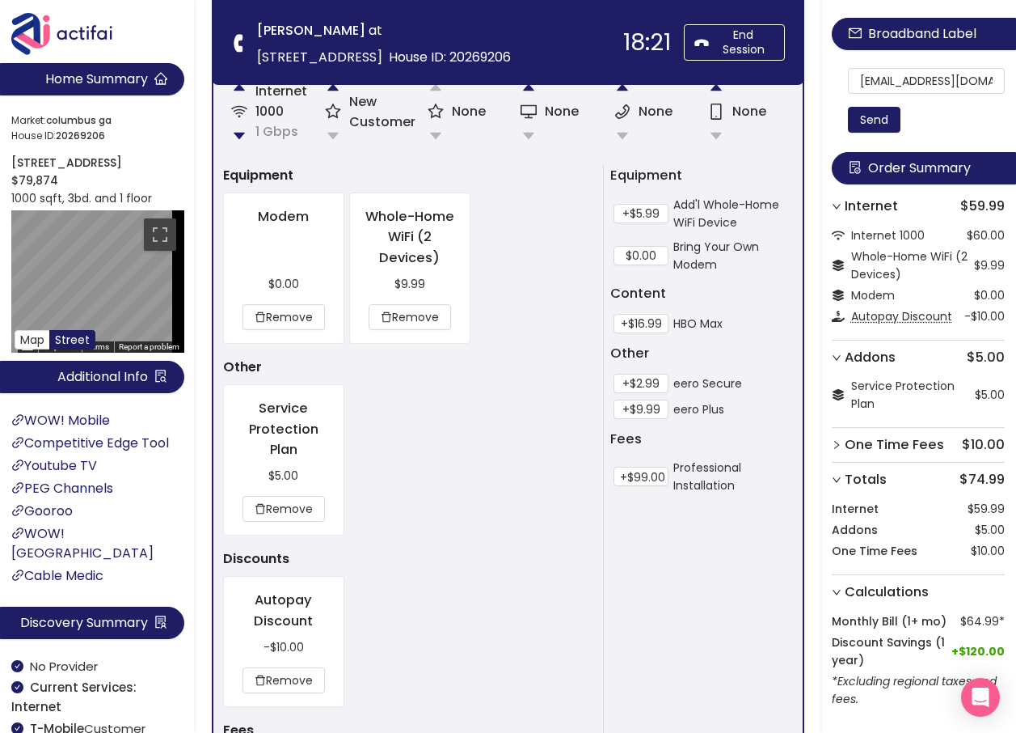
scroll to position [1617, 0]
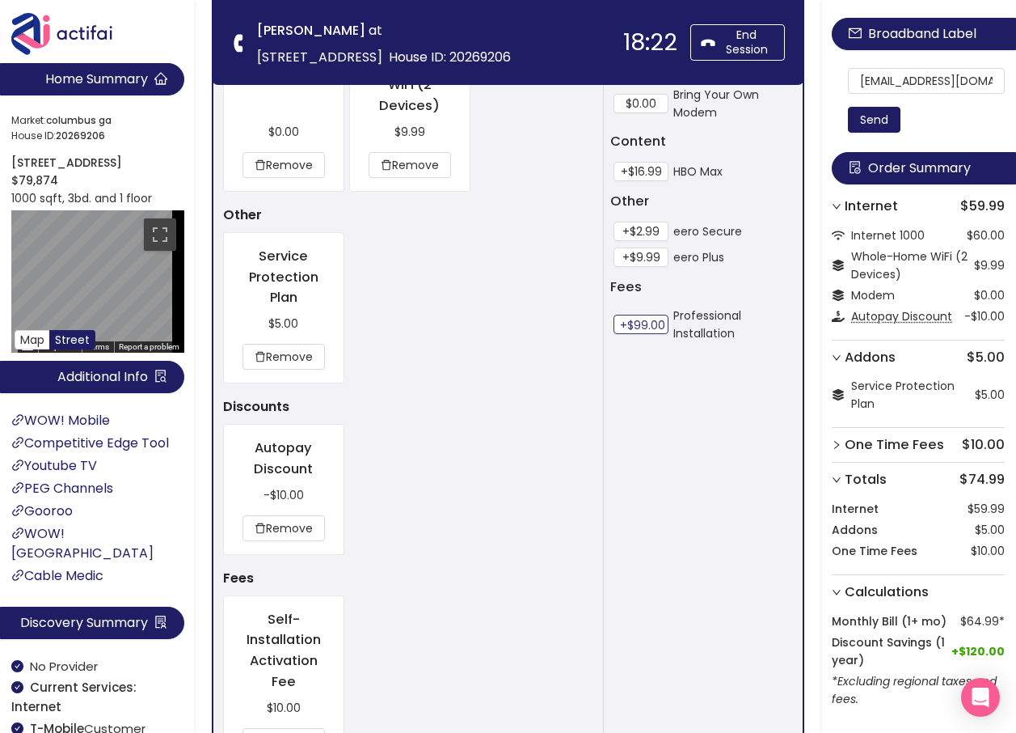
click at [628, 322] on button "+$99.00" at bounding box center [641, 324] width 55 height 19
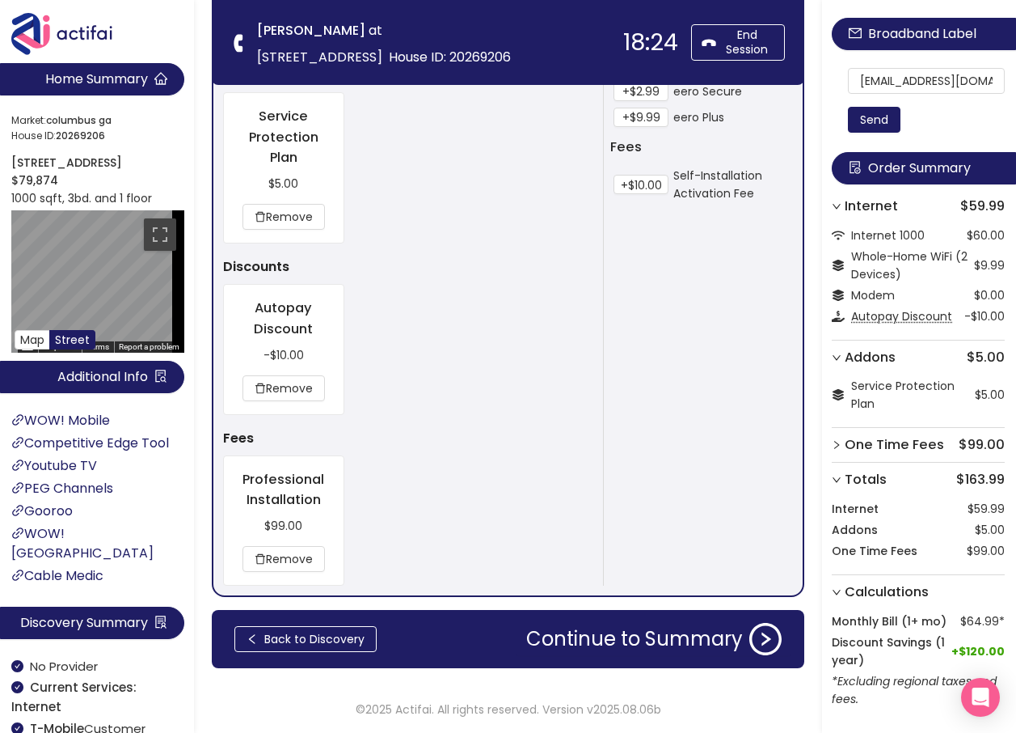
scroll to position [1757, 0]
click at [545, 625] on button "Continue to Summary" at bounding box center [654, 639] width 275 height 32
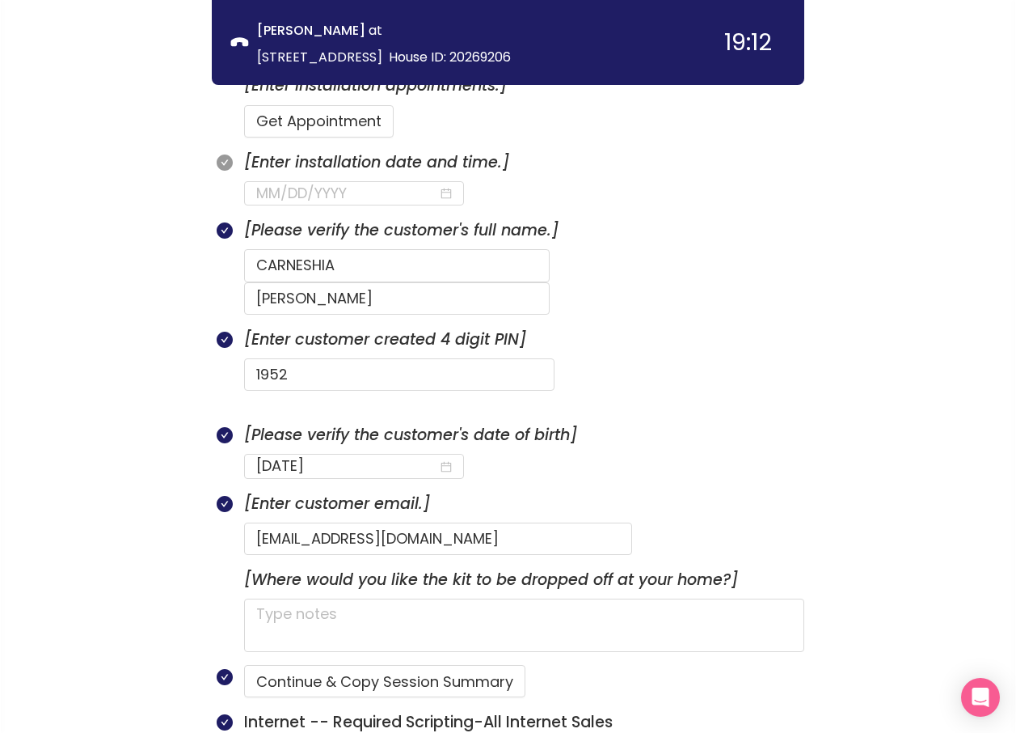
scroll to position [485, 0]
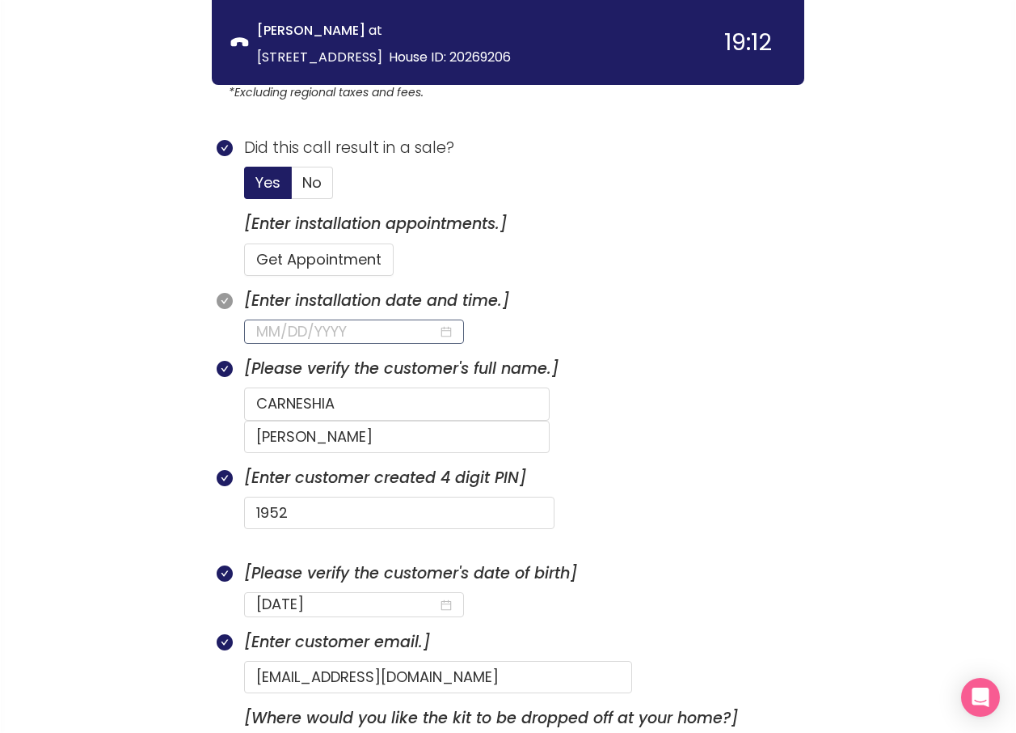
click at [333, 334] on input at bounding box center [347, 331] width 182 height 23
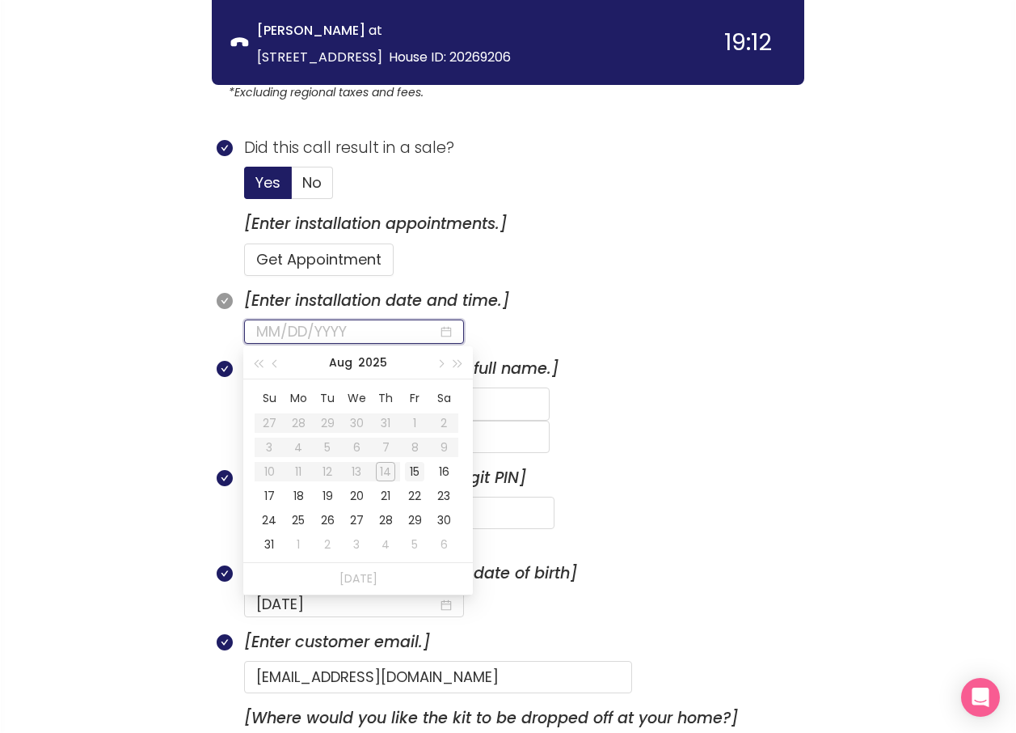
type input "[DATE]"
click at [412, 471] on div "15" at bounding box center [414, 471] width 19 height 19
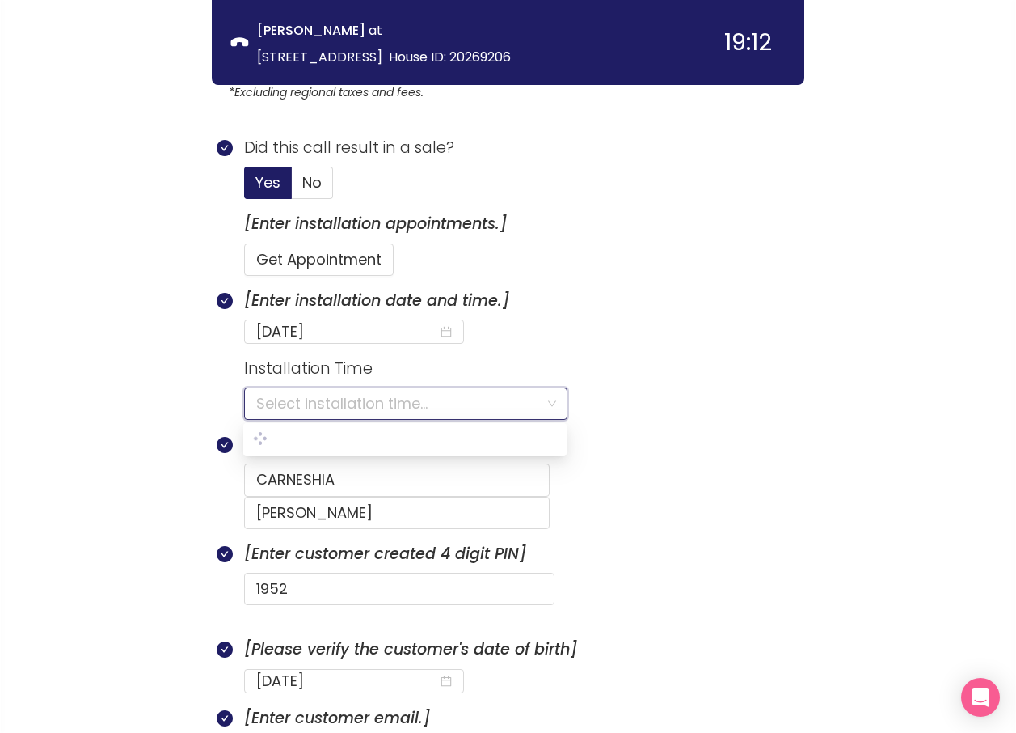
click at [320, 403] on input "search" at bounding box center [400, 403] width 288 height 31
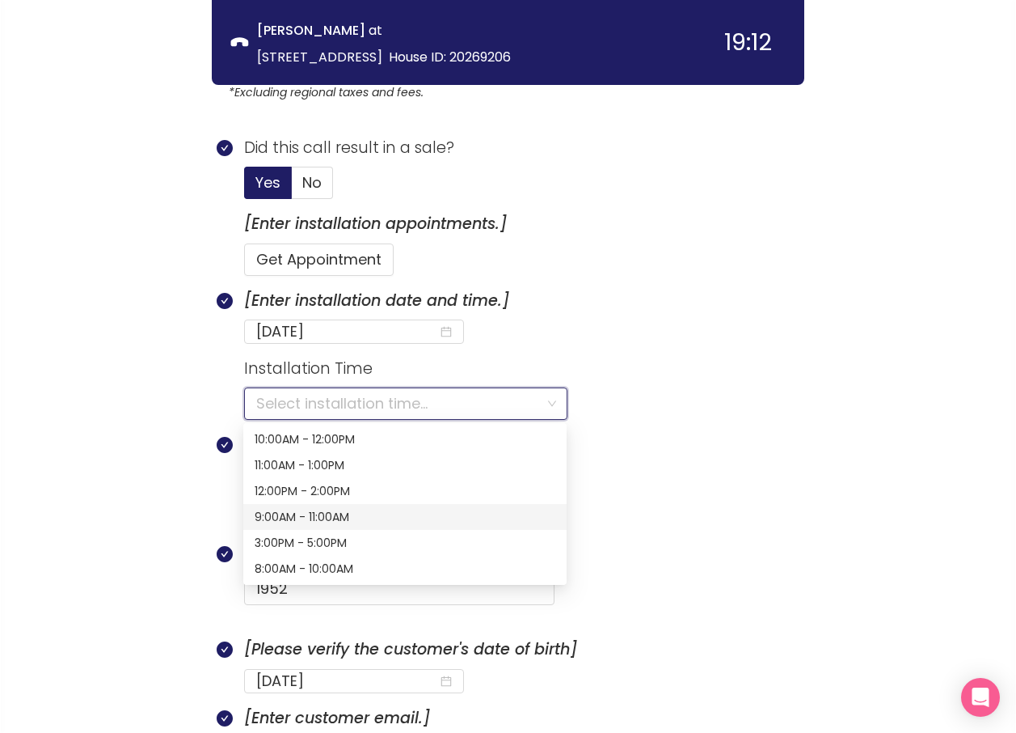
click at [295, 516] on div "9:00AM - 11:00AM" at bounding box center [405, 517] width 301 height 18
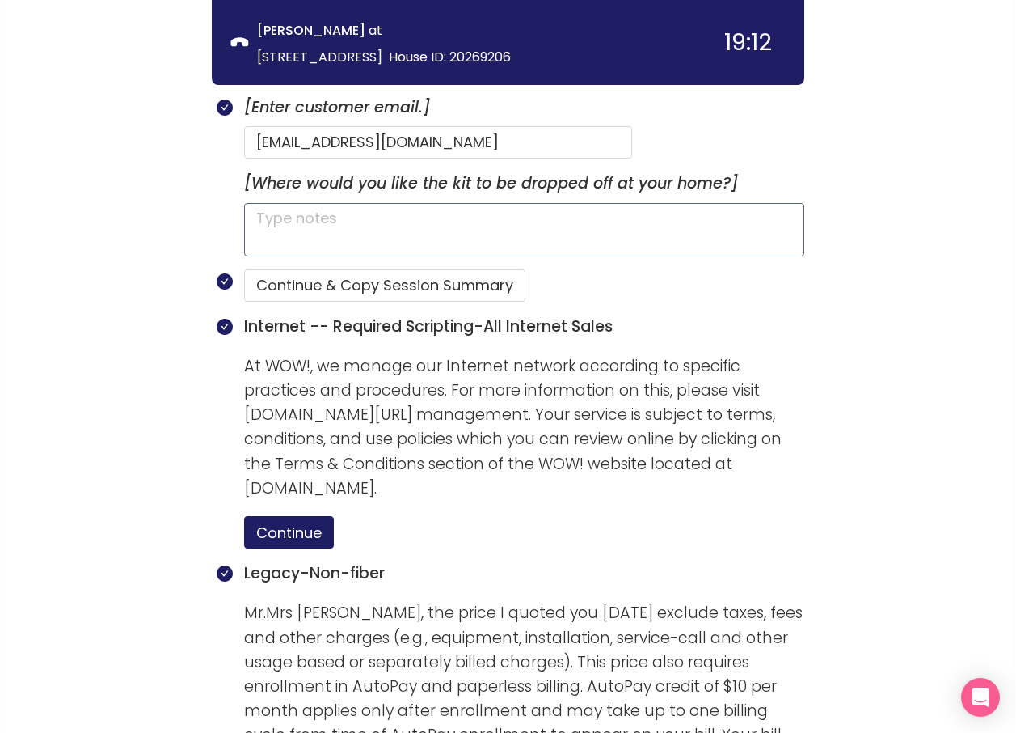
scroll to position [970, 0]
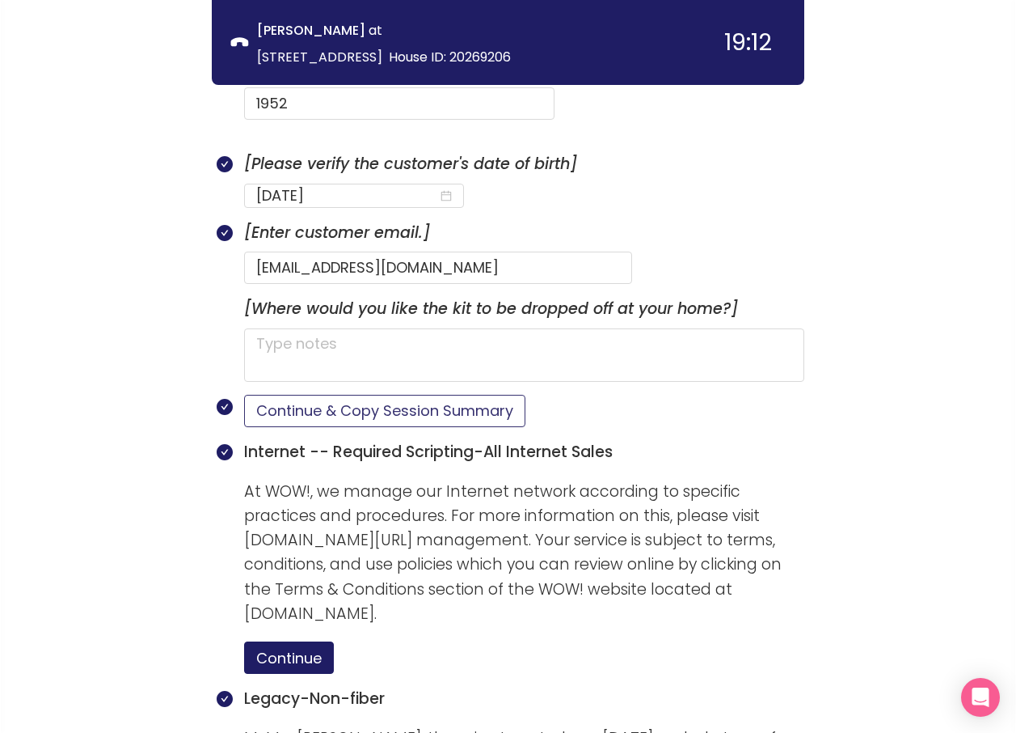
click at [307, 395] on button "Continue & Copy Session Summary" at bounding box center [384, 411] width 281 height 32
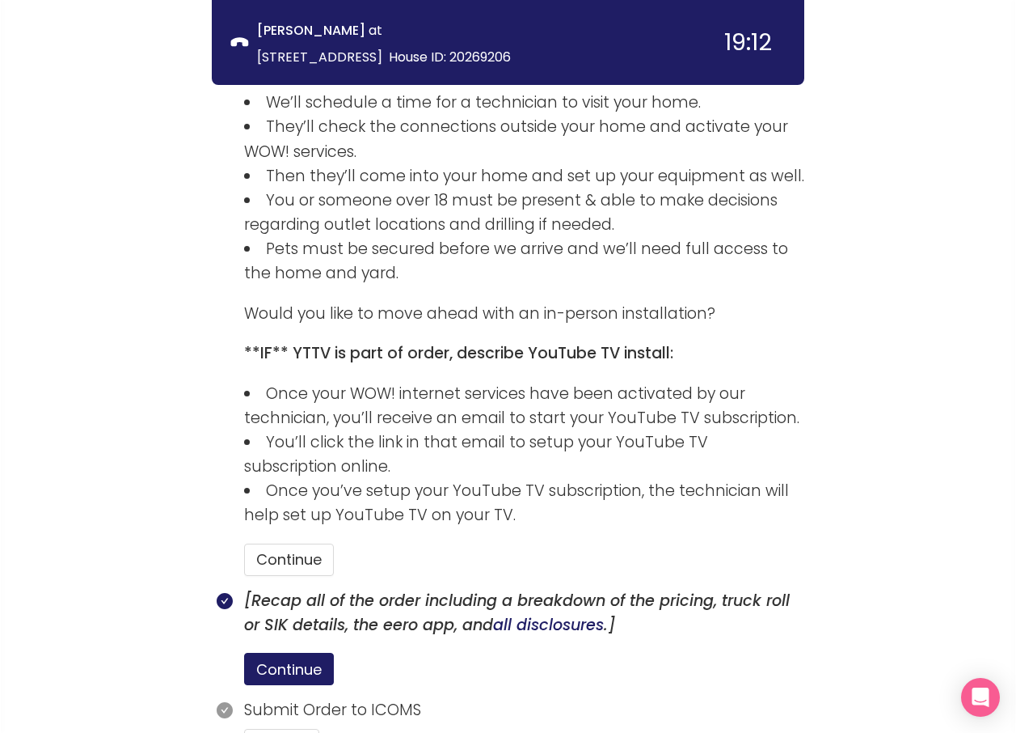
scroll to position [2136, 0]
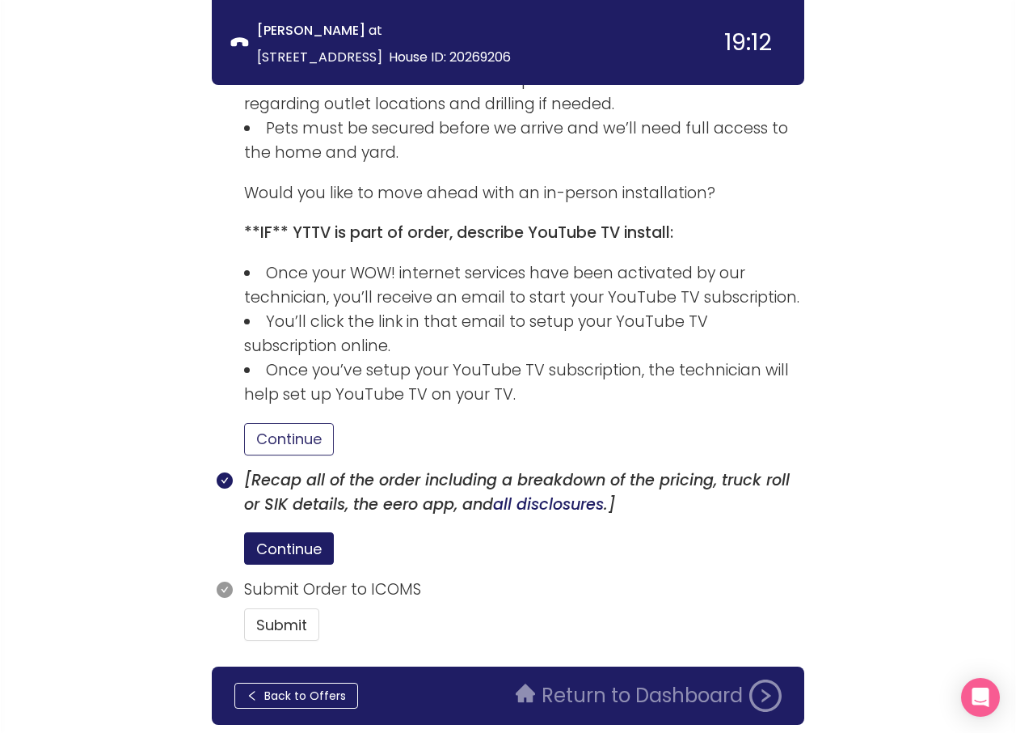
click at [305, 423] on button "Continue" at bounding box center [289, 439] width 90 height 32
click at [289, 608] on button "Submit" at bounding box center [281, 624] width 75 height 32
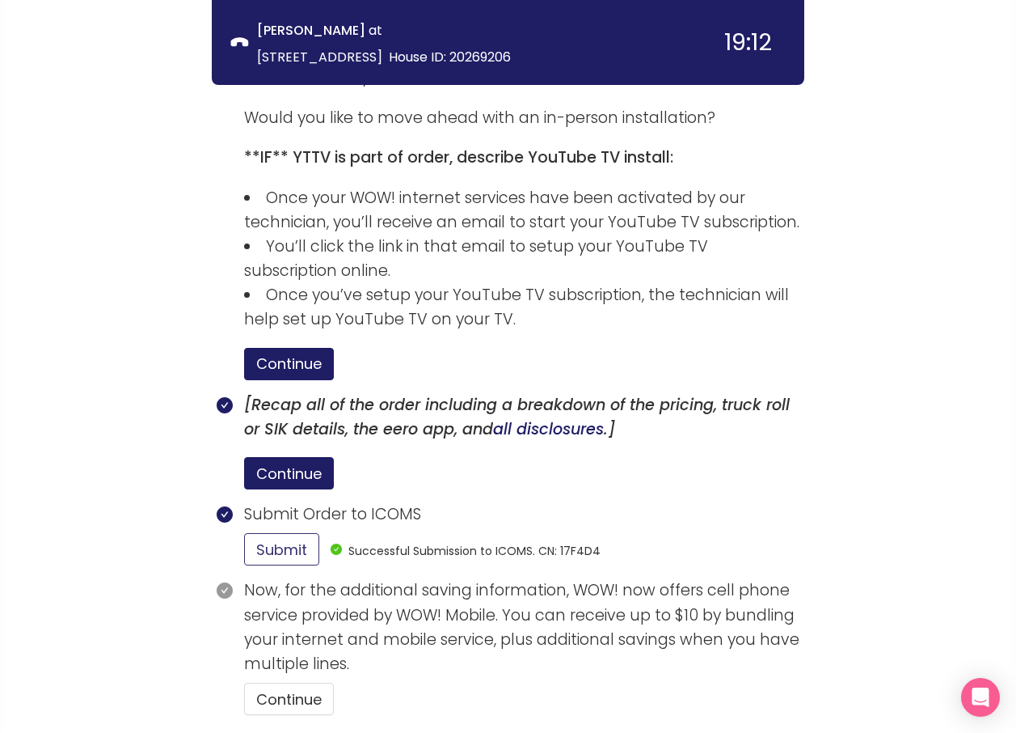
scroll to position [2285, 0]
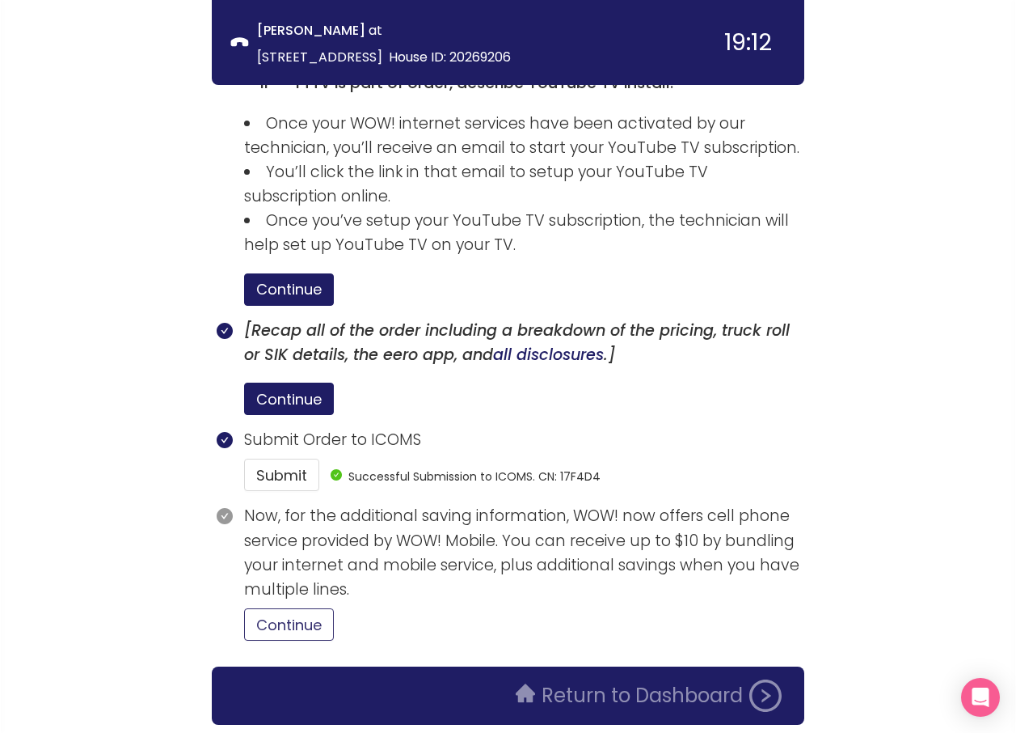
click at [323, 608] on button "Continue" at bounding box center [289, 624] width 90 height 32
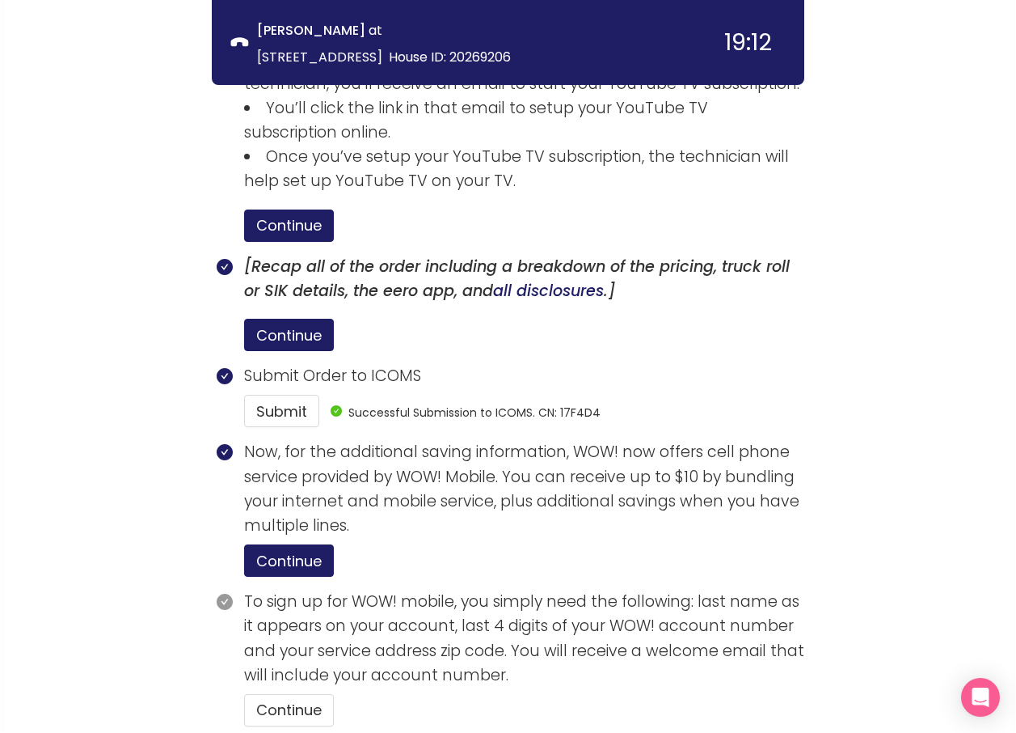
scroll to position [2434, 0]
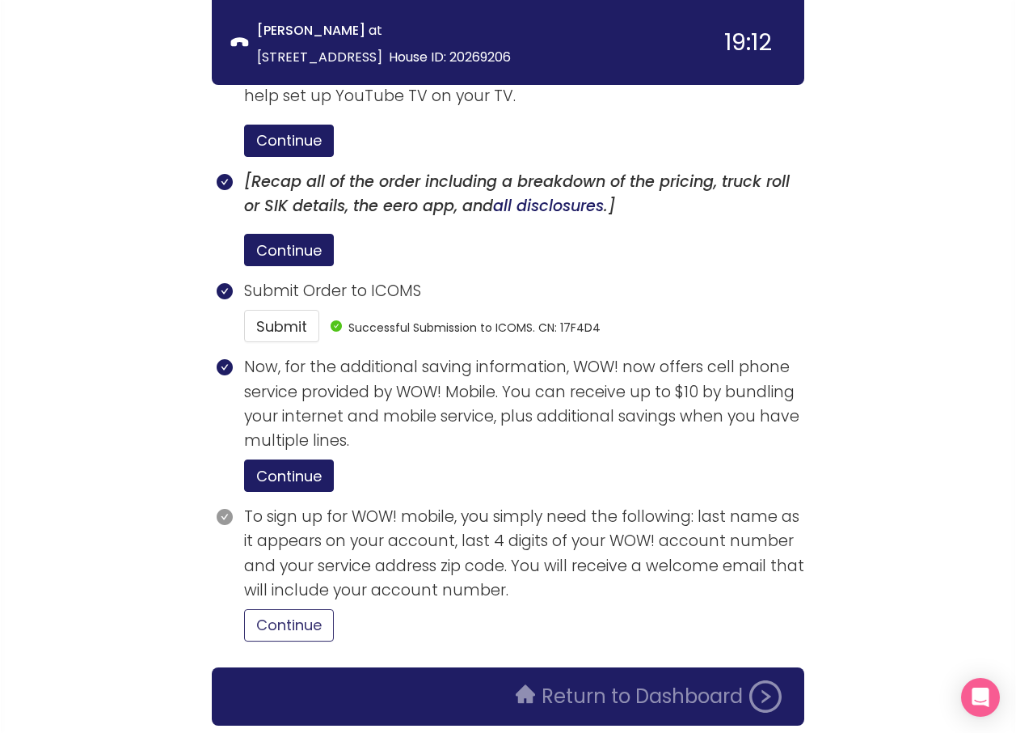
drag, startPoint x: 300, startPoint y: 560, endPoint x: 334, endPoint y: 578, distance: 38.3
click at [302, 609] on button "Continue" at bounding box center [289, 625] width 90 height 32
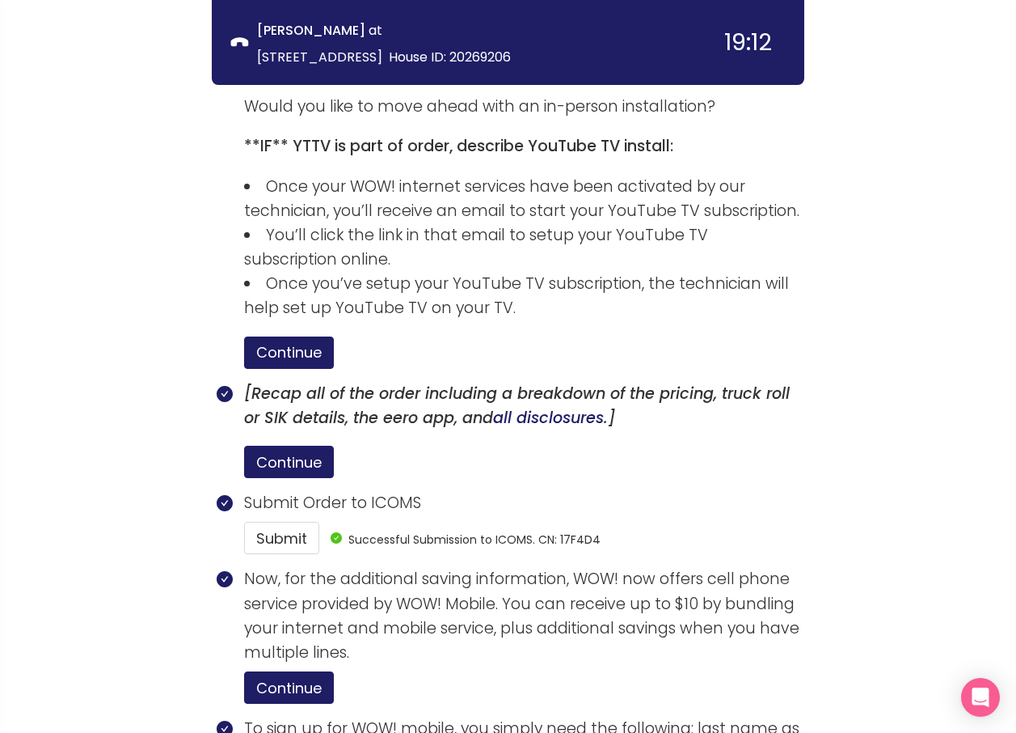
scroll to position [2511, 0]
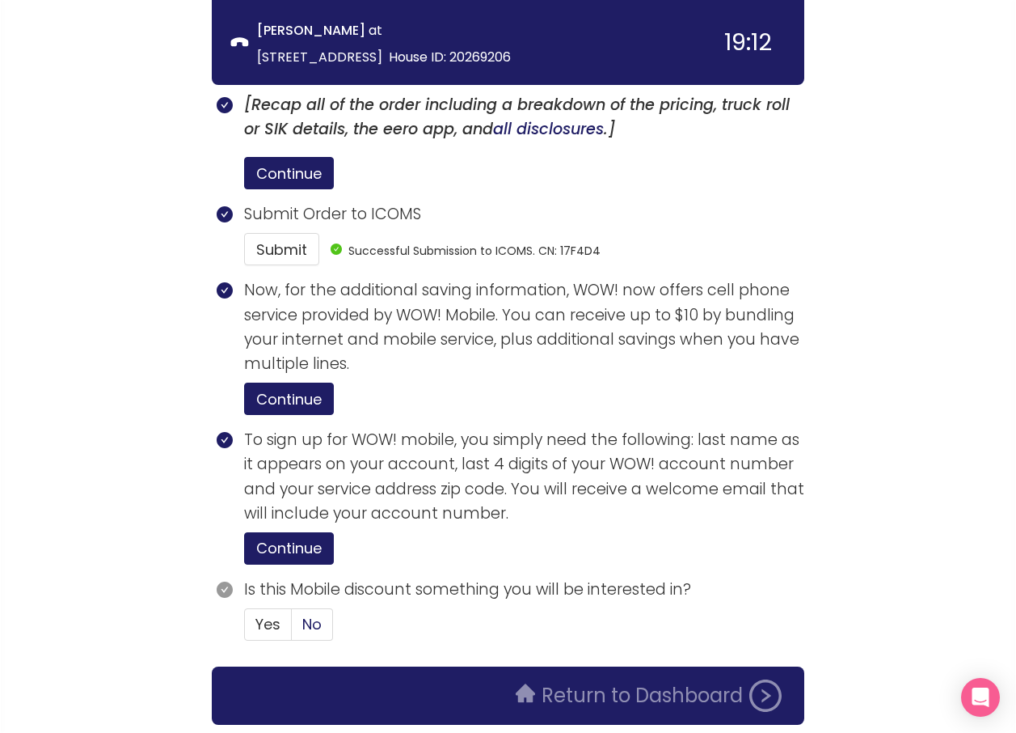
click at [302, 614] on span "No" at bounding box center [311, 624] width 19 height 20
click at [292, 629] on input "No" at bounding box center [292, 629] width 0 height 0
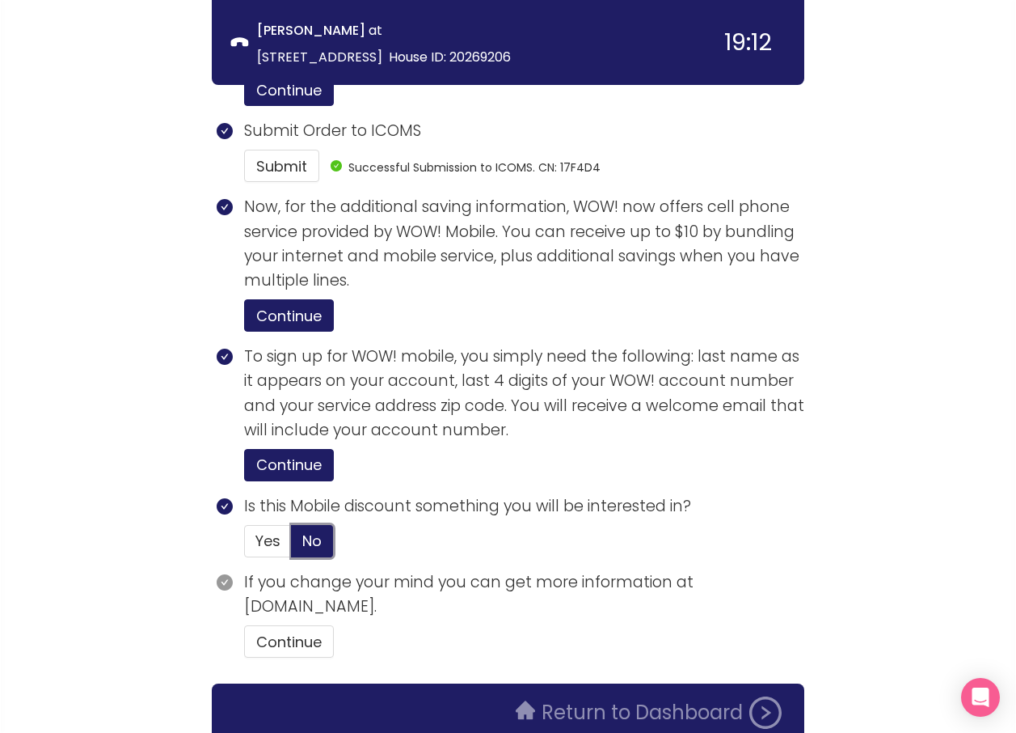
scroll to position [2611, 0]
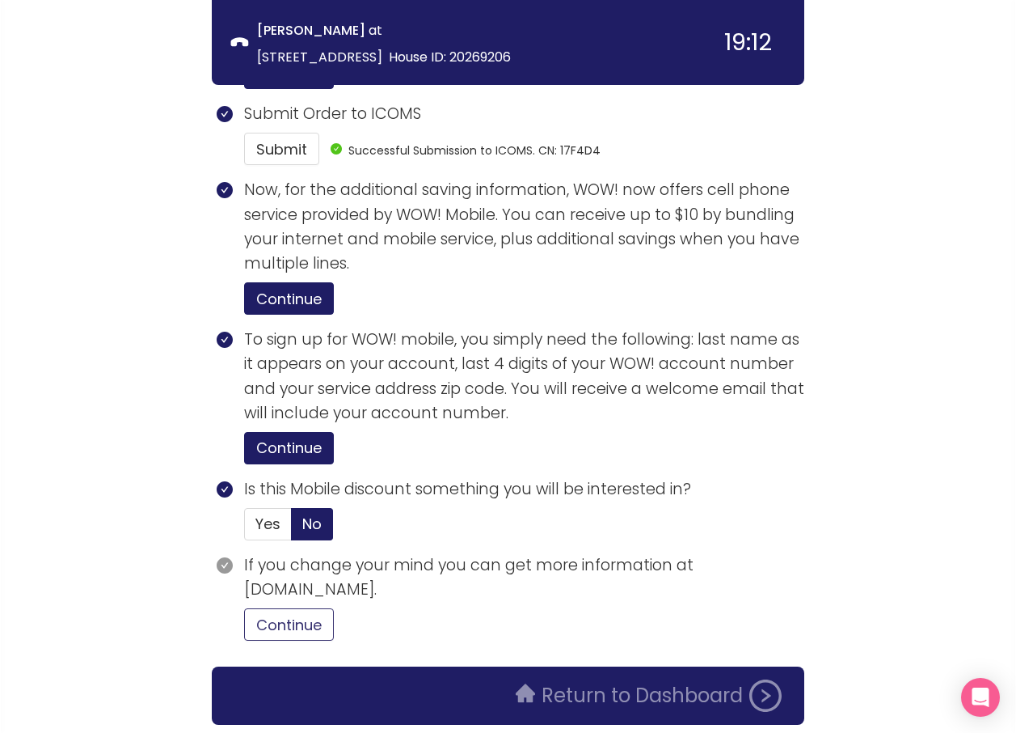
click at [278, 608] on button "Continue" at bounding box center [289, 624] width 90 height 32
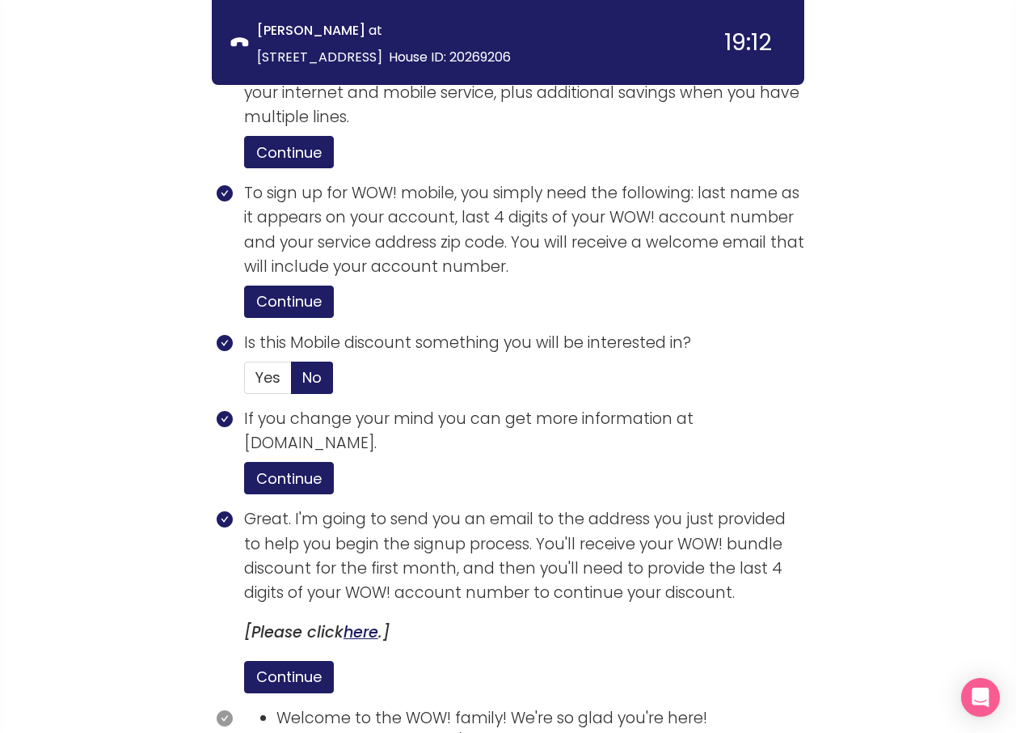
scroll to position [2919, 0]
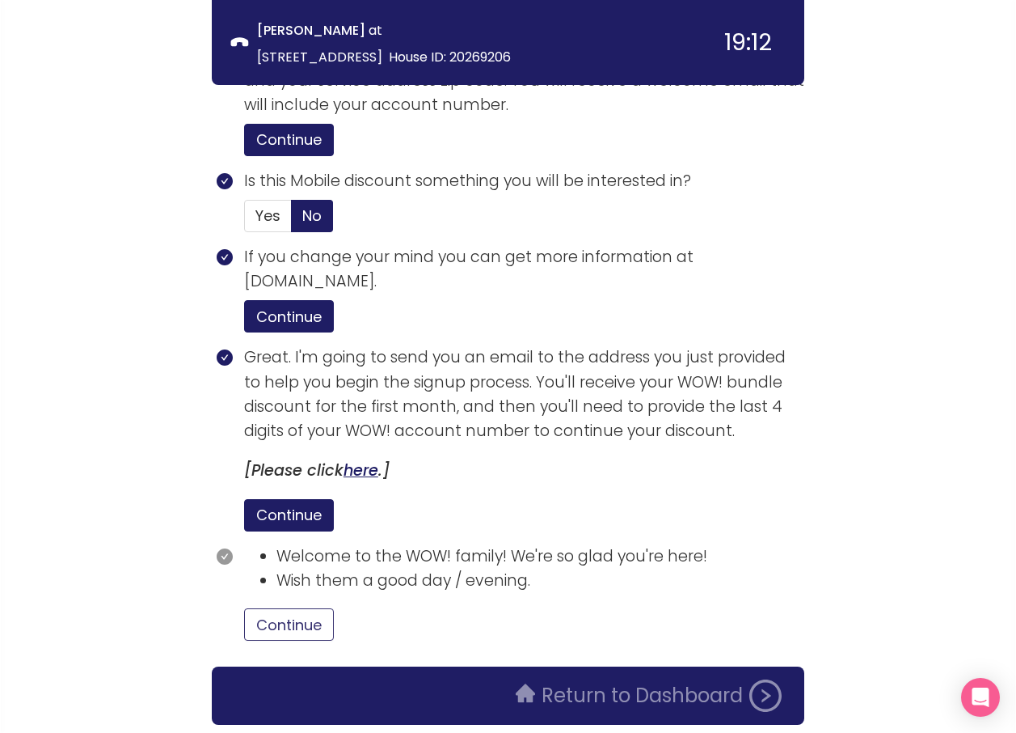
click at [299, 608] on button "Continue" at bounding box center [289, 624] width 90 height 32
click at [627, 679] on button "Return to Dashboard" at bounding box center [648, 695] width 285 height 32
